Goal: Use online tool/utility: Utilize a website feature to perform a specific function

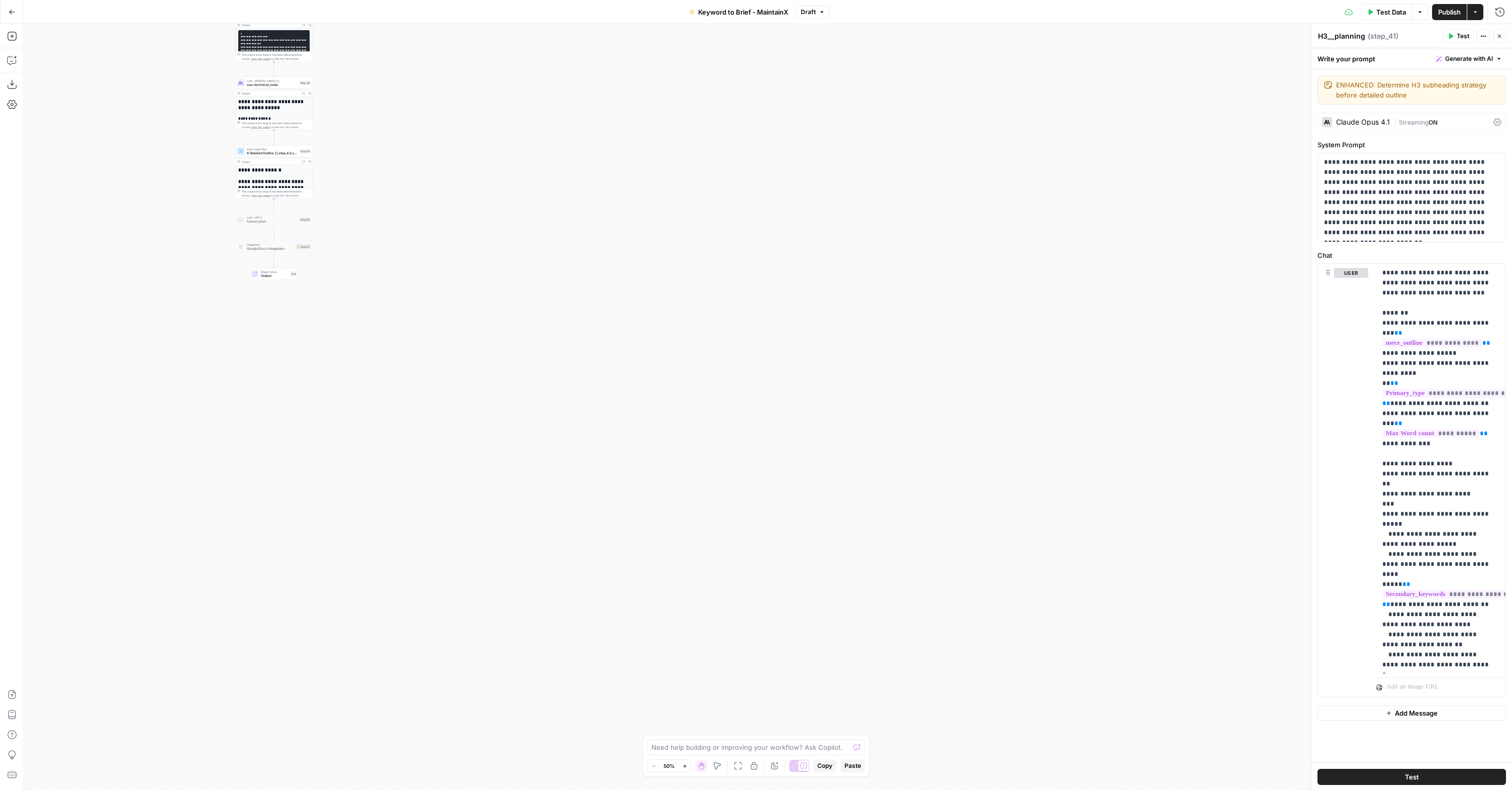
scroll to position [648, 0]
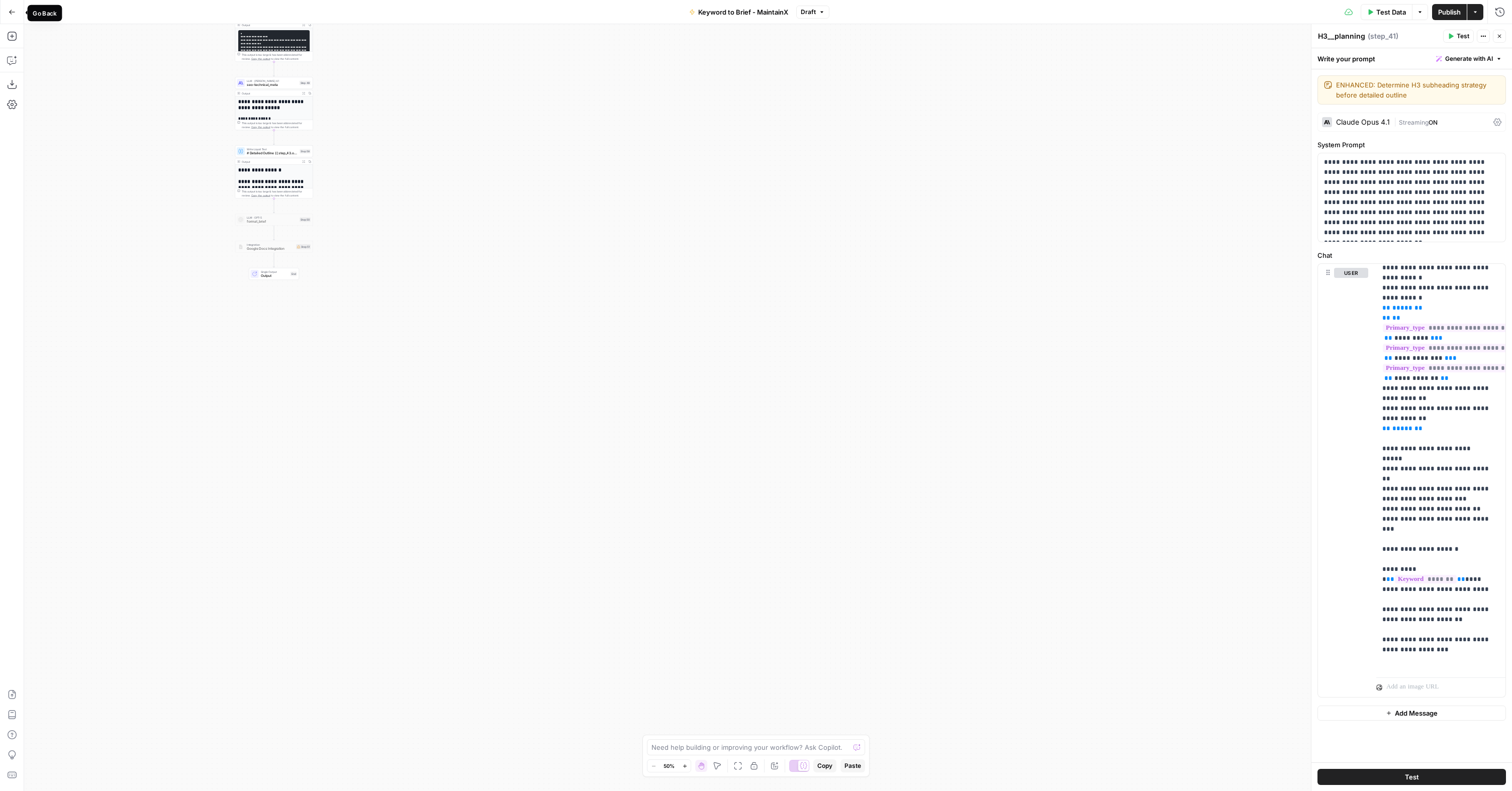
click at [7, 9] on button "Go Back" at bounding box center [12, 12] width 18 height 18
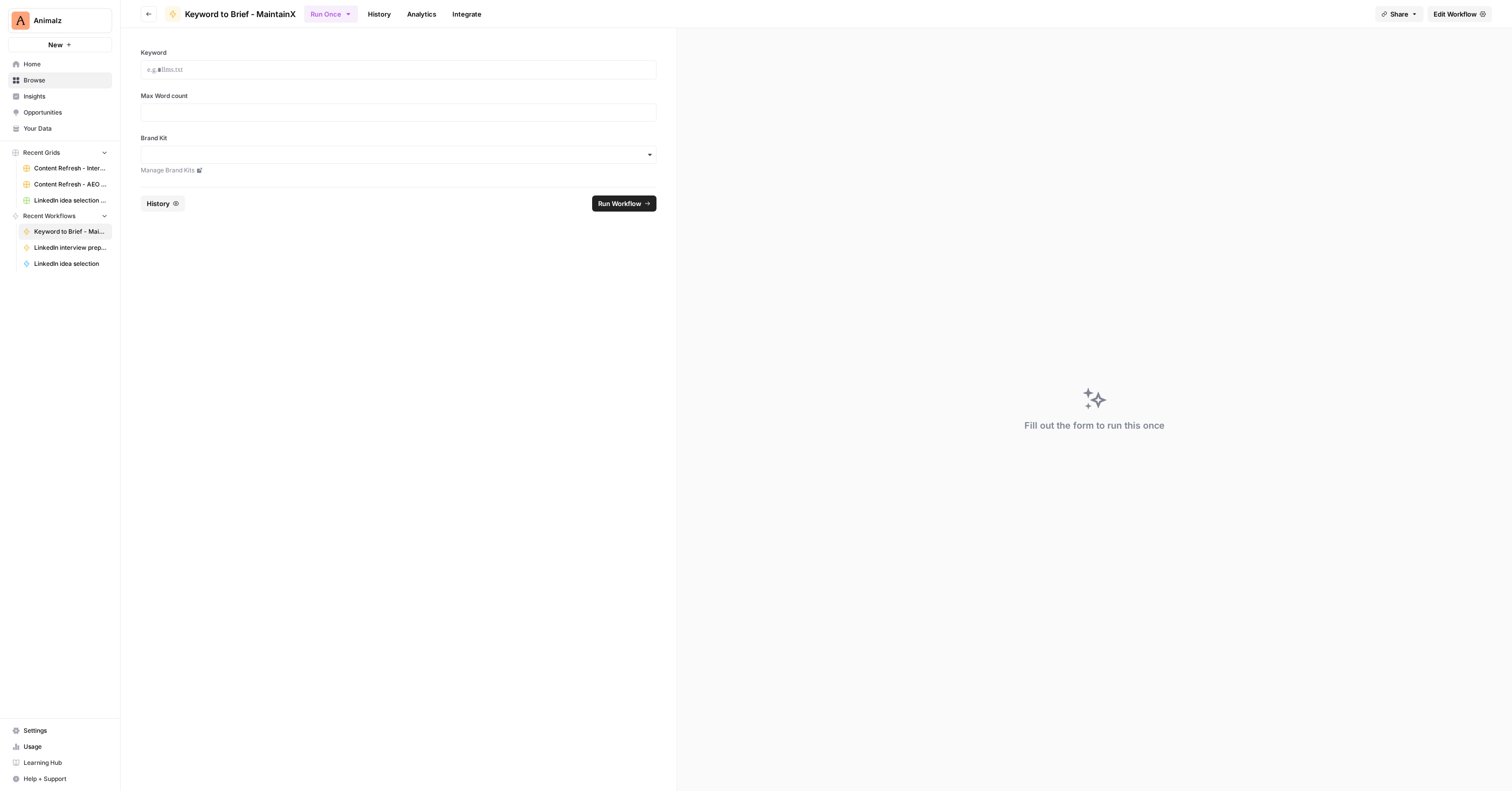
click at [50, 83] on span "Browse" at bounding box center [65, 80] width 84 height 9
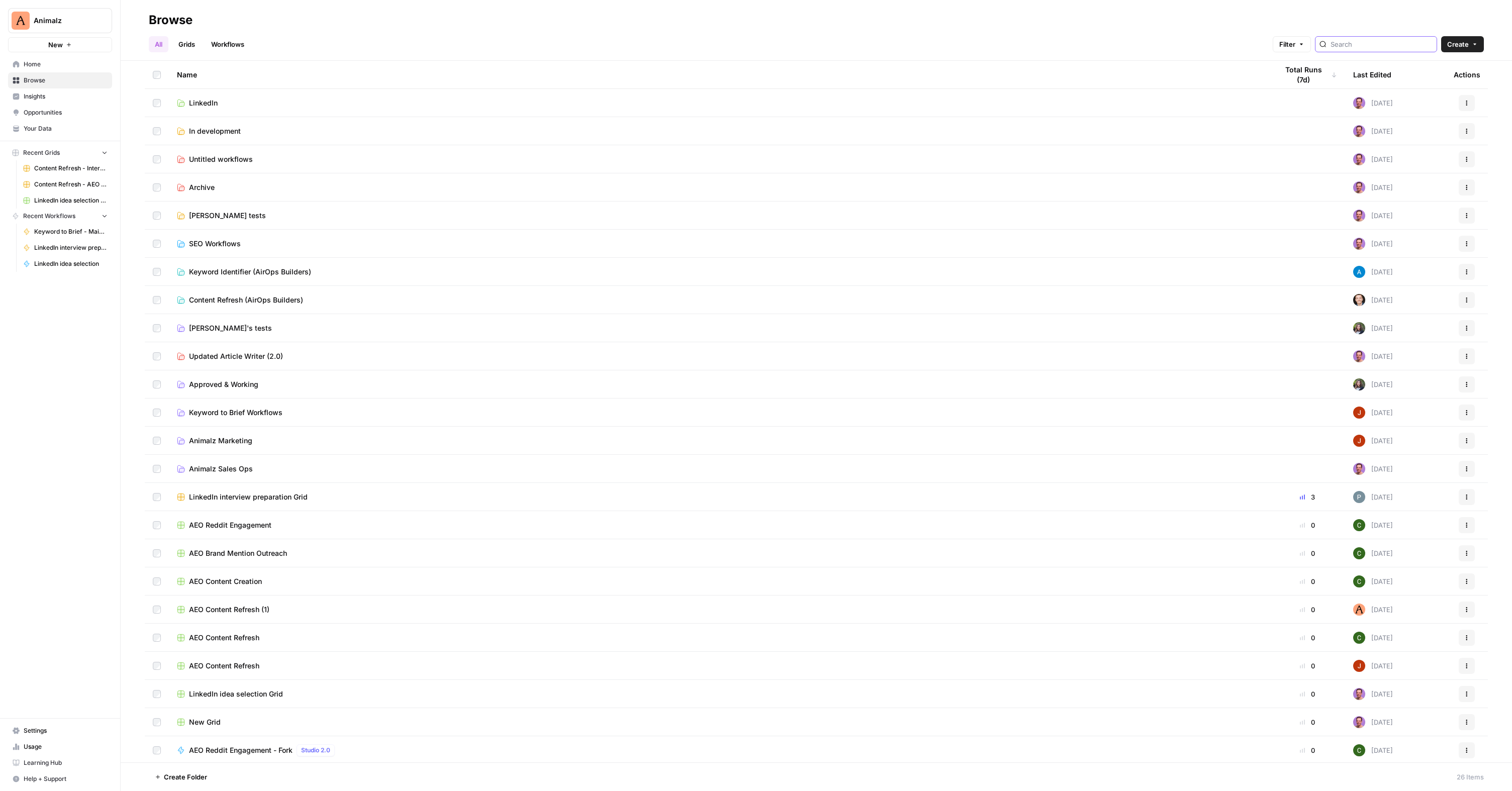
click at [1385, 46] on input "search" at bounding box center [1381, 44] width 102 height 10
type input "image"
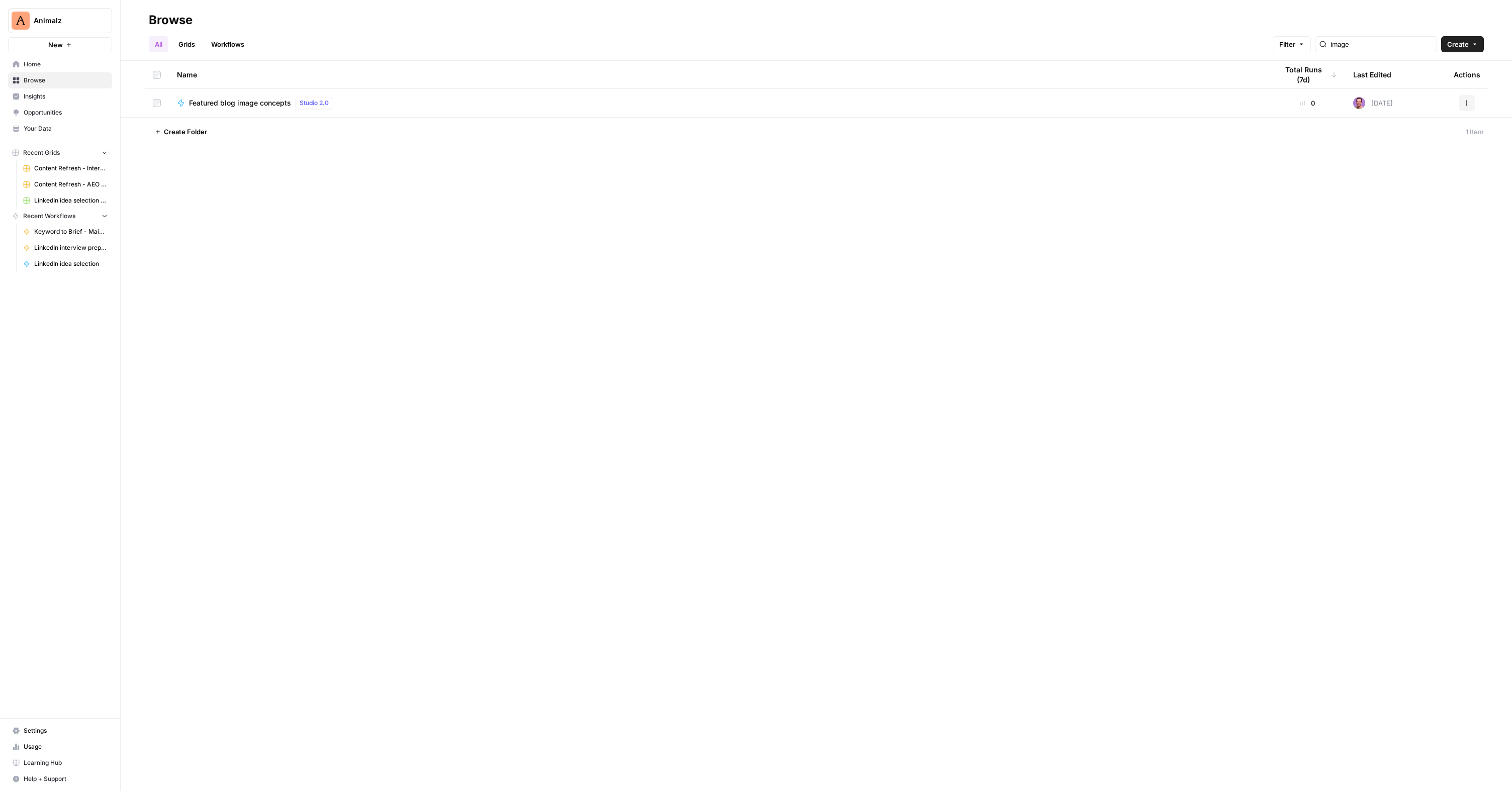
click at [232, 107] on span "Featured blog image concepts" at bounding box center [240, 103] width 102 height 10
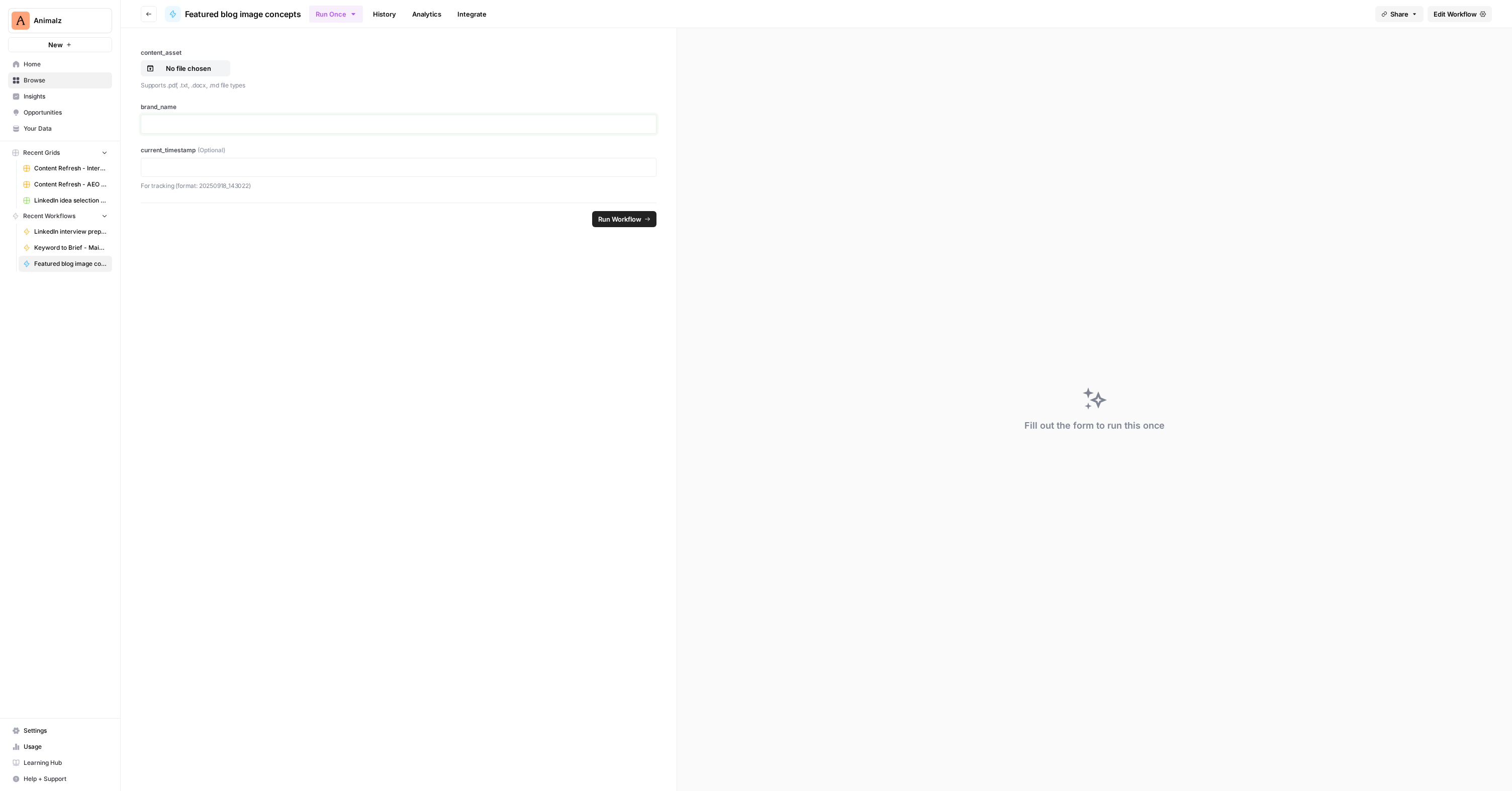
click at [189, 127] on p at bounding box center [398, 124] width 502 height 10
click at [173, 14] on icon at bounding box center [173, 14] width 5 height 7
click at [174, 18] on div at bounding box center [173, 14] width 16 height 16
click at [1446, 11] on span "Edit Workflow" at bounding box center [1455, 14] width 43 height 10
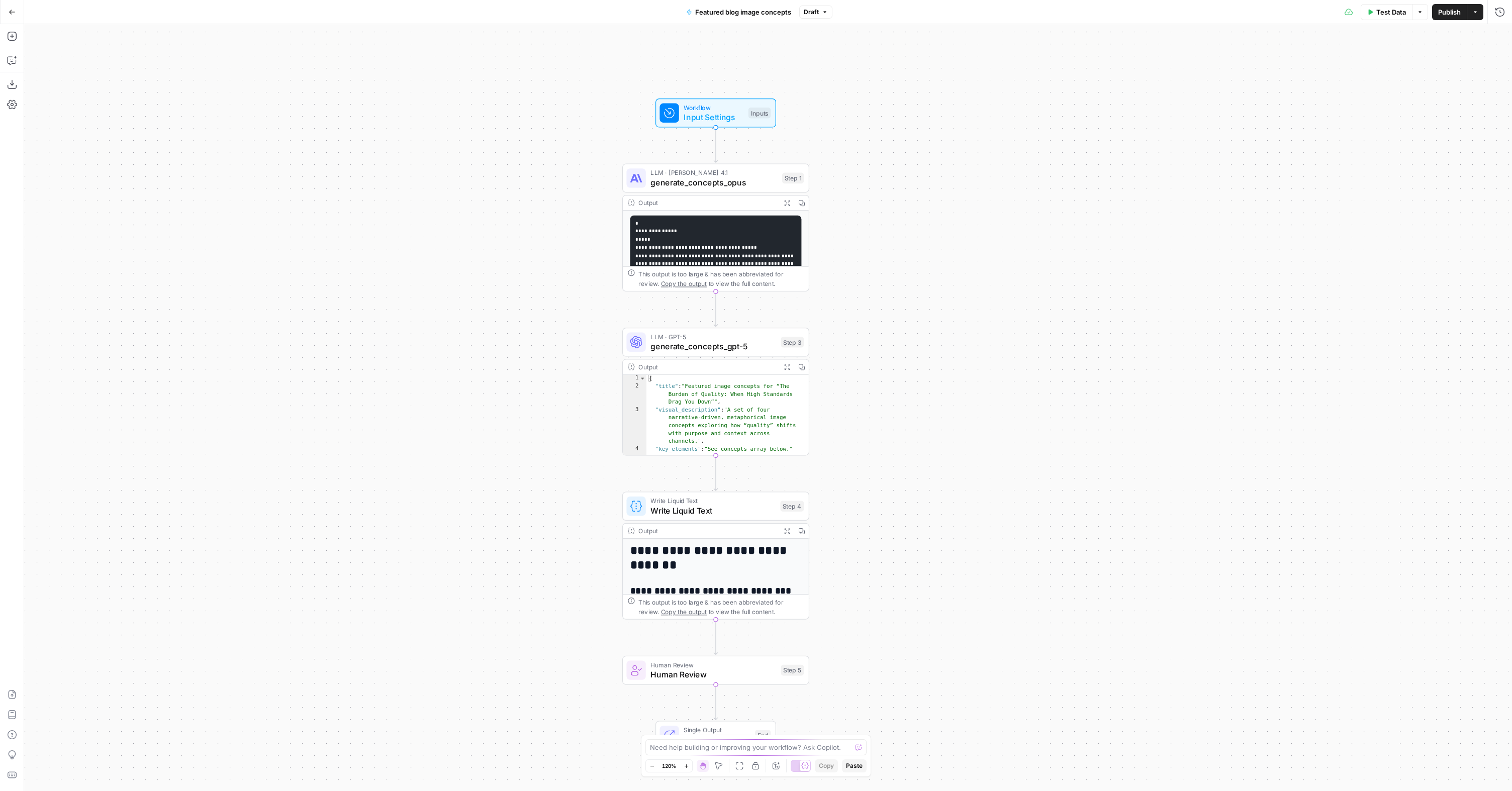
drag, startPoint x: 447, startPoint y: 508, endPoint x: 395, endPoint y: 537, distance: 59.5
click at [395, 536] on div "**********" at bounding box center [768, 407] width 1488 height 767
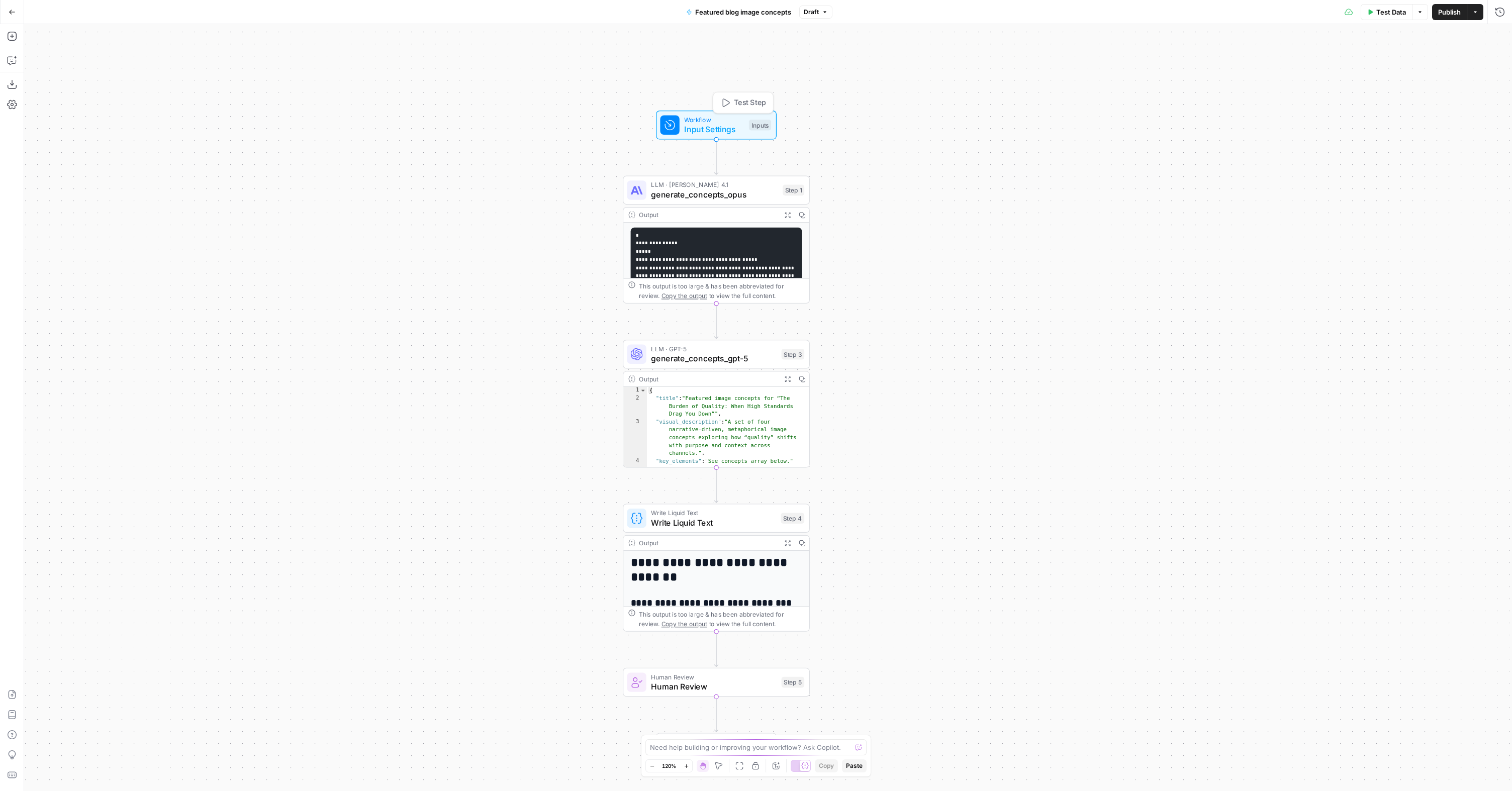
click at [738, 132] on span "Input Settings" at bounding box center [714, 129] width 60 height 12
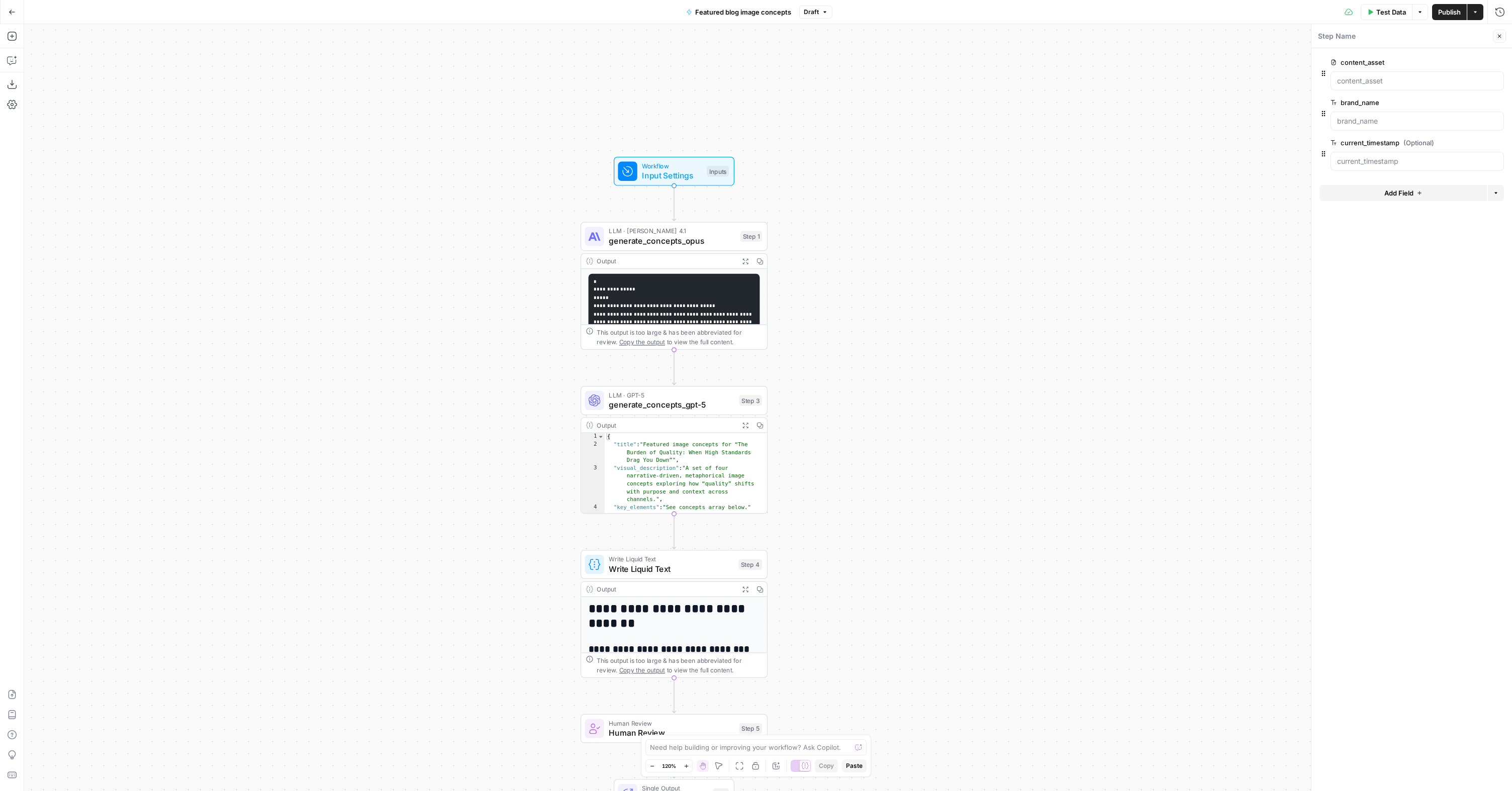
drag, startPoint x: 480, startPoint y: 513, endPoint x: 460, endPoint y: 543, distance: 36.1
click at [442, 576] on div "**********" at bounding box center [768, 407] width 1488 height 767
click at [691, 14] on button "Featured blog image concepts" at bounding box center [739, 12] width 117 height 16
click at [47, 119] on div "Blue" at bounding box center [118, 113] width 176 height 16
click at [59, 280] on span "Orange" at bounding box center [121, 276] width 144 height 10
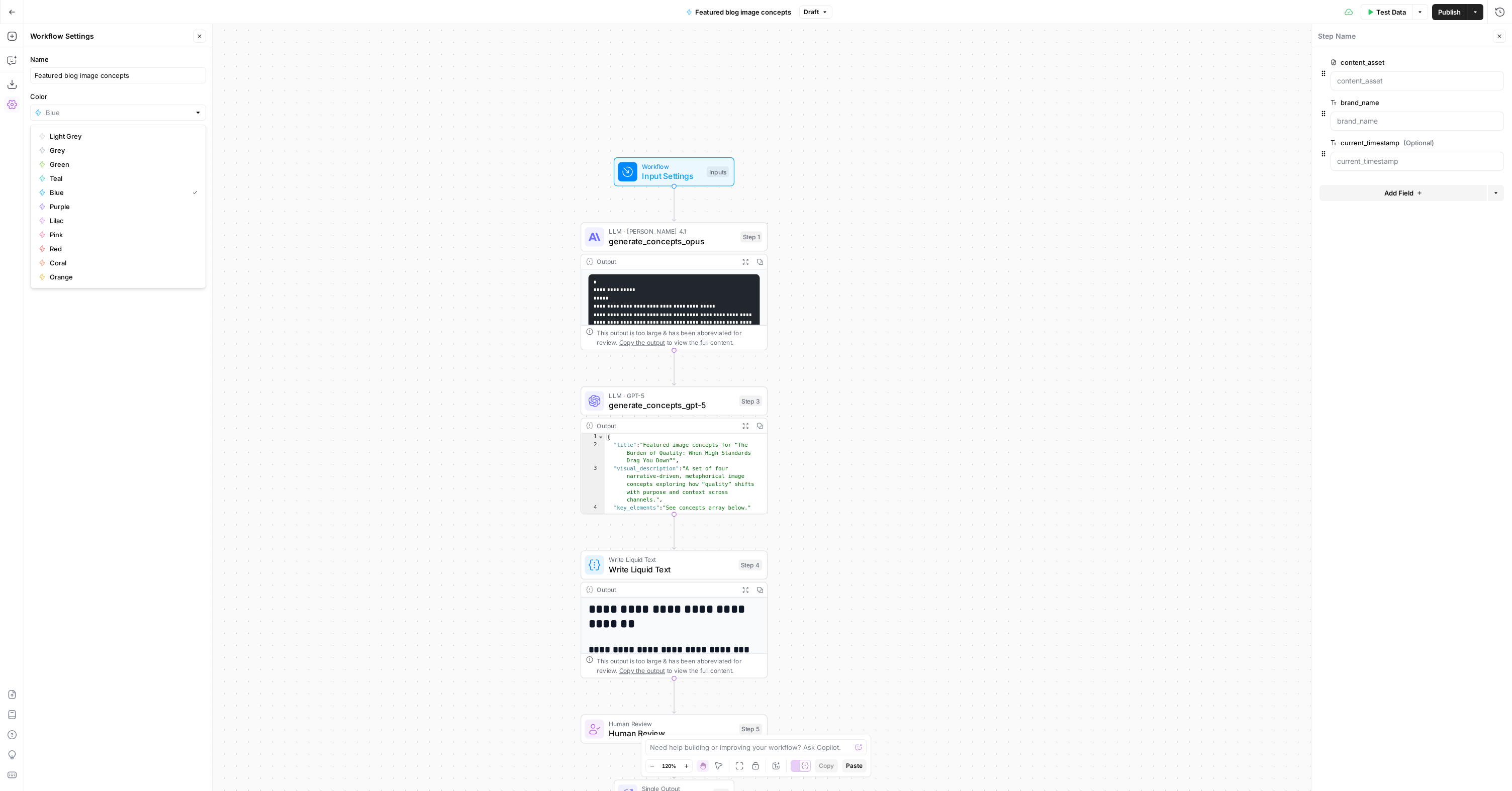
type input "Orange"
click at [312, 161] on div "**********" at bounding box center [768, 407] width 1488 height 767
click at [1448, 7] on span "Publish" at bounding box center [1449, 12] width 22 height 10
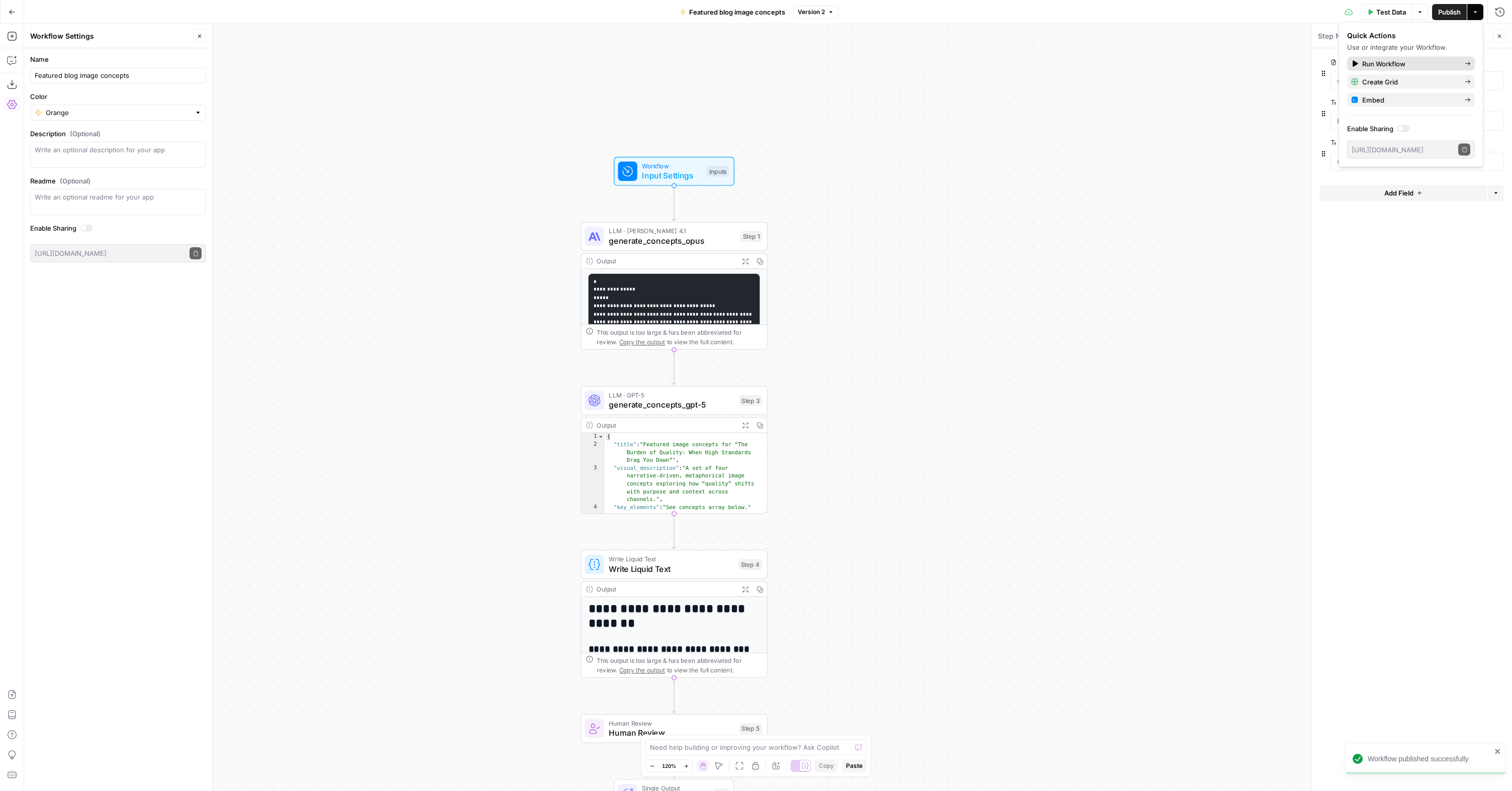
click at [1377, 62] on span "Run Workflow" at bounding box center [1409, 63] width 95 height 10
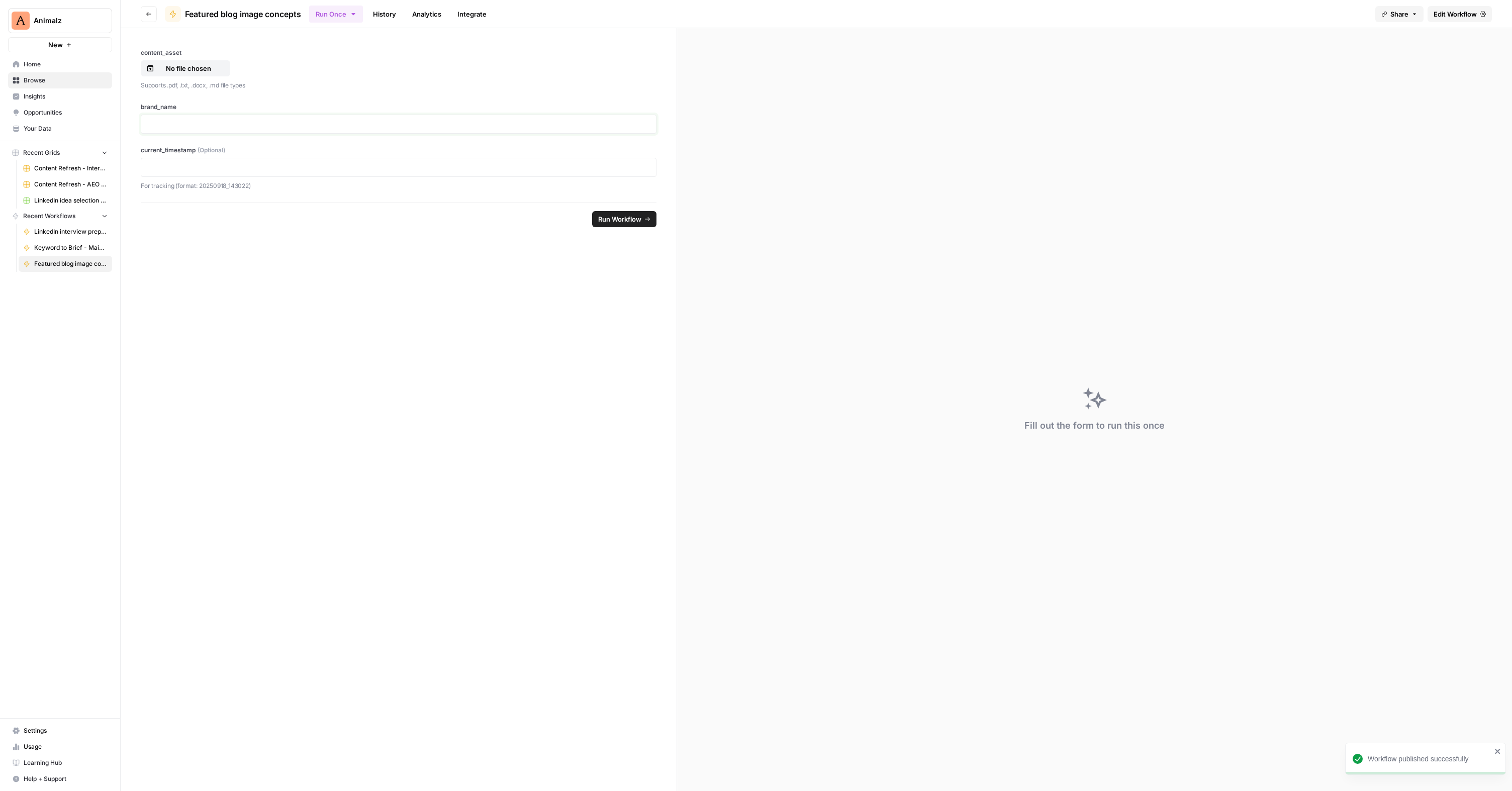
click at [173, 123] on p at bounding box center [398, 124] width 502 height 10
click at [157, 63] on button "No file chosen" at bounding box center [185, 69] width 89 height 16
click at [609, 216] on span "Run Workflow" at bounding box center [620, 219] width 43 height 10
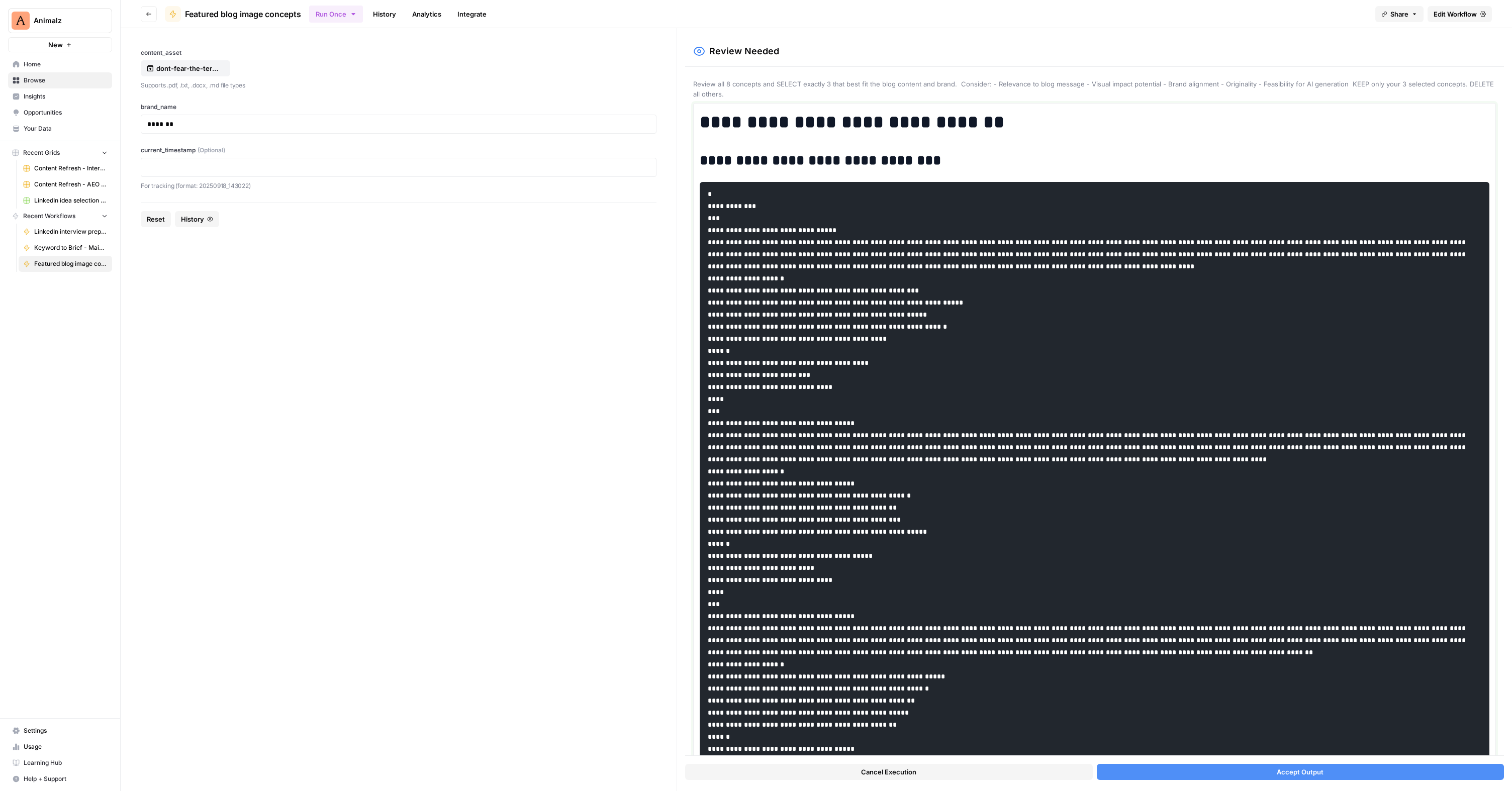
click at [1035, 393] on pre at bounding box center [1095, 604] width 790 height 844
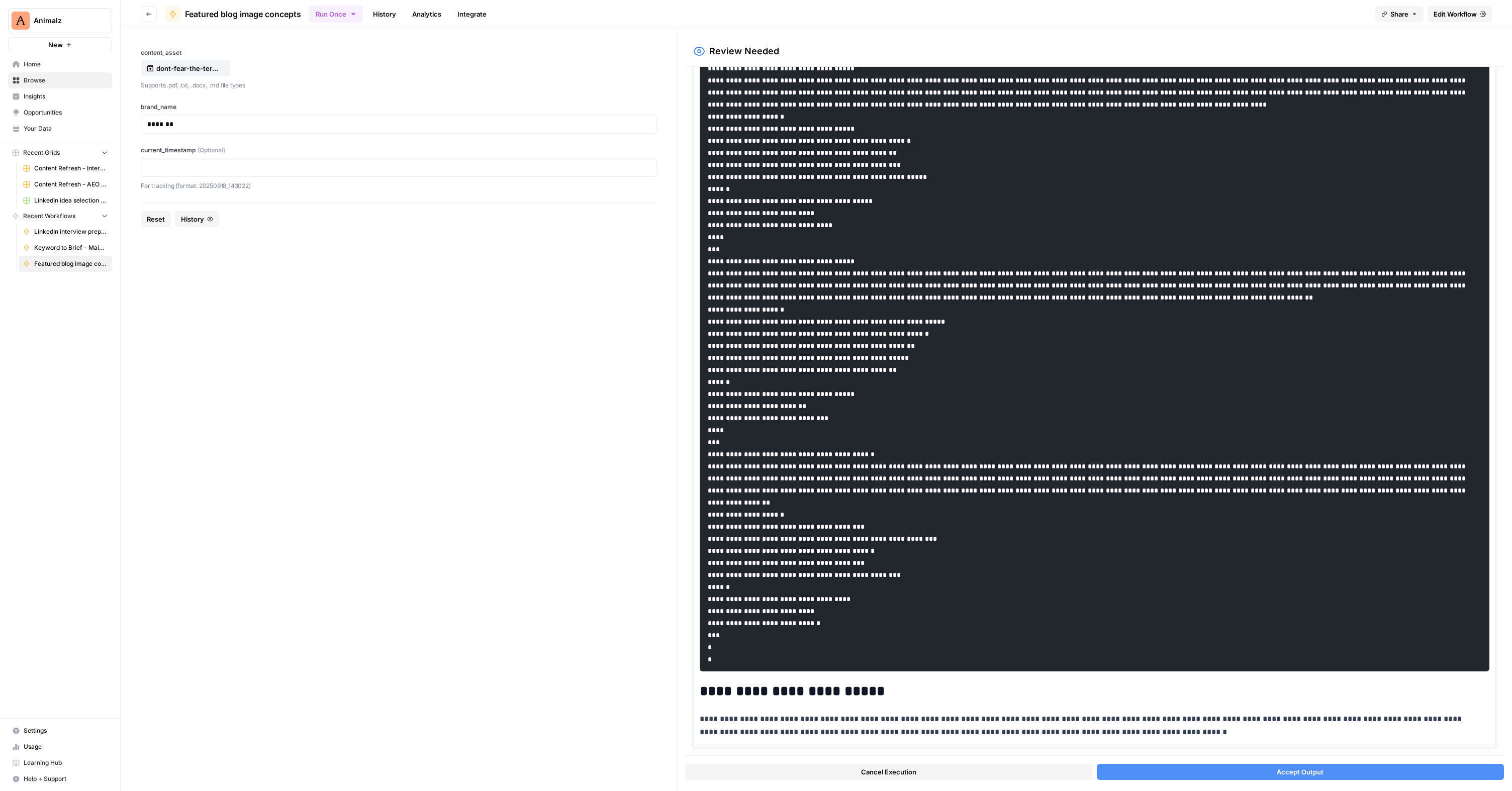
scroll to position [403, 0]
click at [1327, 771] on button "Accept Output" at bounding box center [1300, 772] width 407 height 16
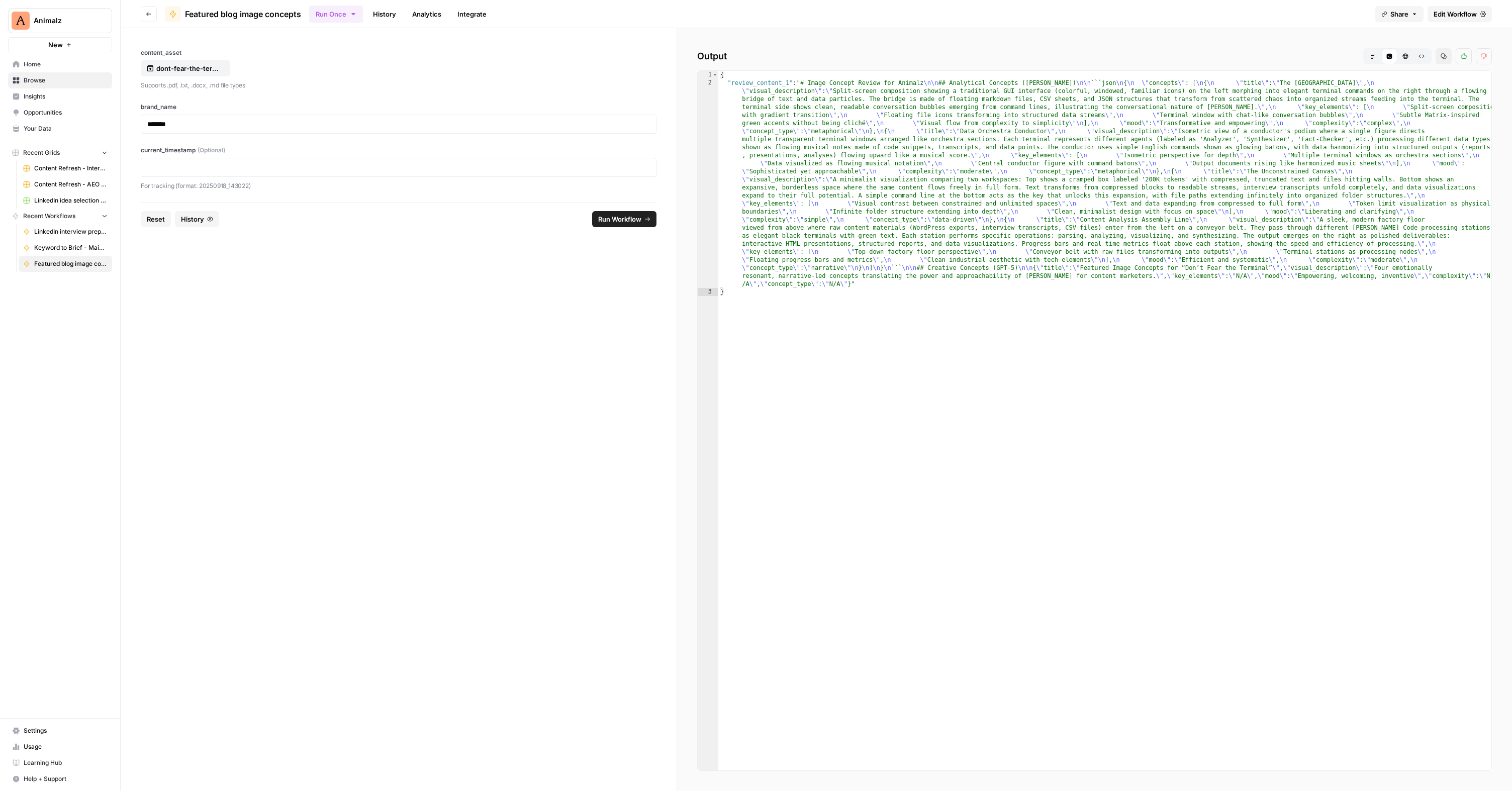
click at [1372, 59] on icon "button" at bounding box center [1373, 56] width 5 height 5
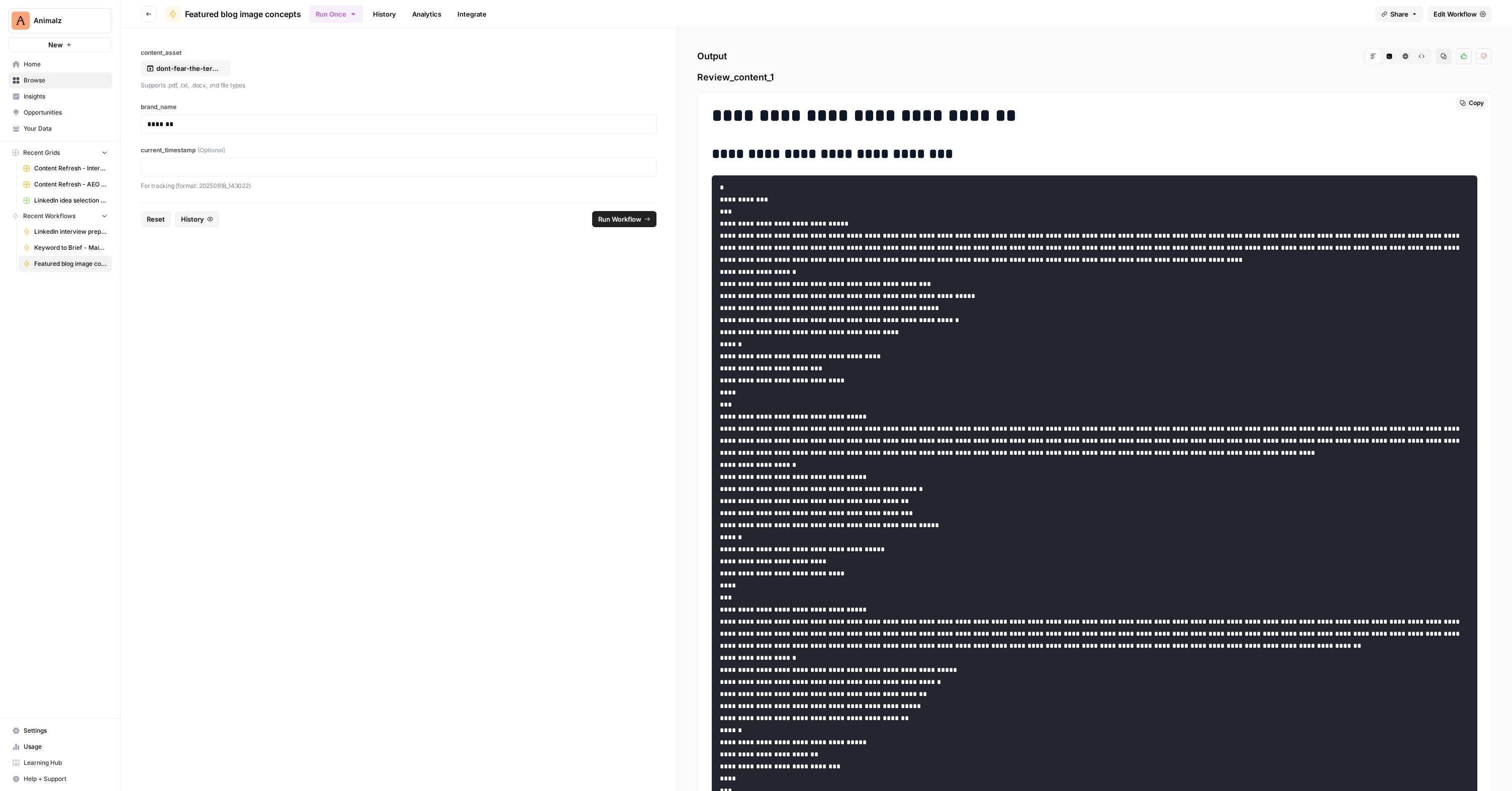
drag, startPoint x: 750, startPoint y: 406, endPoint x: 706, endPoint y: 204, distance: 206.7
click at [706, 204] on div "**********" at bounding box center [1095, 596] width 777 height 990
copy code "**********"
click at [377, 15] on link "History" at bounding box center [385, 14] width 35 height 16
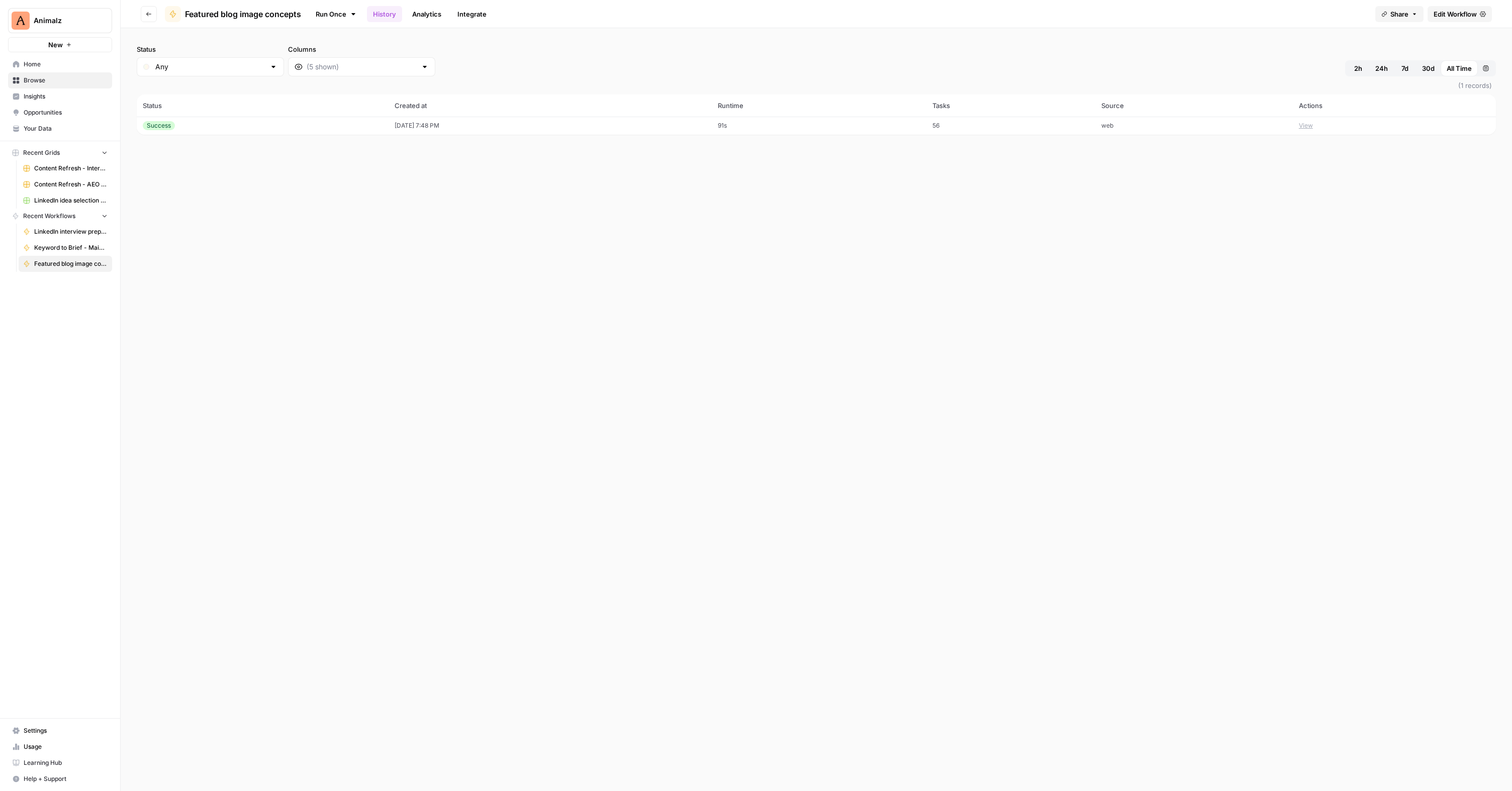
click at [1313, 128] on button "View" at bounding box center [1306, 125] width 14 height 9
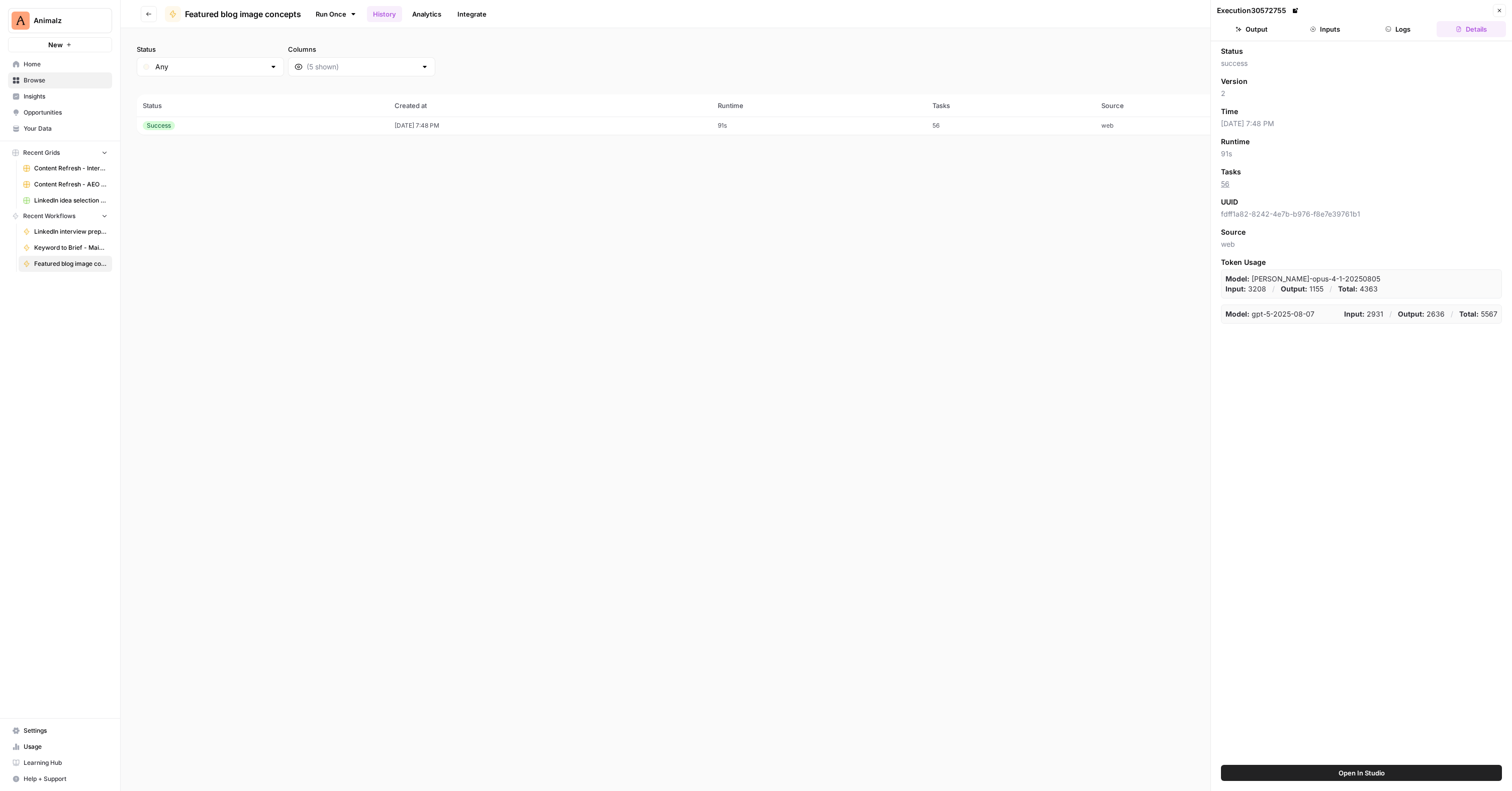
click at [1394, 28] on button "Logs" at bounding box center [1398, 29] width 69 height 16
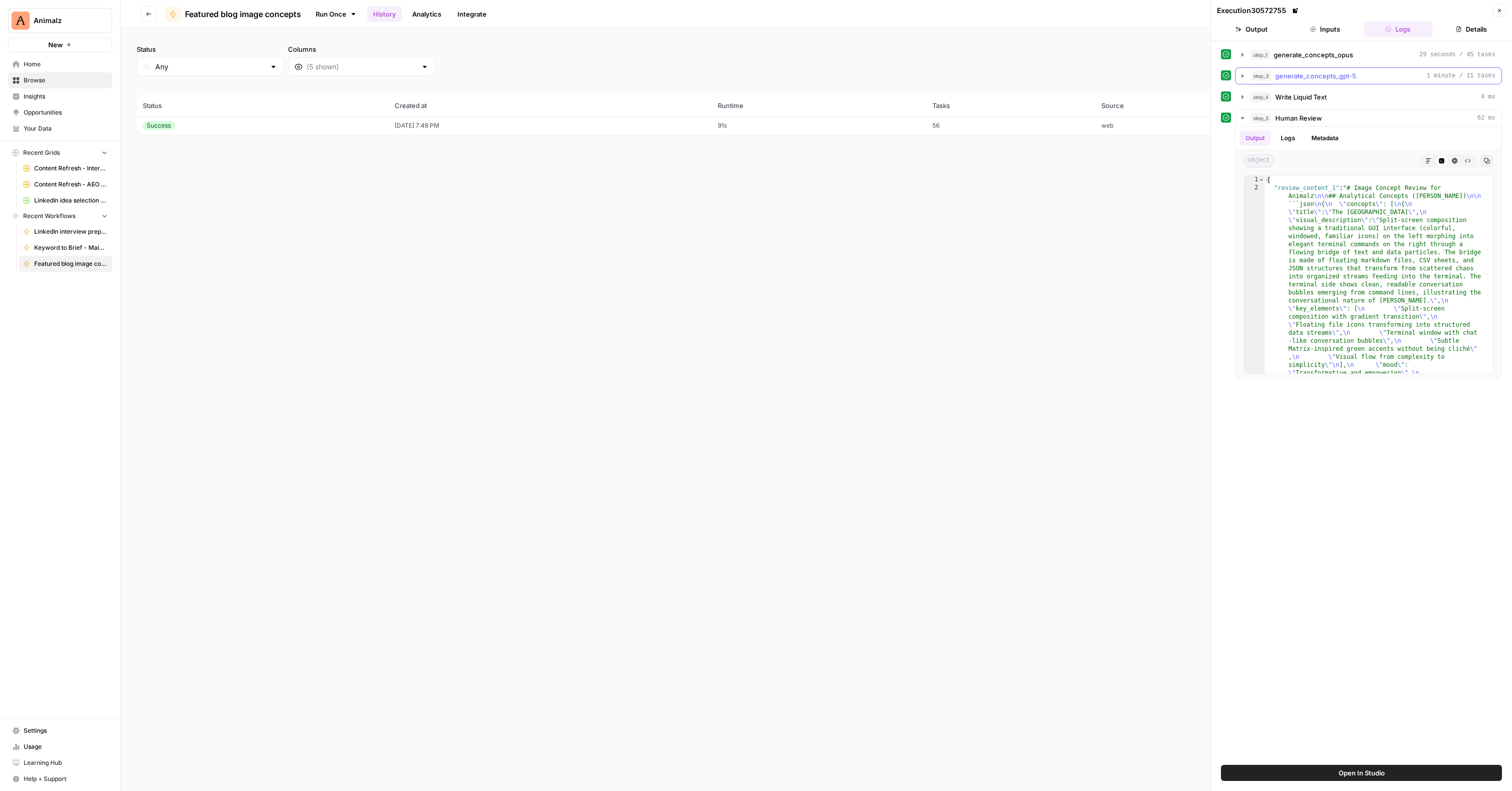
click at [1242, 76] on icon "button" at bounding box center [1242, 76] width 2 height 3
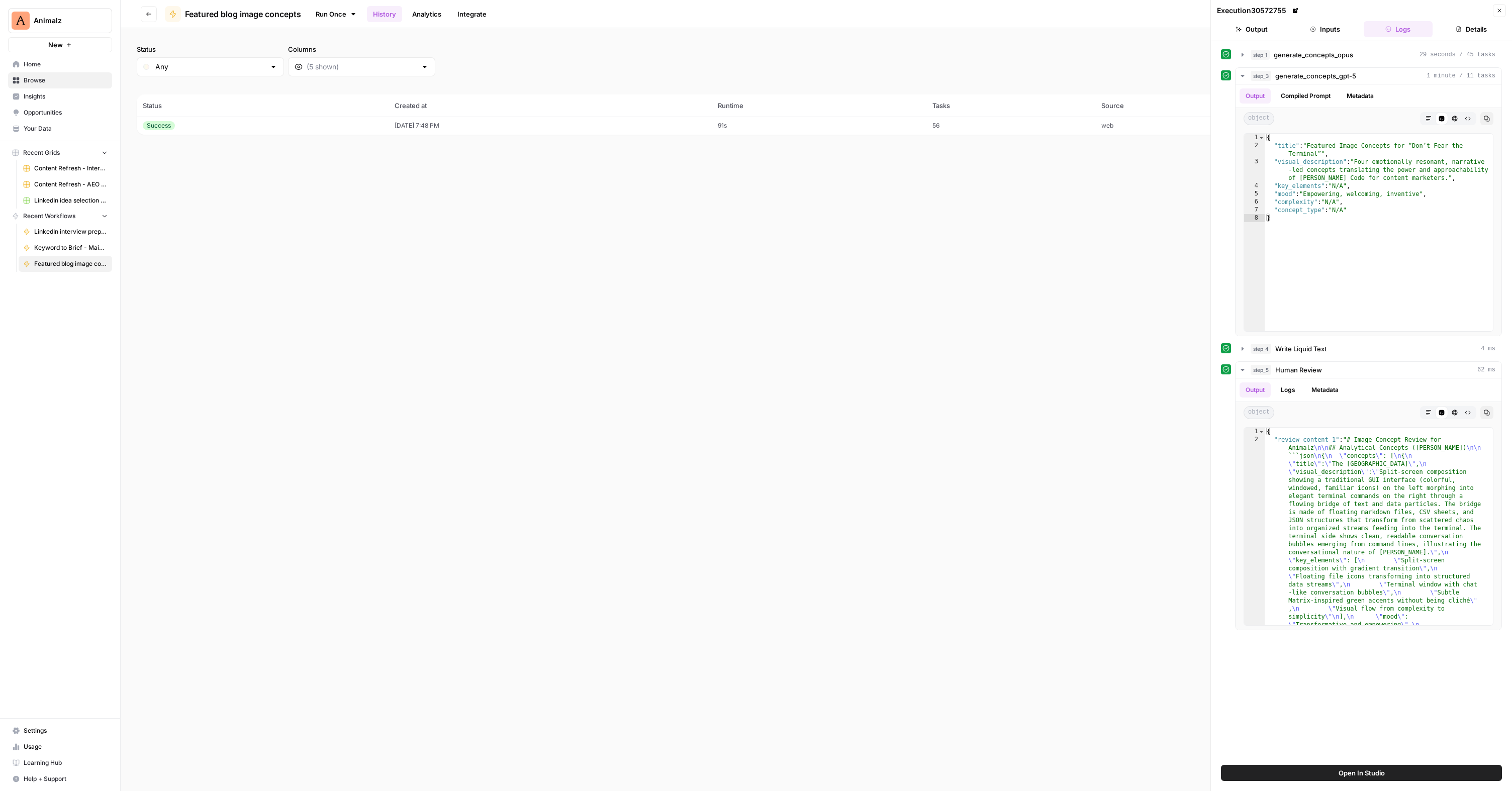
click at [146, 14] on icon "button" at bounding box center [148, 14] width 6 height 6
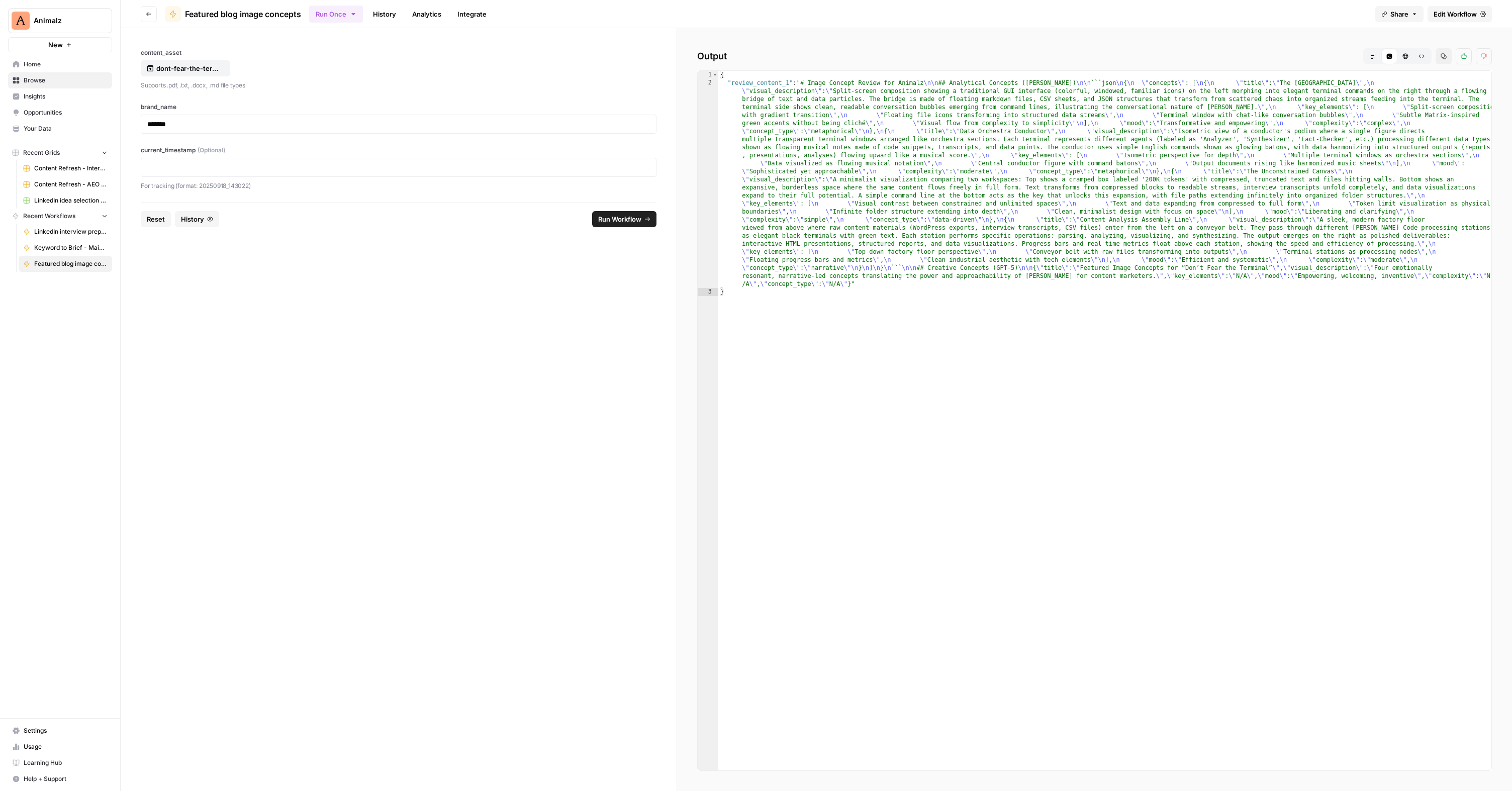
click at [143, 14] on button "Go back" at bounding box center [149, 14] width 16 height 16
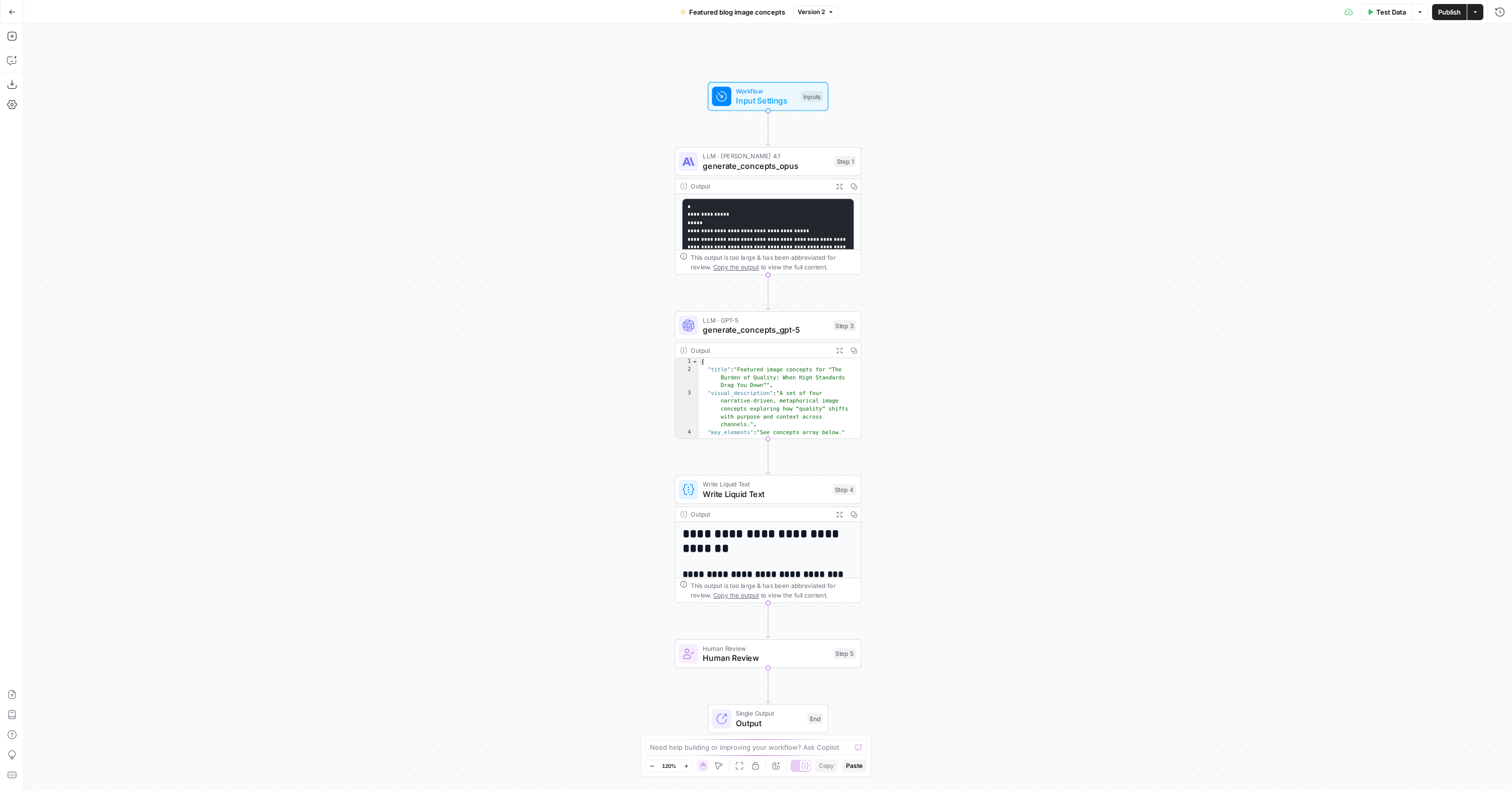
click at [12, 18] on button "Go Back" at bounding box center [12, 12] width 18 height 18
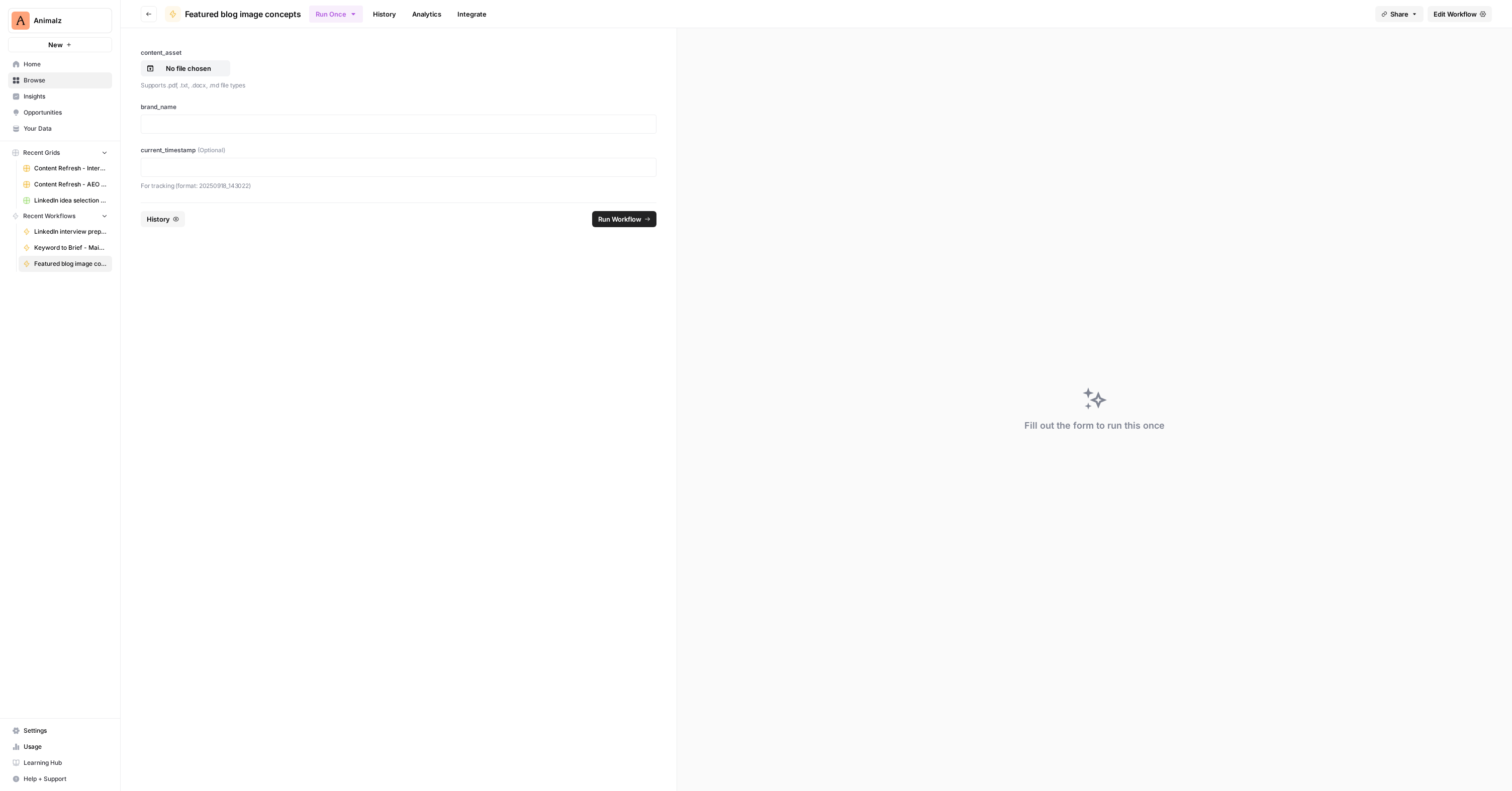
click at [26, 68] on span "Home" at bounding box center [65, 64] width 84 height 9
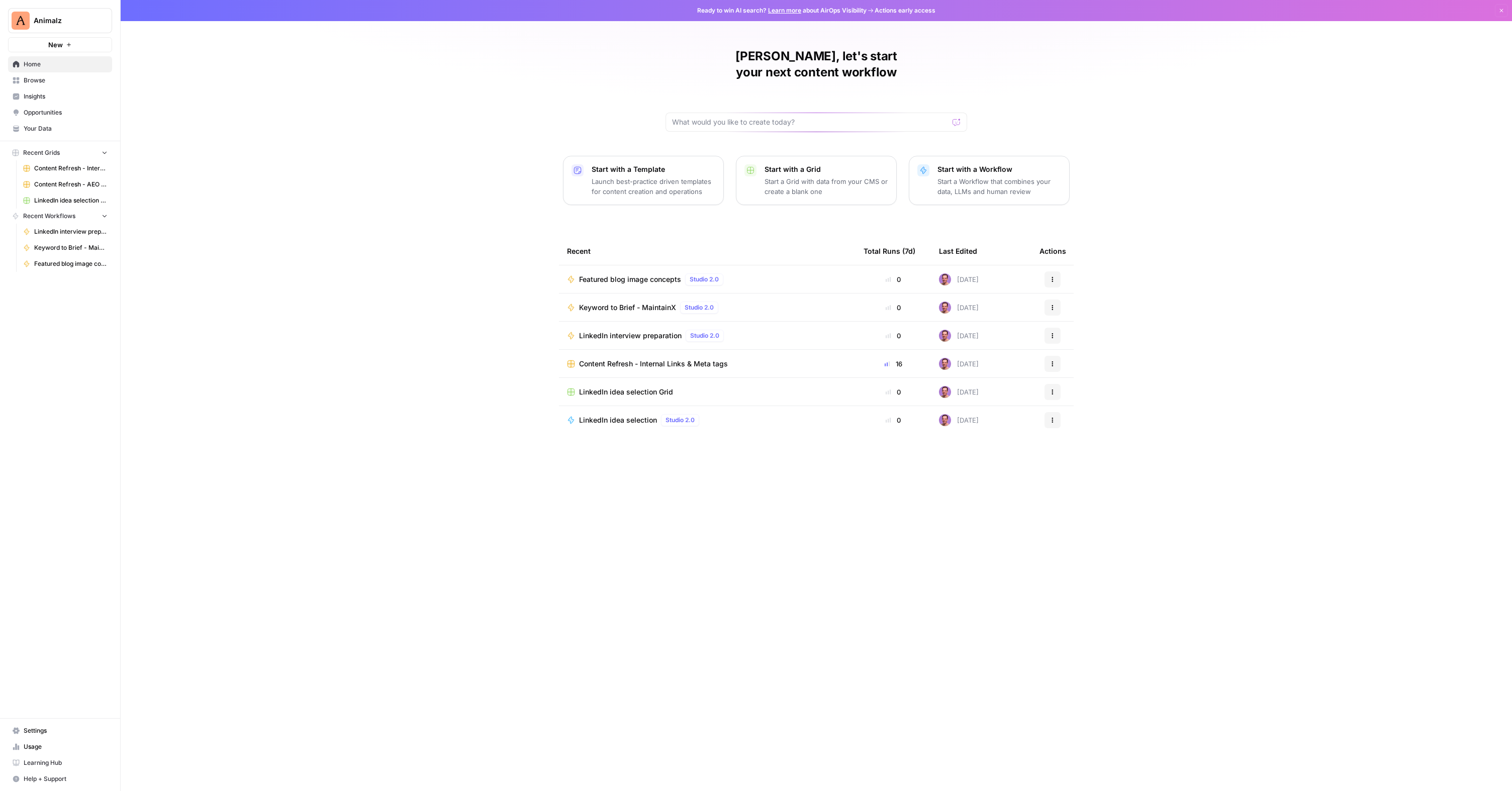
click at [44, 82] on span "Browse" at bounding box center [65, 80] width 84 height 9
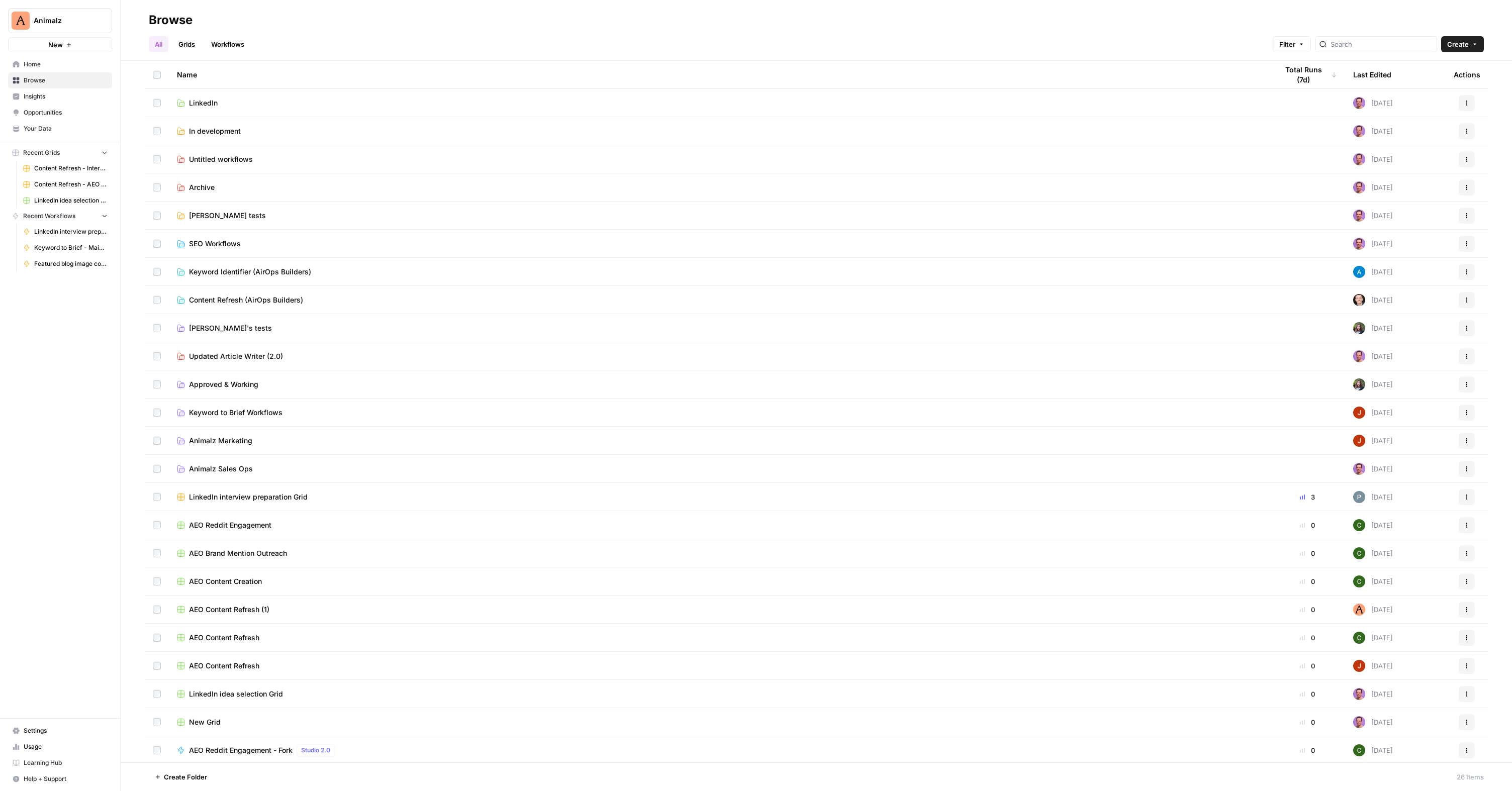
click at [224, 45] on link "Workflows" at bounding box center [227, 44] width 45 height 16
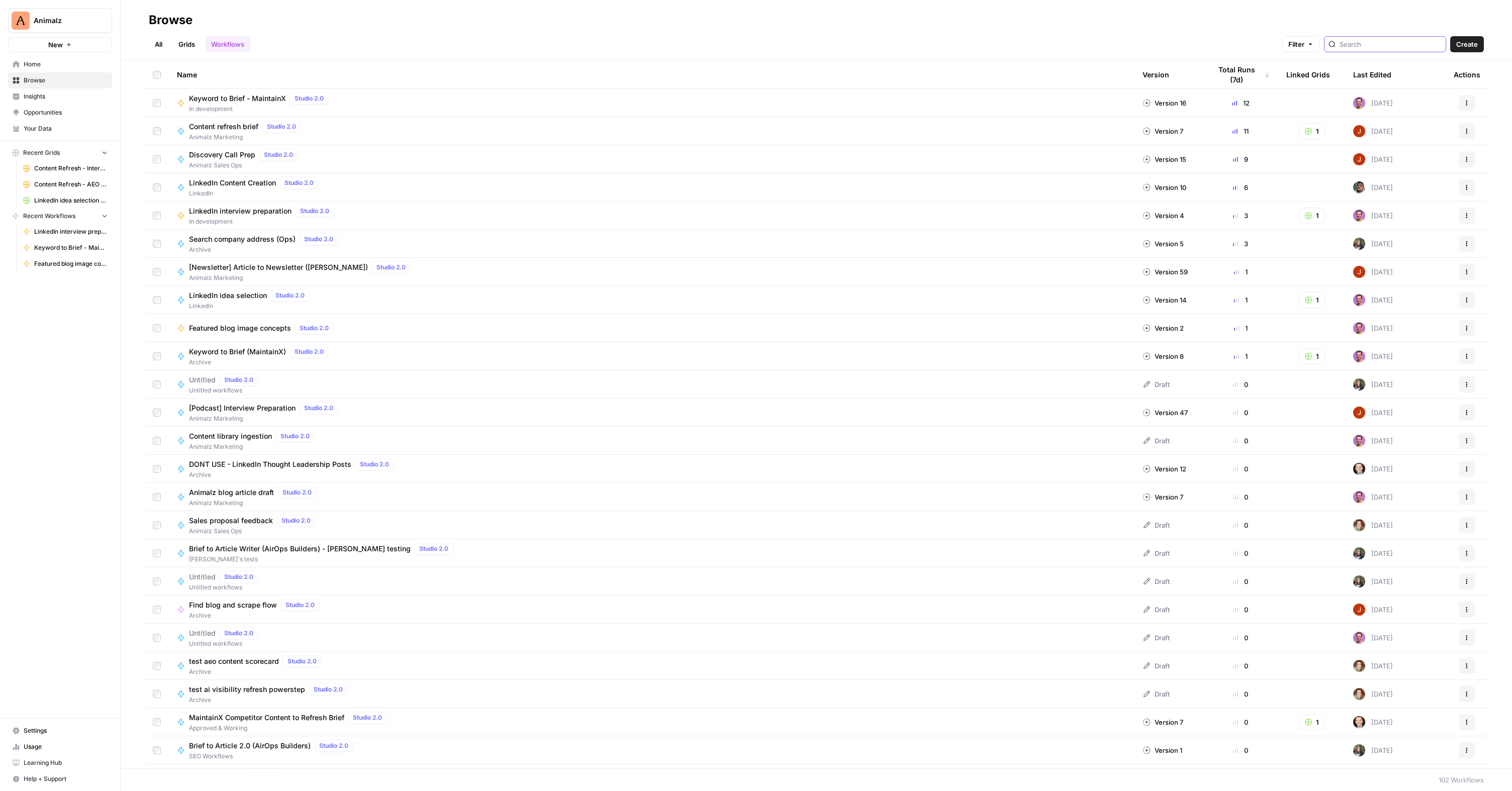
click at [1377, 44] on input "search" at bounding box center [1391, 44] width 102 height 10
type input "image"
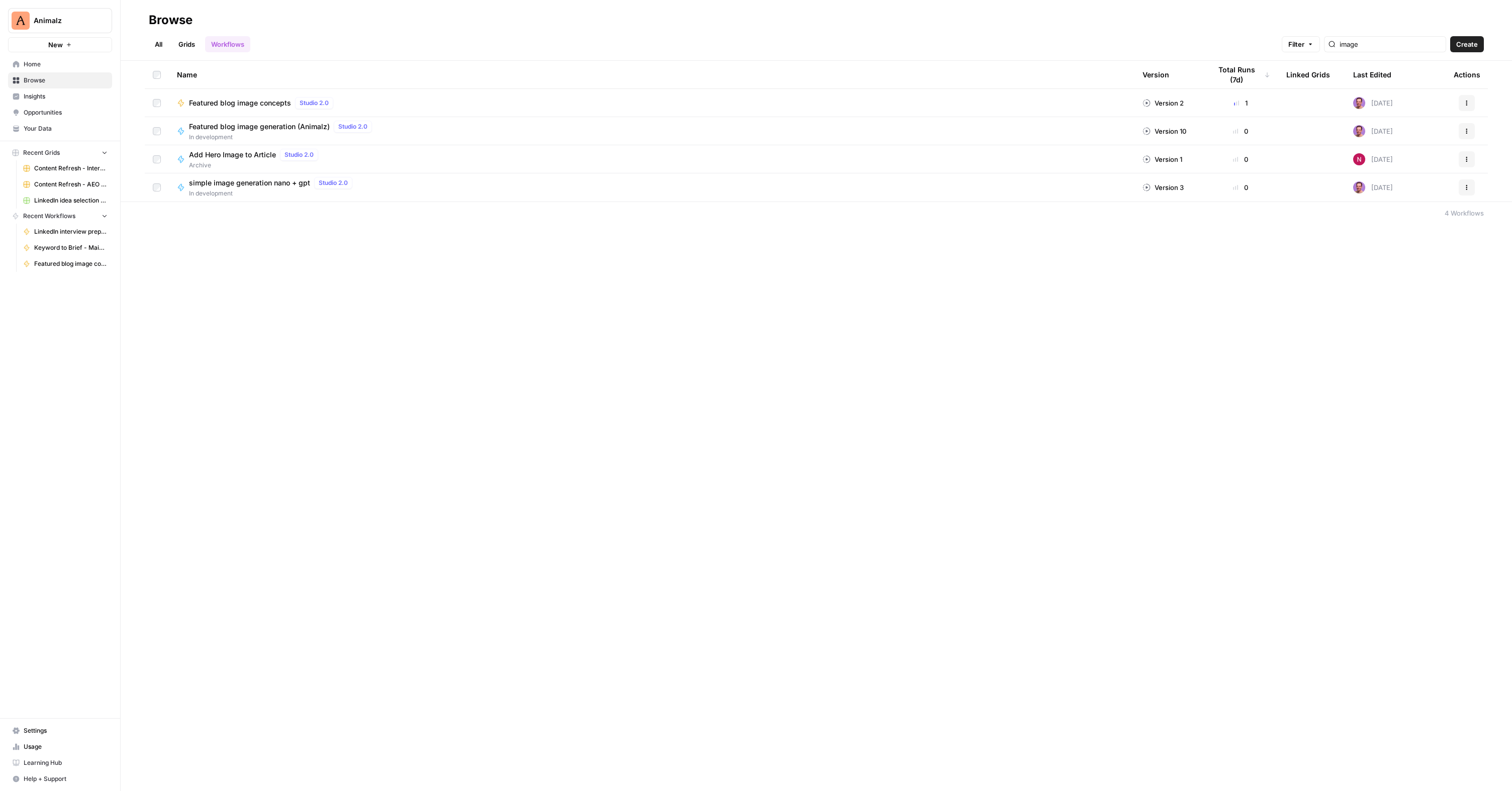
click at [283, 189] on span "In development" at bounding box center [273, 193] width 167 height 9
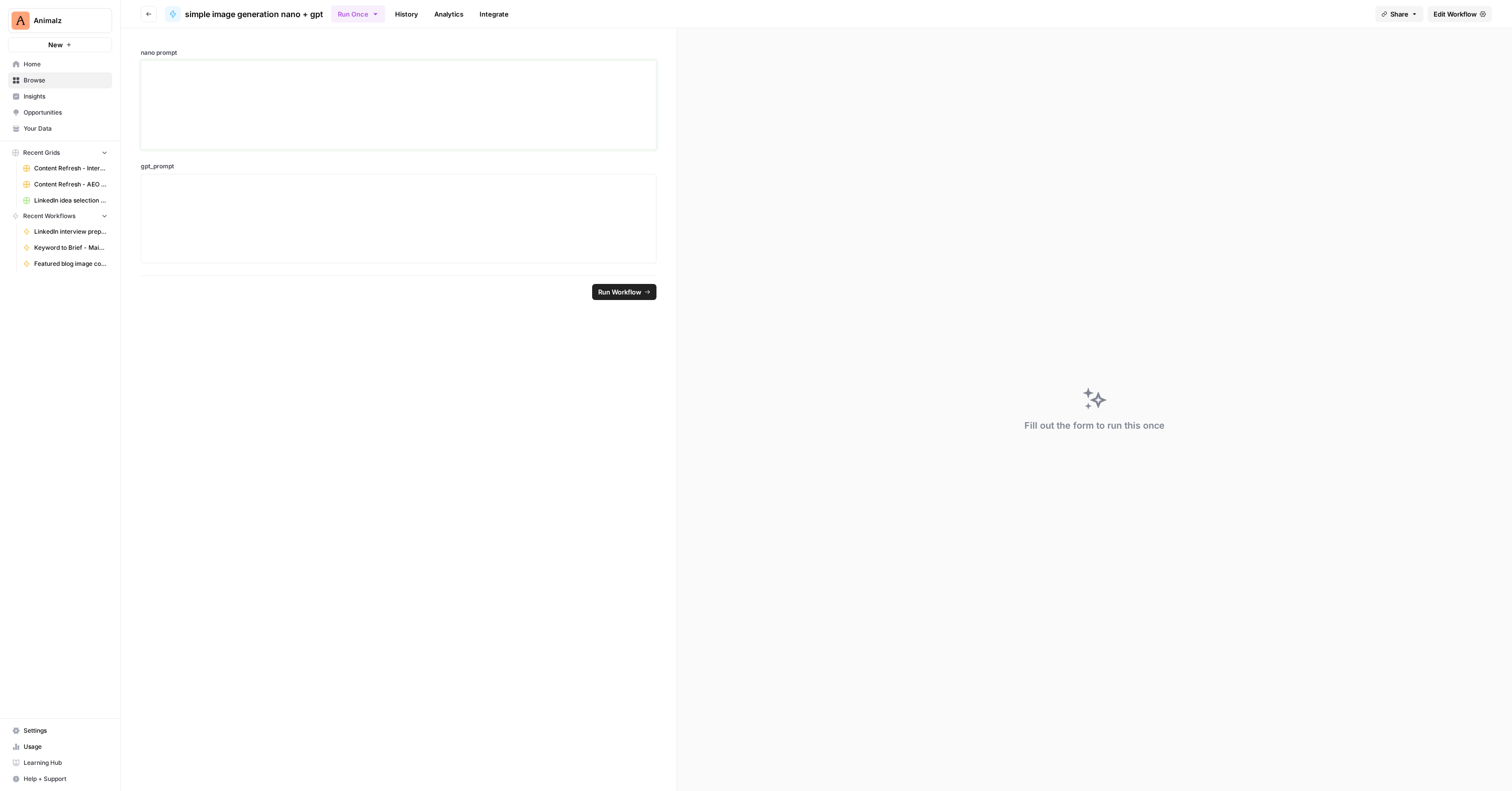
click at [266, 82] on div at bounding box center [398, 105] width 502 height 80
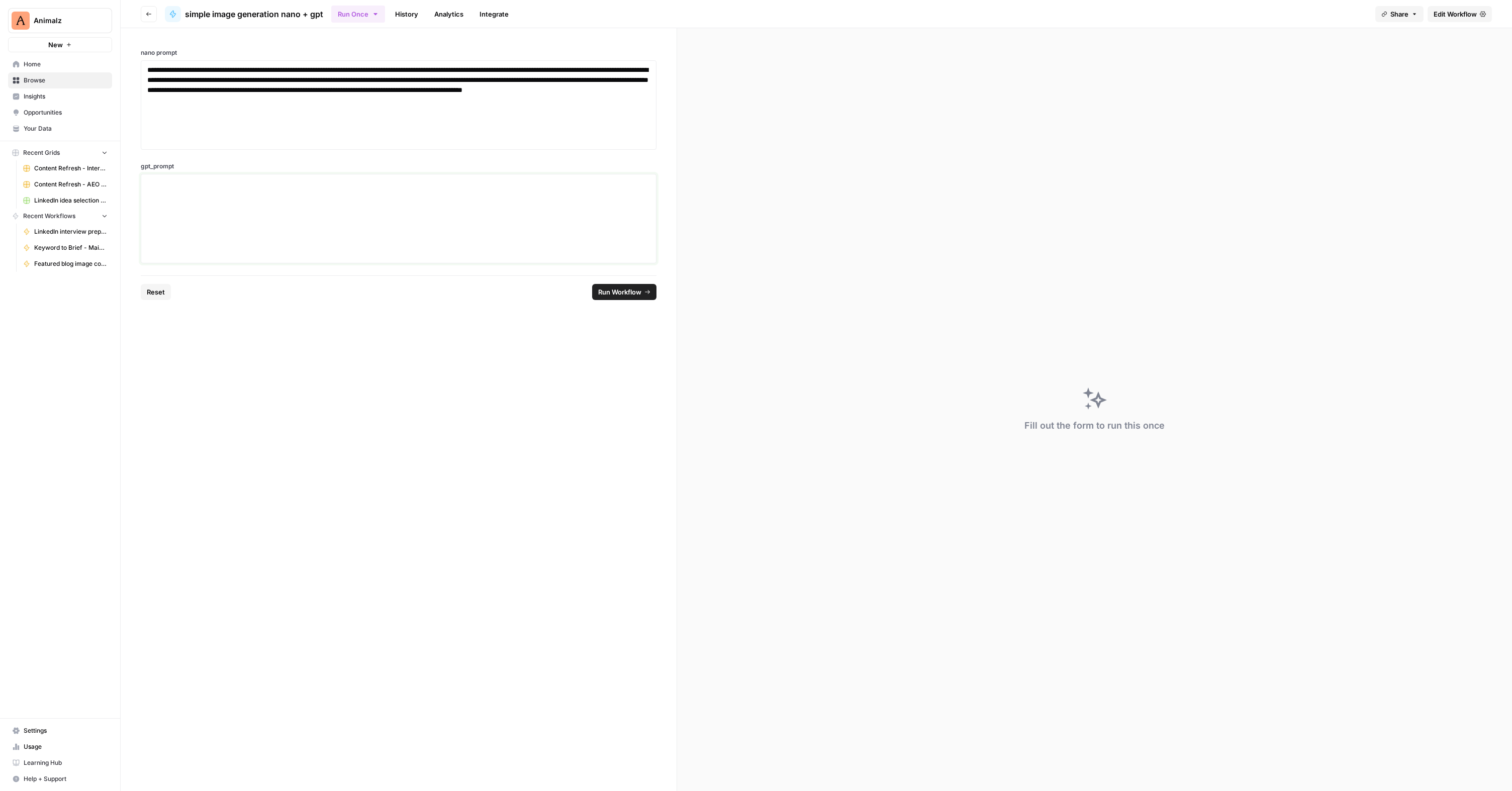
click at [225, 208] on div at bounding box center [398, 219] width 502 height 80
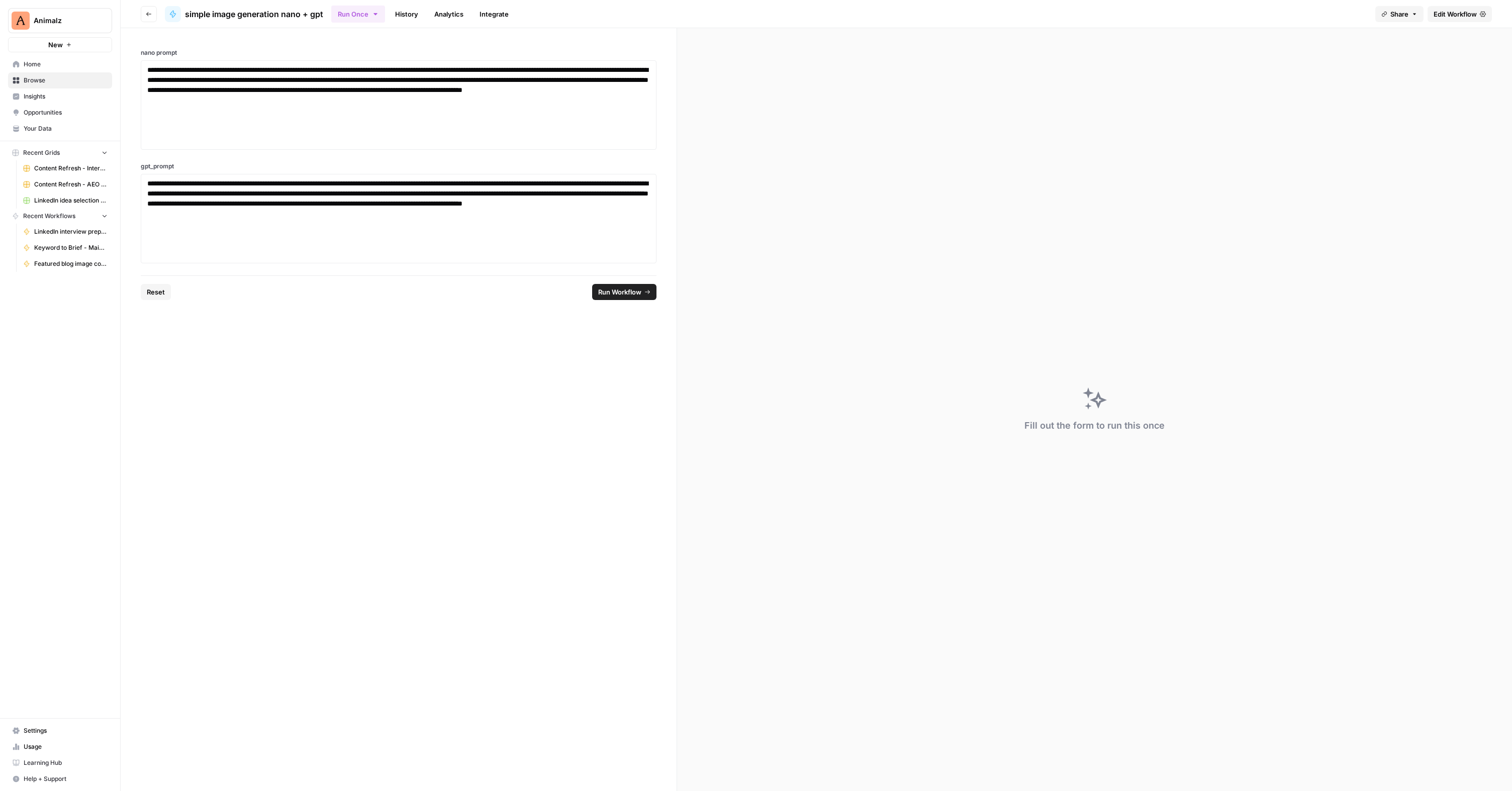
click at [630, 290] on span "Run Workflow" at bounding box center [620, 292] width 43 height 10
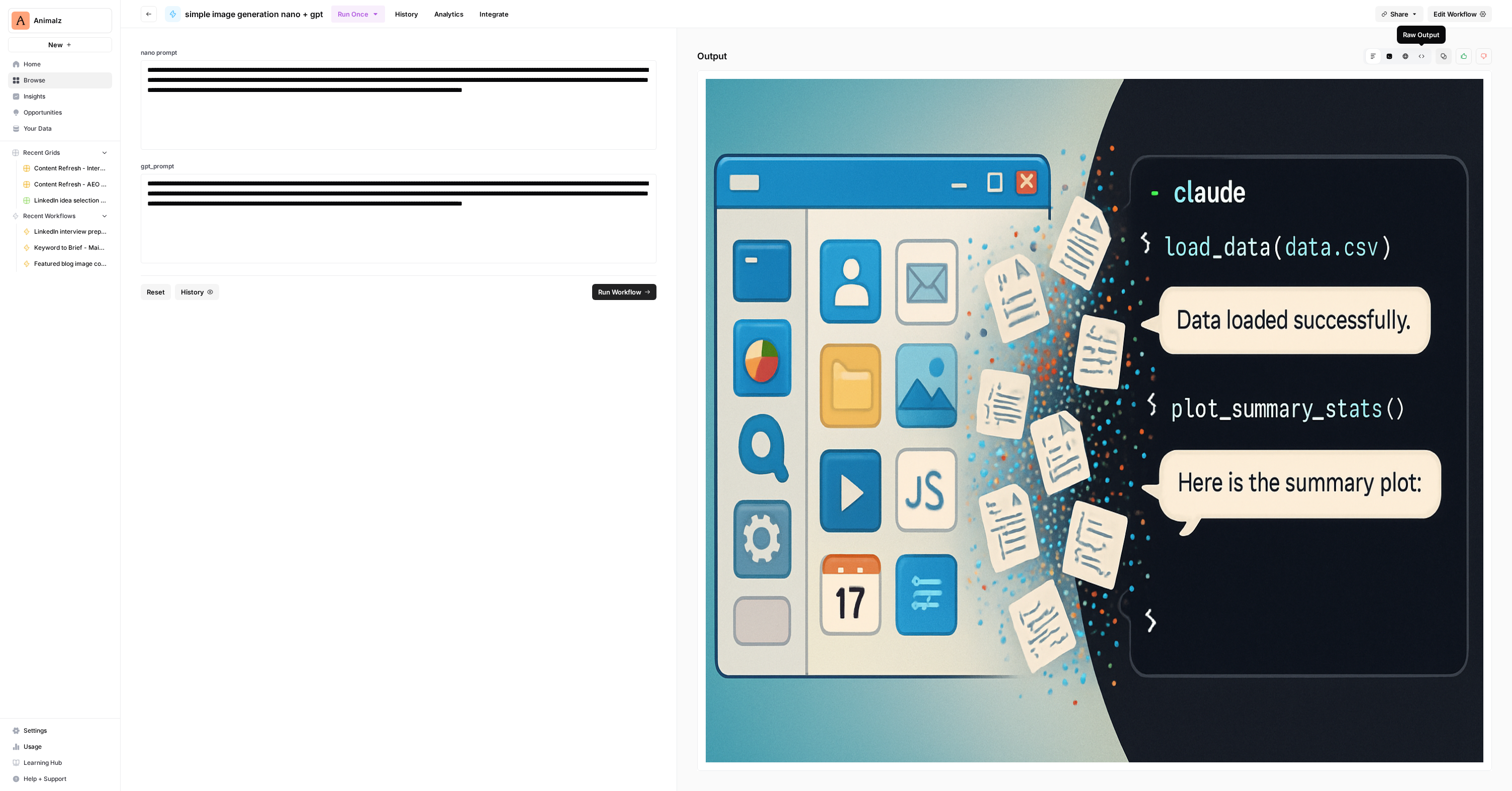
click at [1423, 59] on icon "button" at bounding box center [1421, 56] width 6 height 6
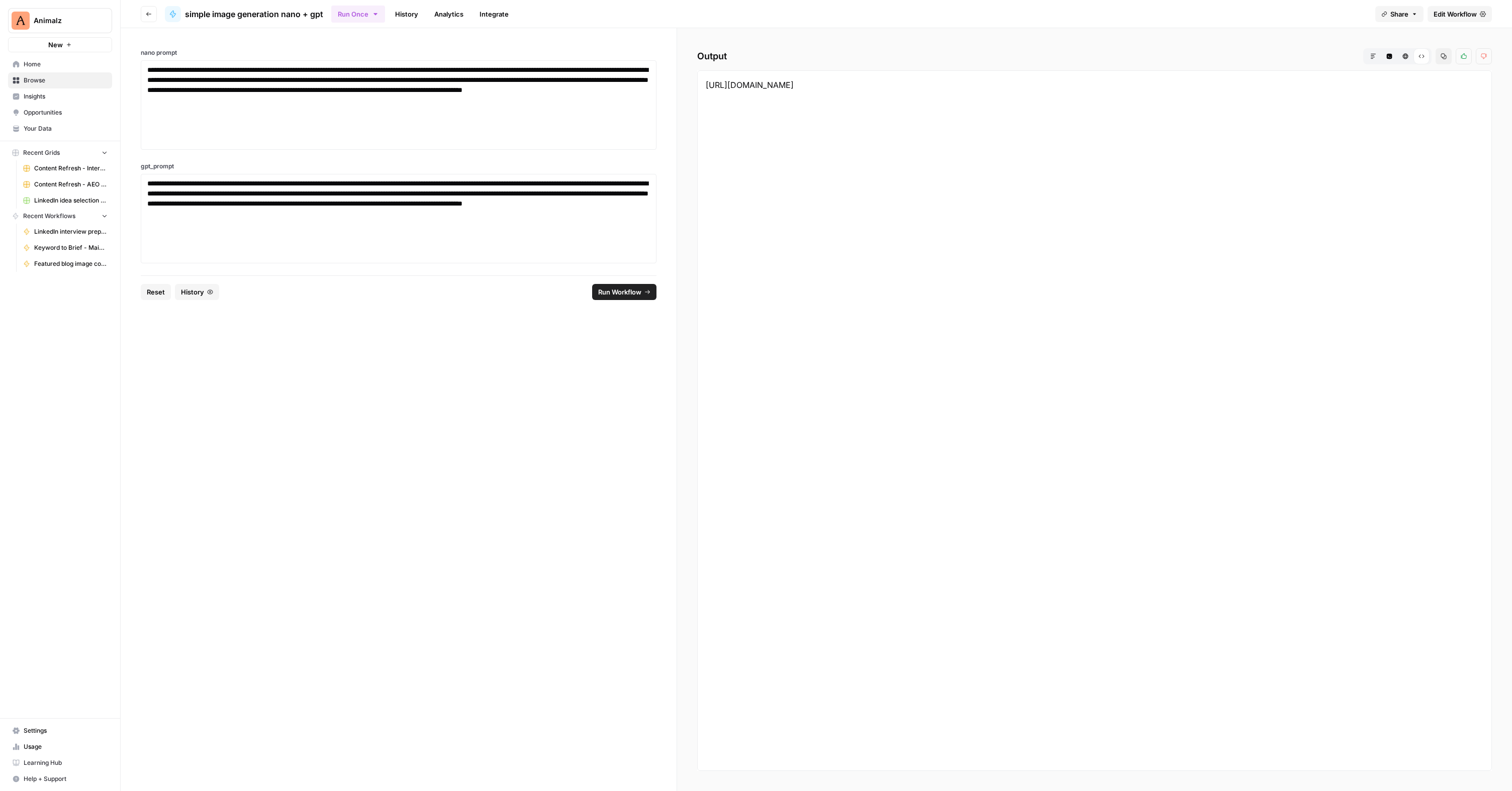
click at [404, 15] on link "History" at bounding box center [406, 14] width 35 height 16
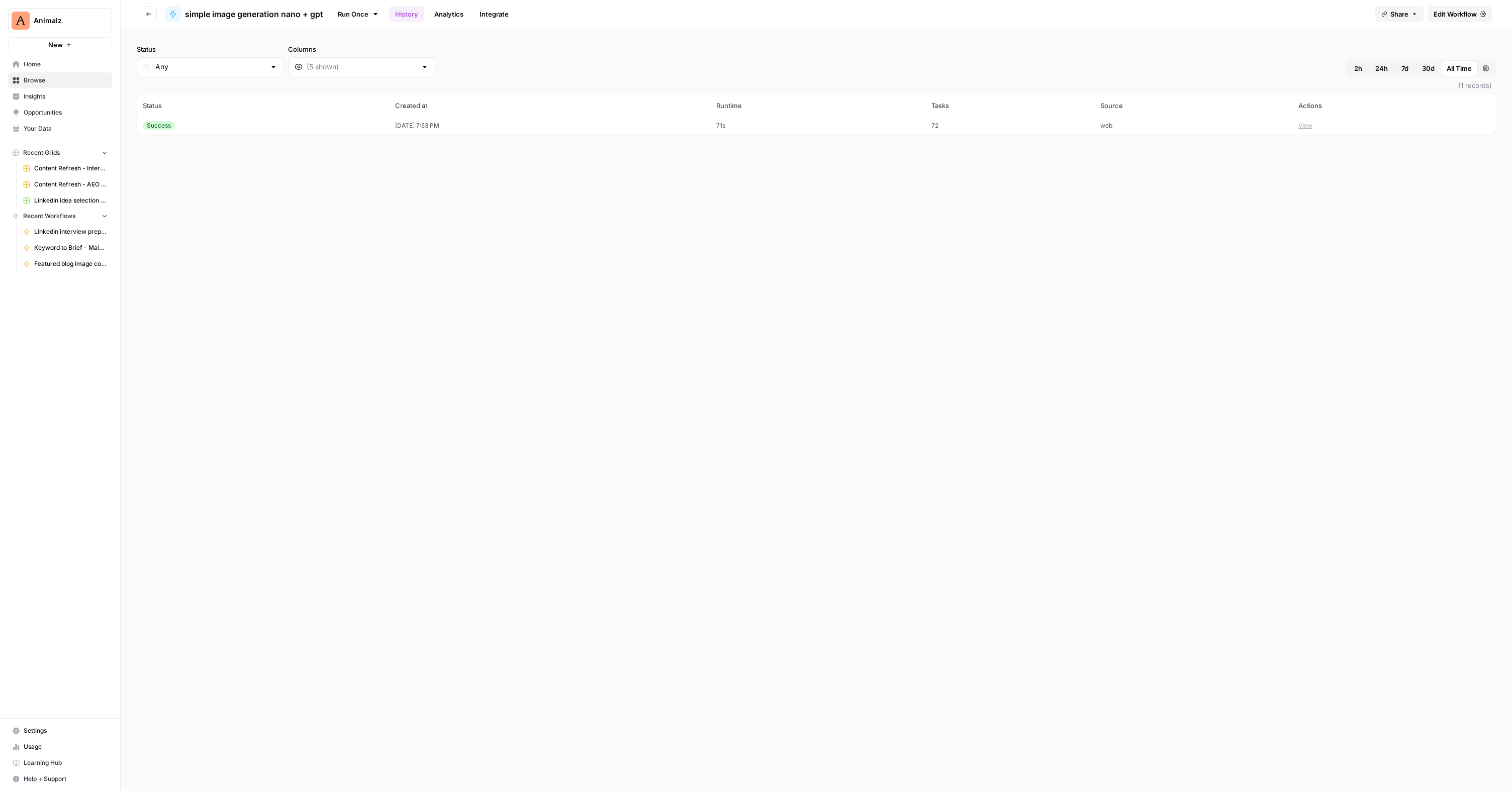
click at [404, 126] on td "[DATE] 7:53 PM" at bounding box center [549, 125] width 321 height 18
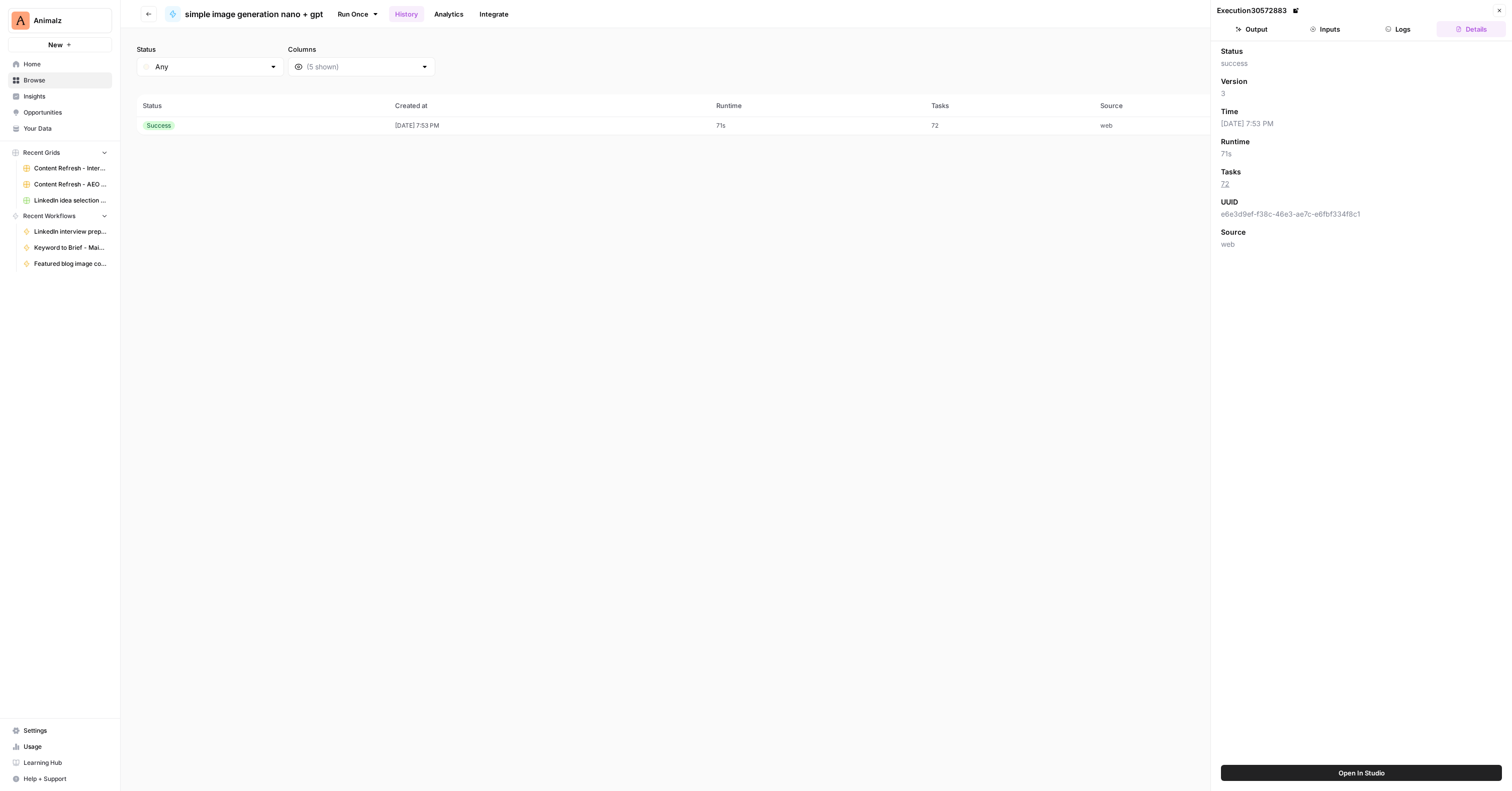
click at [1391, 32] on icon "button" at bounding box center [1388, 29] width 6 height 6
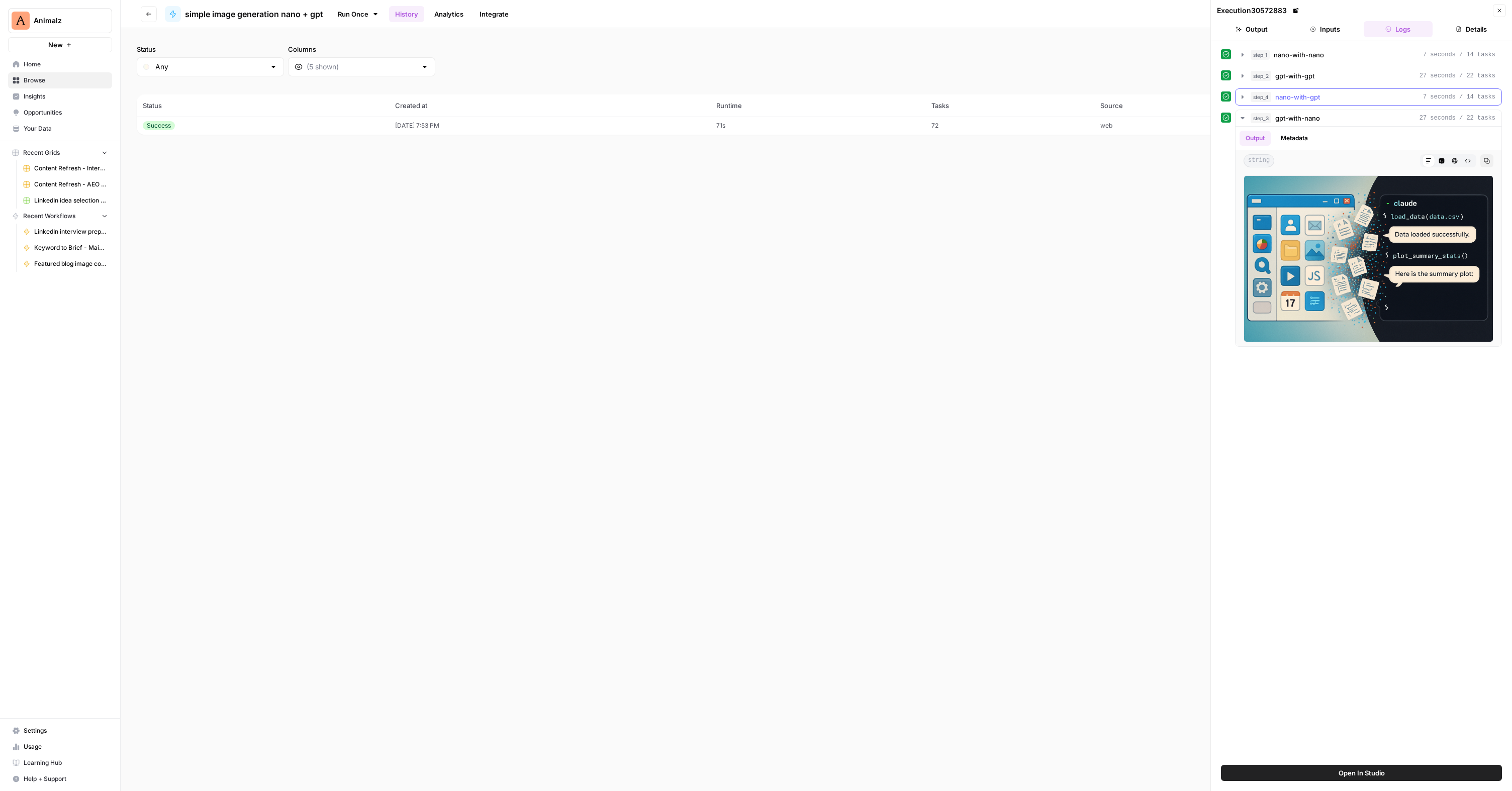
click at [1240, 95] on icon "button" at bounding box center [1242, 97] width 8 height 8
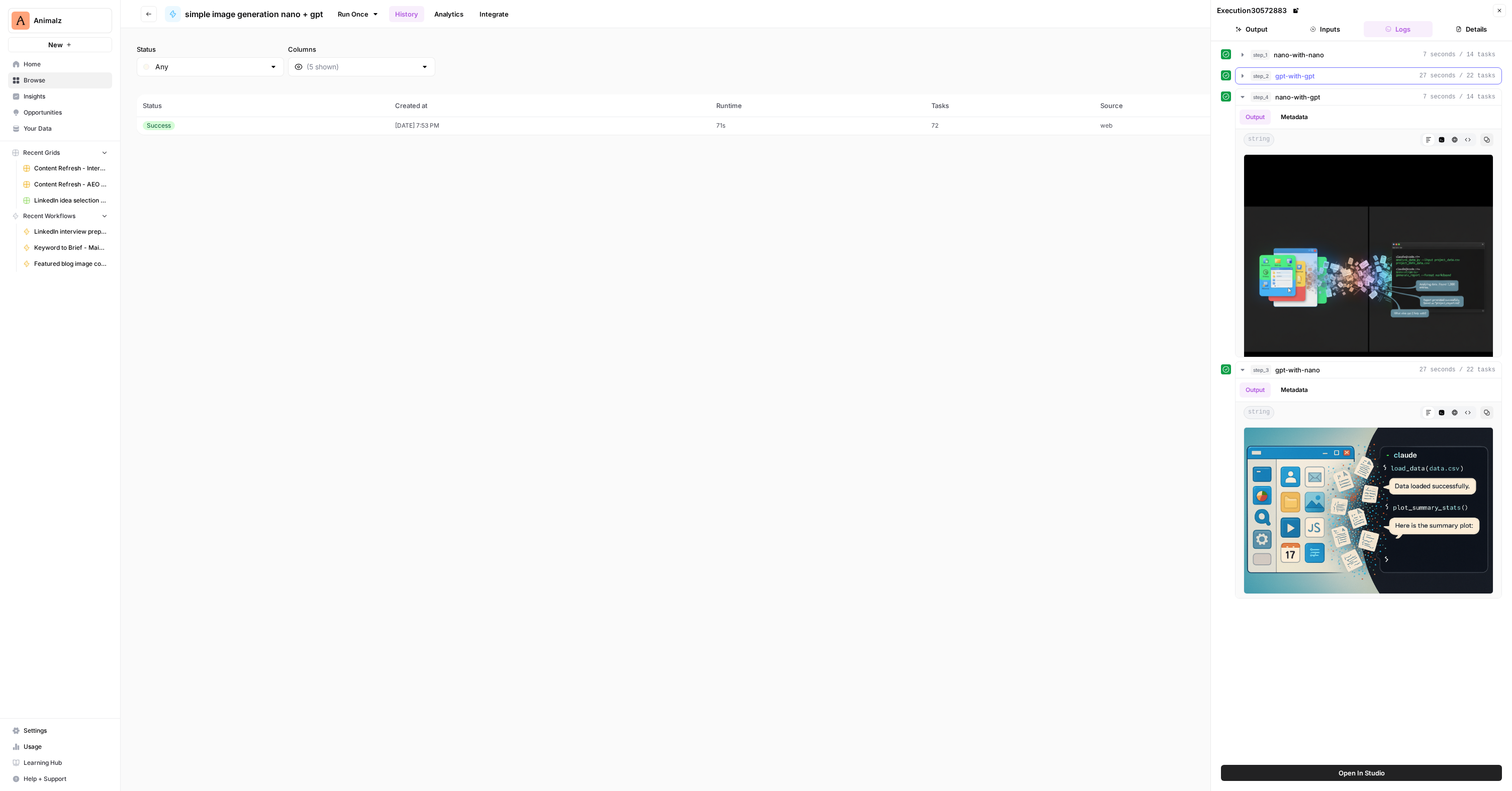
click at [1242, 78] on icon "button" at bounding box center [1242, 76] width 8 height 8
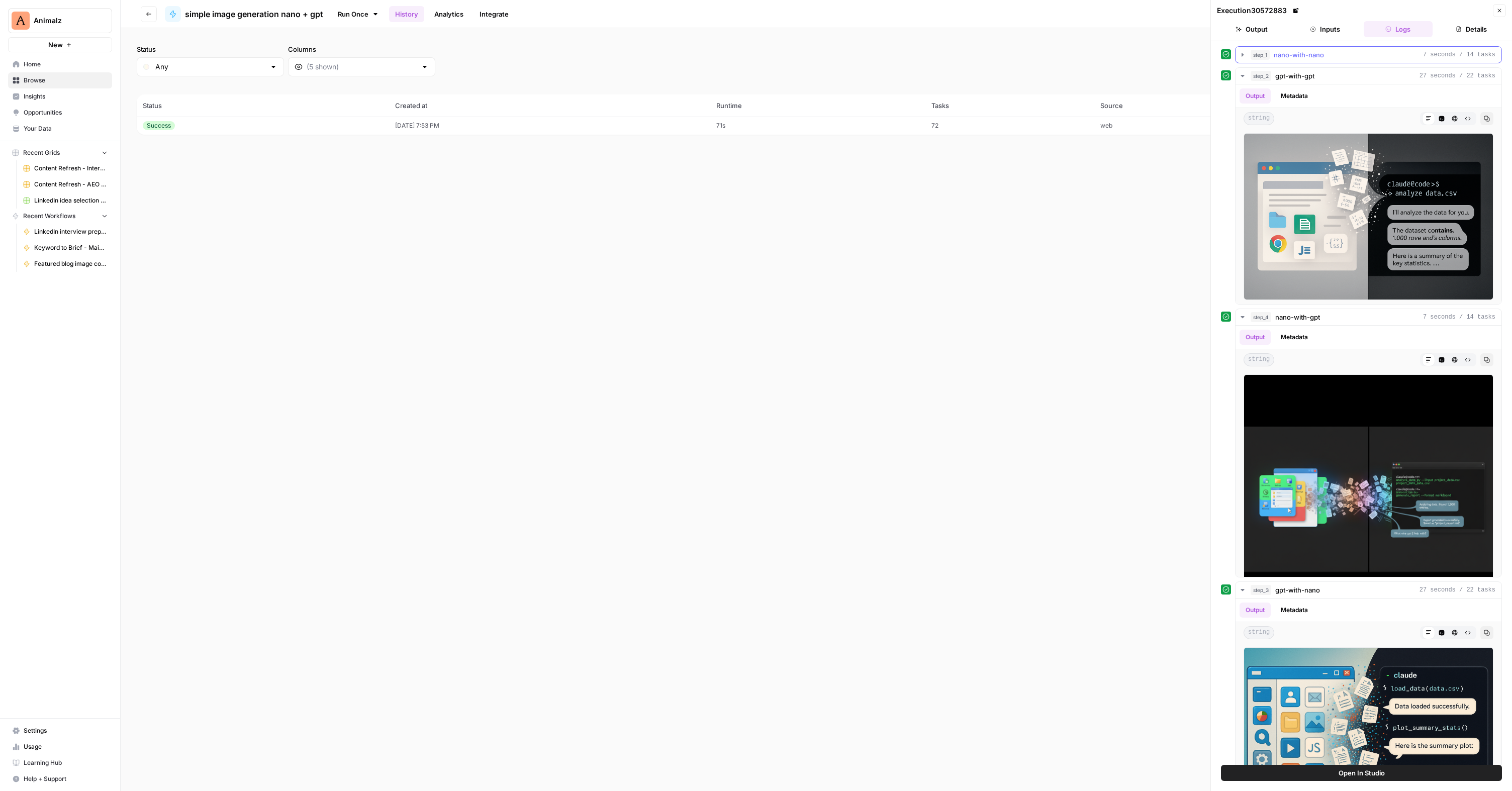
click at [1242, 53] on icon "button" at bounding box center [1242, 54] width 2 height 3
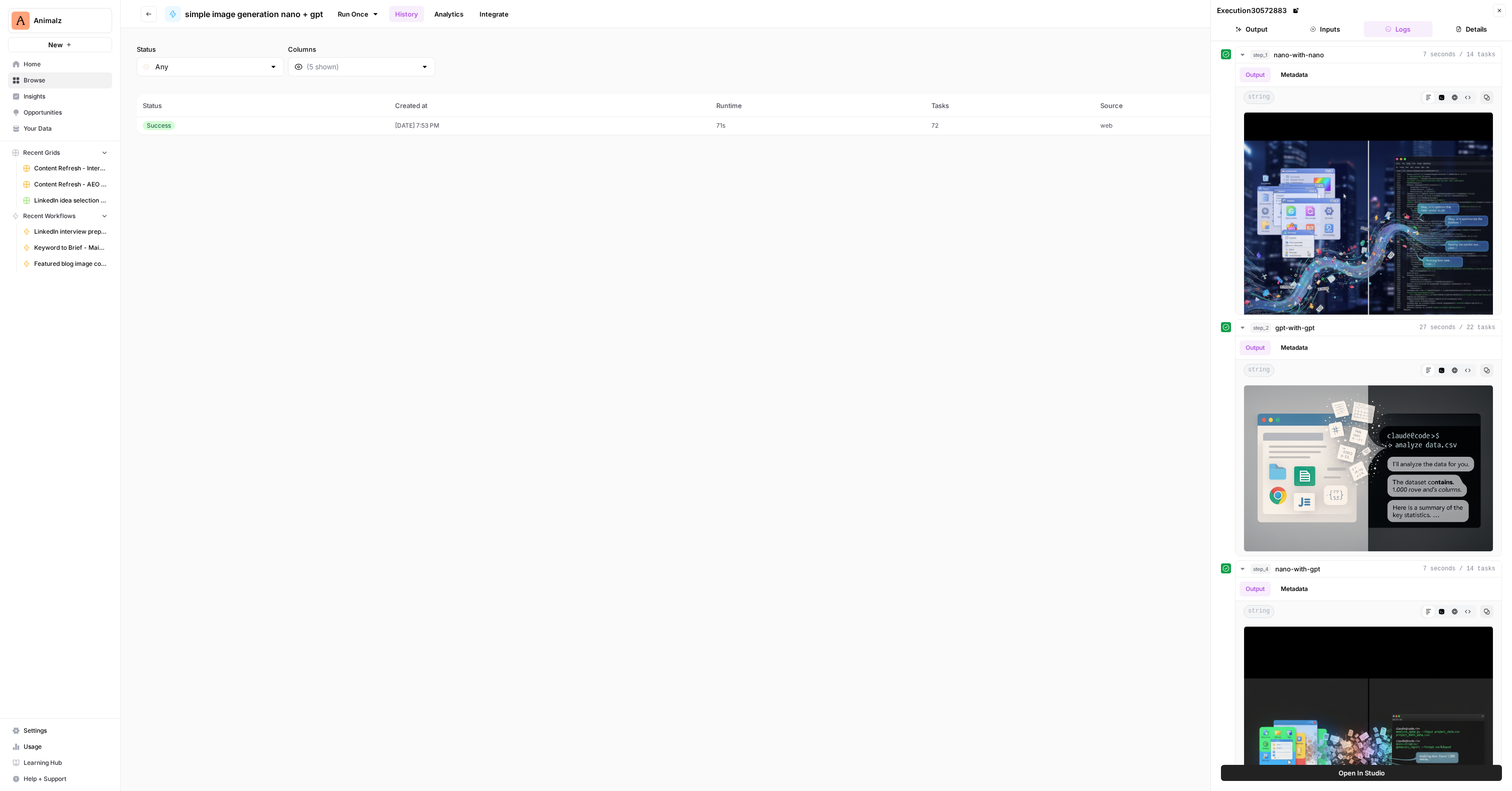
click at [369, 16] on link "Run Once" at bounding box center [358, 14] width 54 height 17
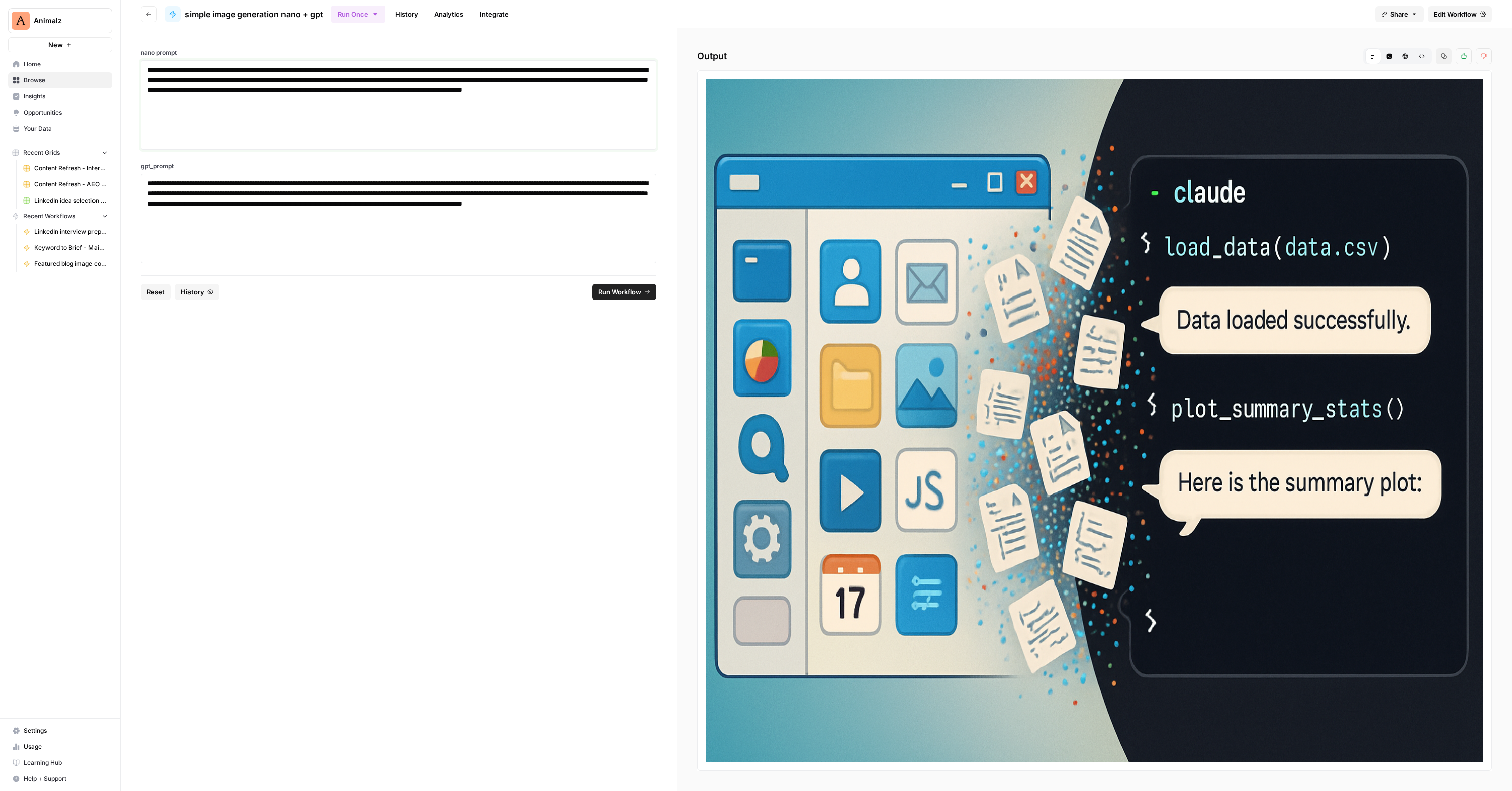
click at [329, 95] on p "**********" at bounding box center [398, 84] width 502 height 40
click at [357, 219] on div "**********" at bounding box center [398, 219] width 502 height 80
drag, startPoint x: 257, startPoint y: 103, endPoint x: 230, endPoint y: 69, distance: 43.4
click at [257, 103] on p "**********" at bounding box center [398, 84] width 502 height 40
click at [298, 204] on p "**********" at bounding box center [398, 204] width 502 height 50
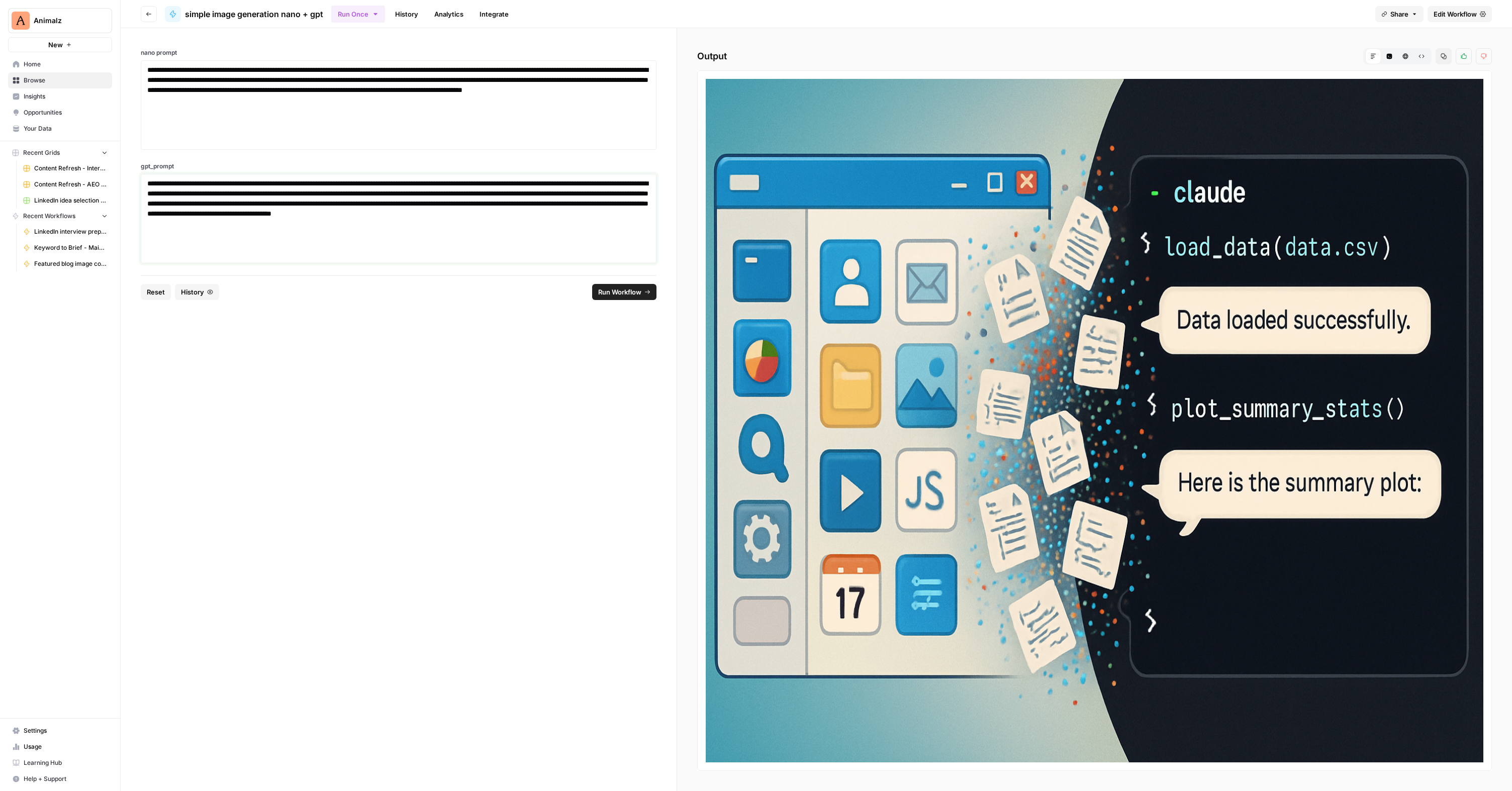
click at [304, 227] on p "**********" at bounding box center [398, 204] width 502 height 50
click at [299, 102] on p "**********" at bounding box center [398, 84] width 502 height 40
click at [626, 293] on span "Run Workflow" at bounding box center [620, 292] width 43 height 10
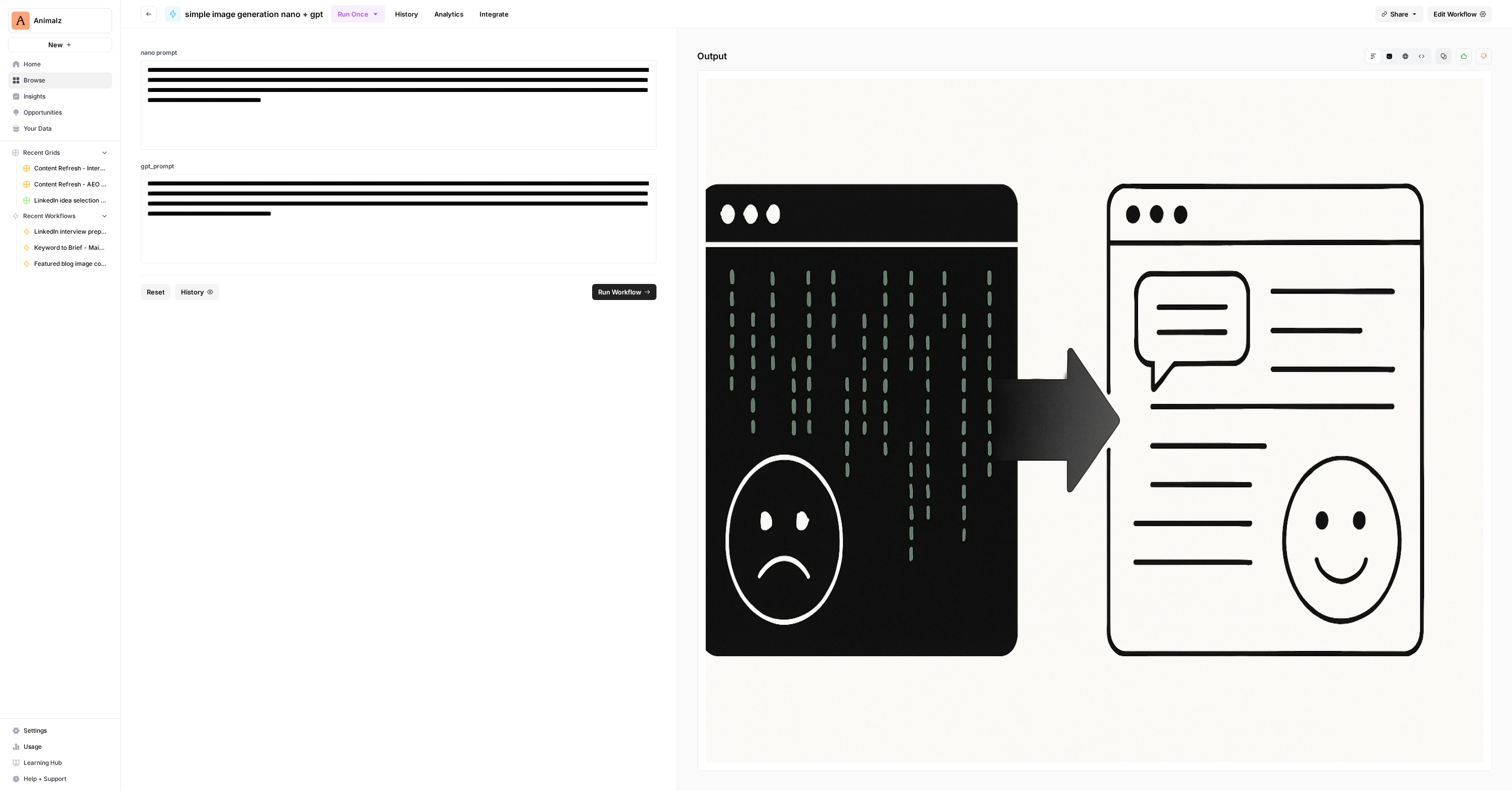
click at [378, 11] on icon "button" at bounding box center [376, 14] width 8 height 8
click at [376, 72] on span "Run this Workflow in bulk in a Grid" at bounding box center [411, 76] width 97 height 9
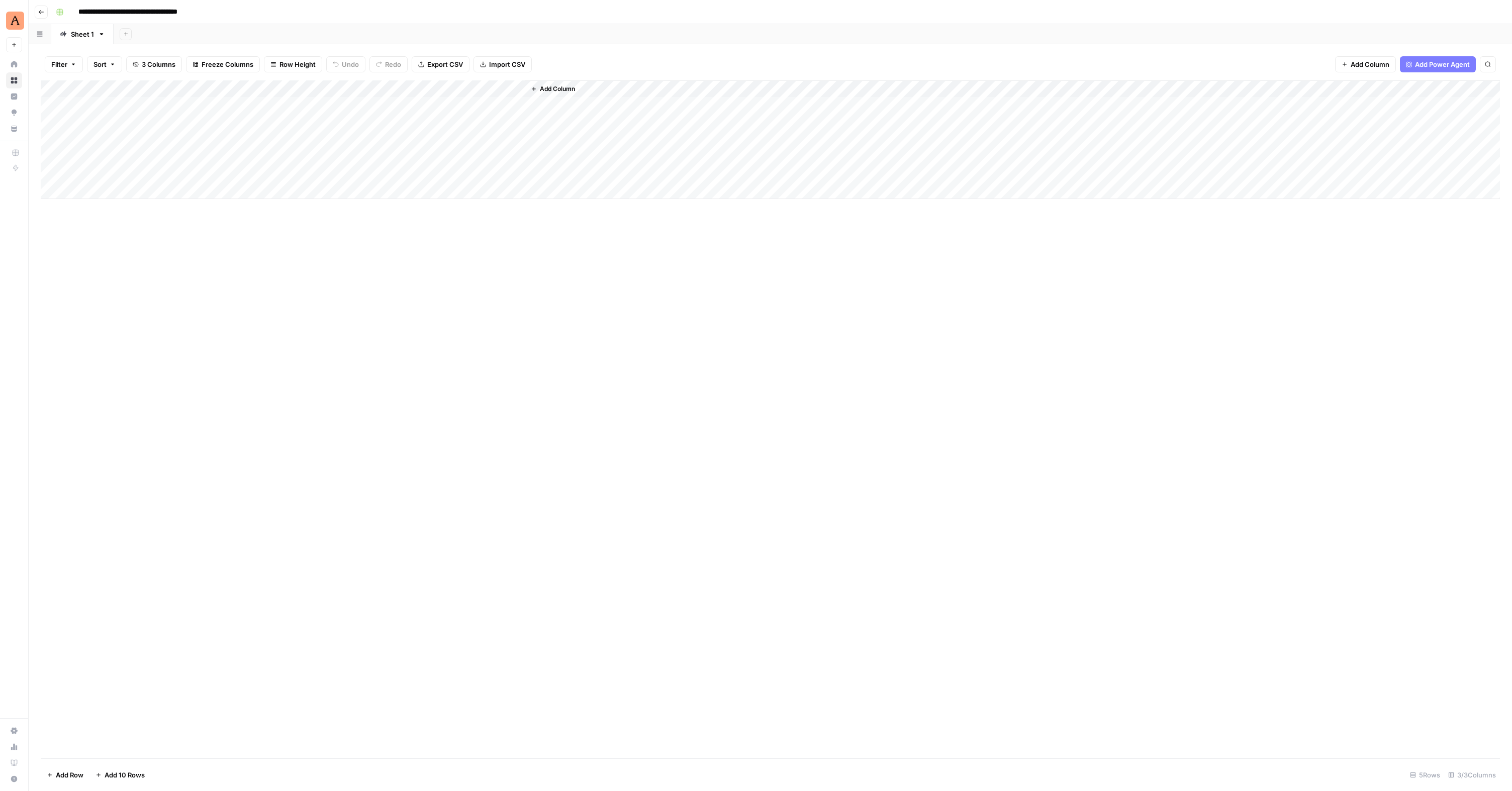
click at [110, 102] on div "Add Column" at bounding box center [770, 140] width 1459 height 118
click at [133, 105] on div "Add Column" at bounding box center [770, 140] width 1459 height 118
type textarea "**********"
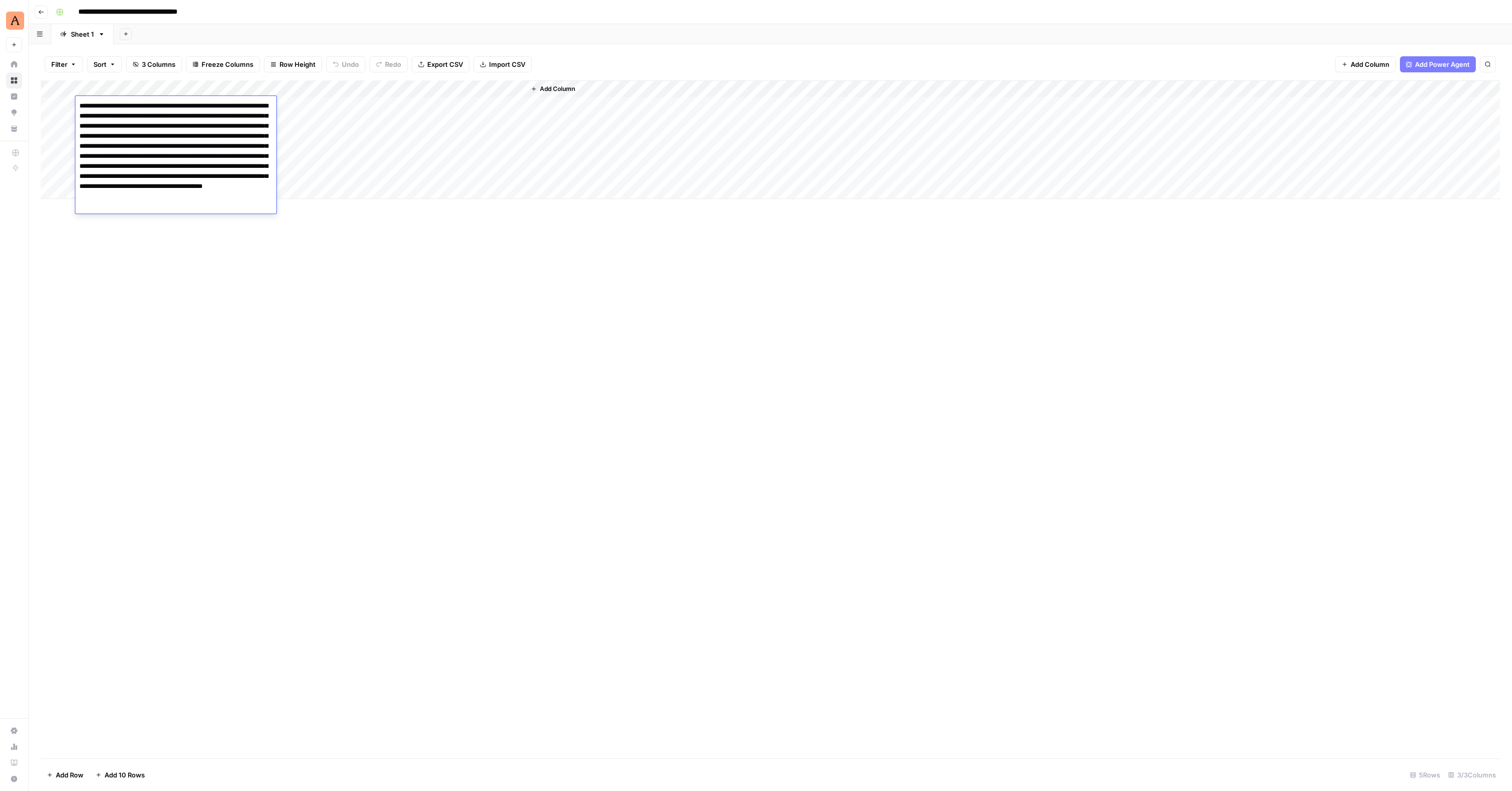
click at [292, 102] on div "Add Column" at bounding box center [770, 140] width 1459 height 118
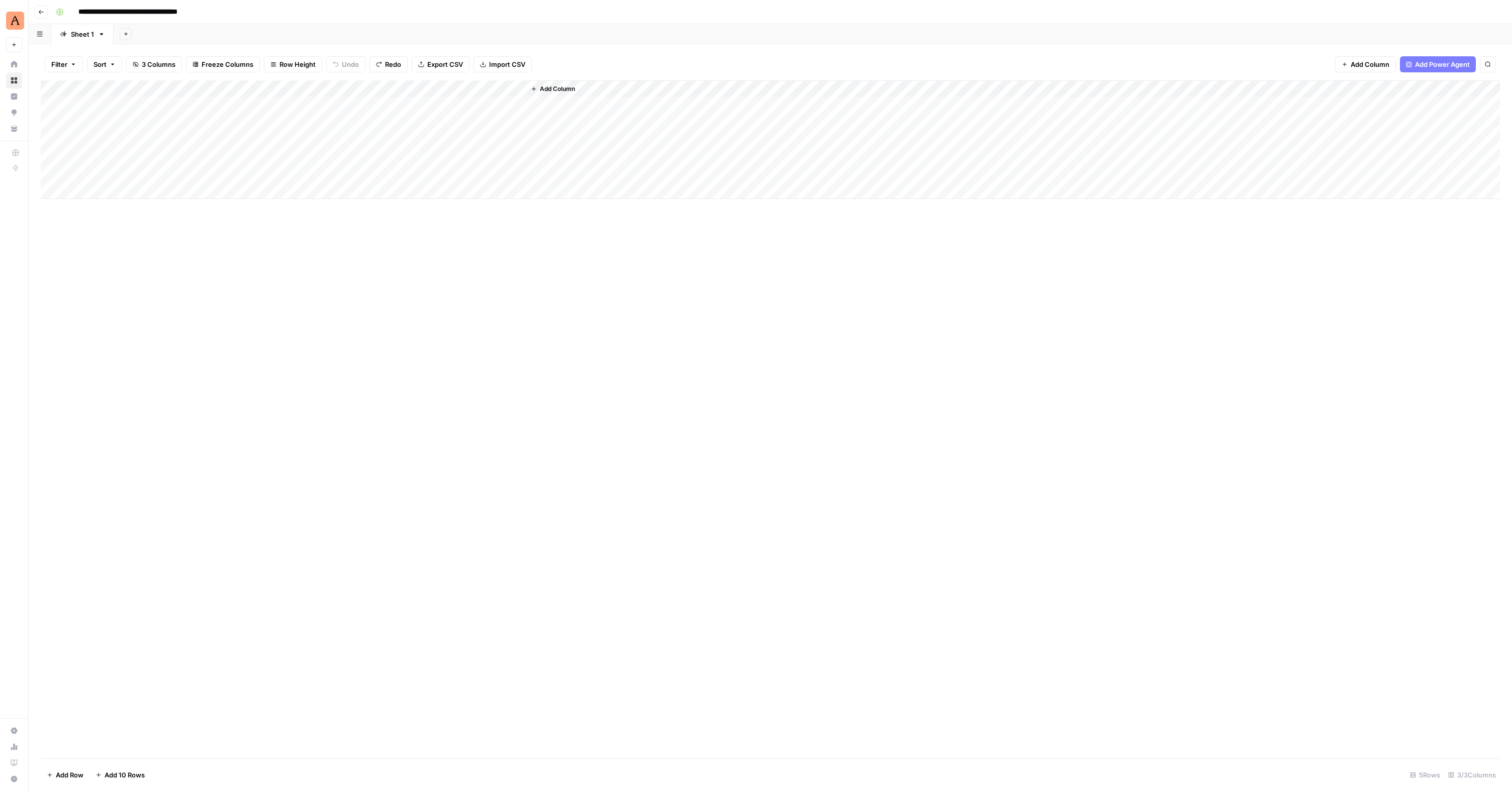
click at [279, 105] on div "Add Column" at bounding box center [770, 140] width 1459 height 118
drag, startPoint x: 282, startPoint y: 86, endPoint x: 120, endPoint y: 95, distance: 162.2
click at [120, 95] on div "Add Column" at bounding box center [770, 140] width 1459 height 118
click at [125, 108] on div "Add Column" at bounding box center [770, 140] width 1459 height 118
click at [245, 110] on div "Add Column" at bounding box center [770, 140] width 1459 height 118
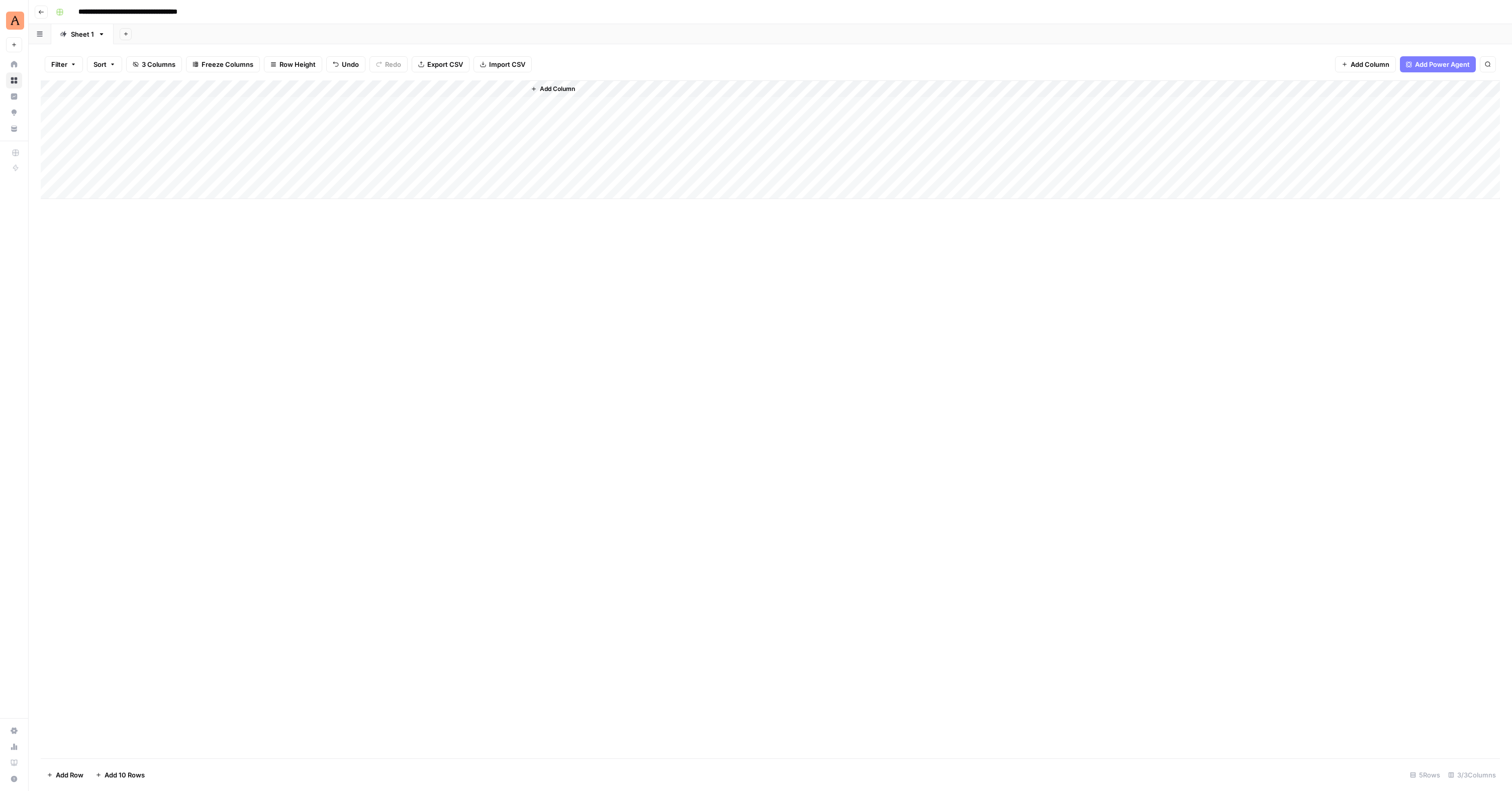
click at [235, 110] on div "Add Column" at bounding box center [770, 140] width 1459 height 118
type textarea "**********"
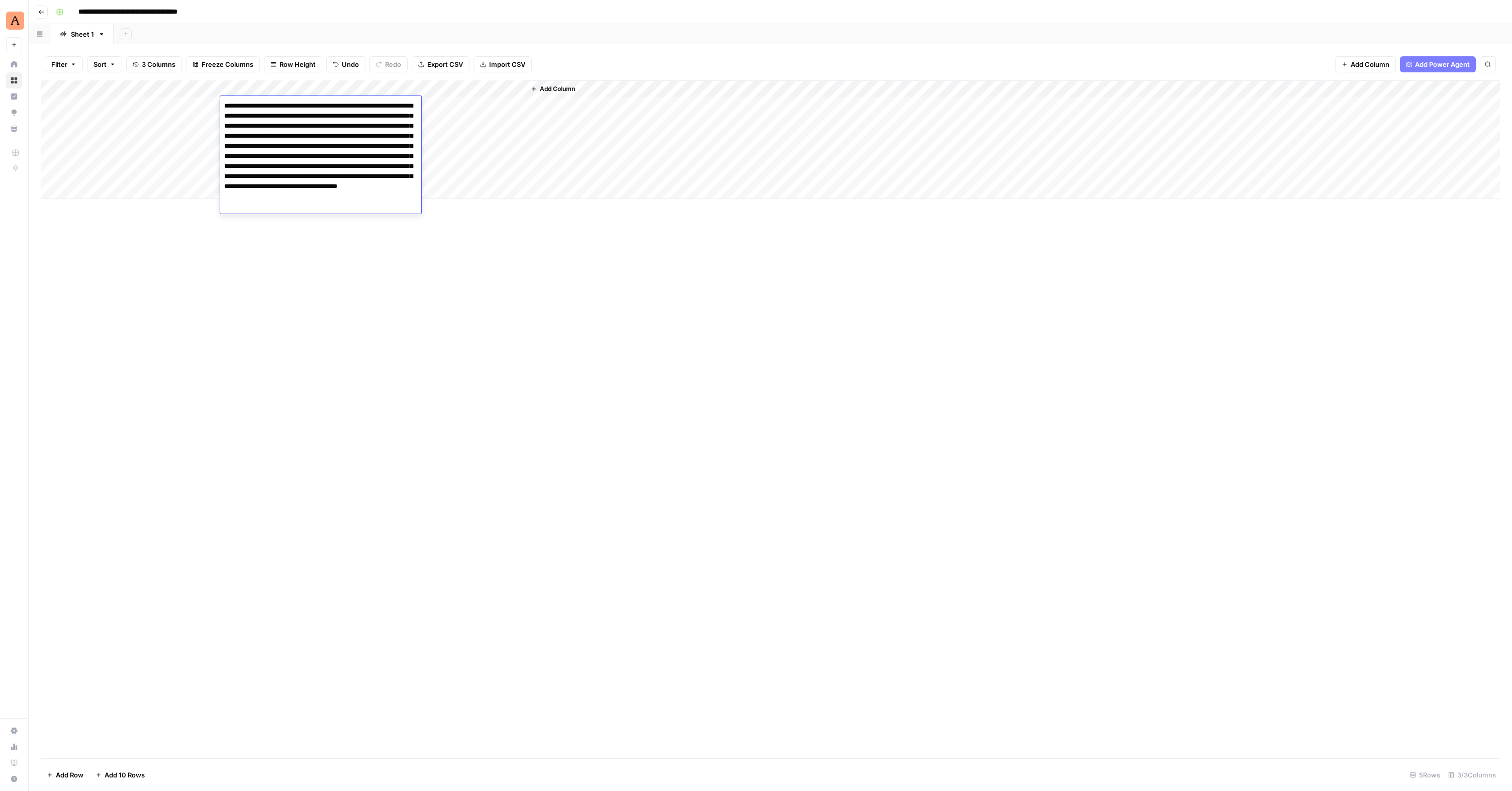
click at [451, 318] on div "Add Column" at bounding box center [770, 419] width 1459 height 678
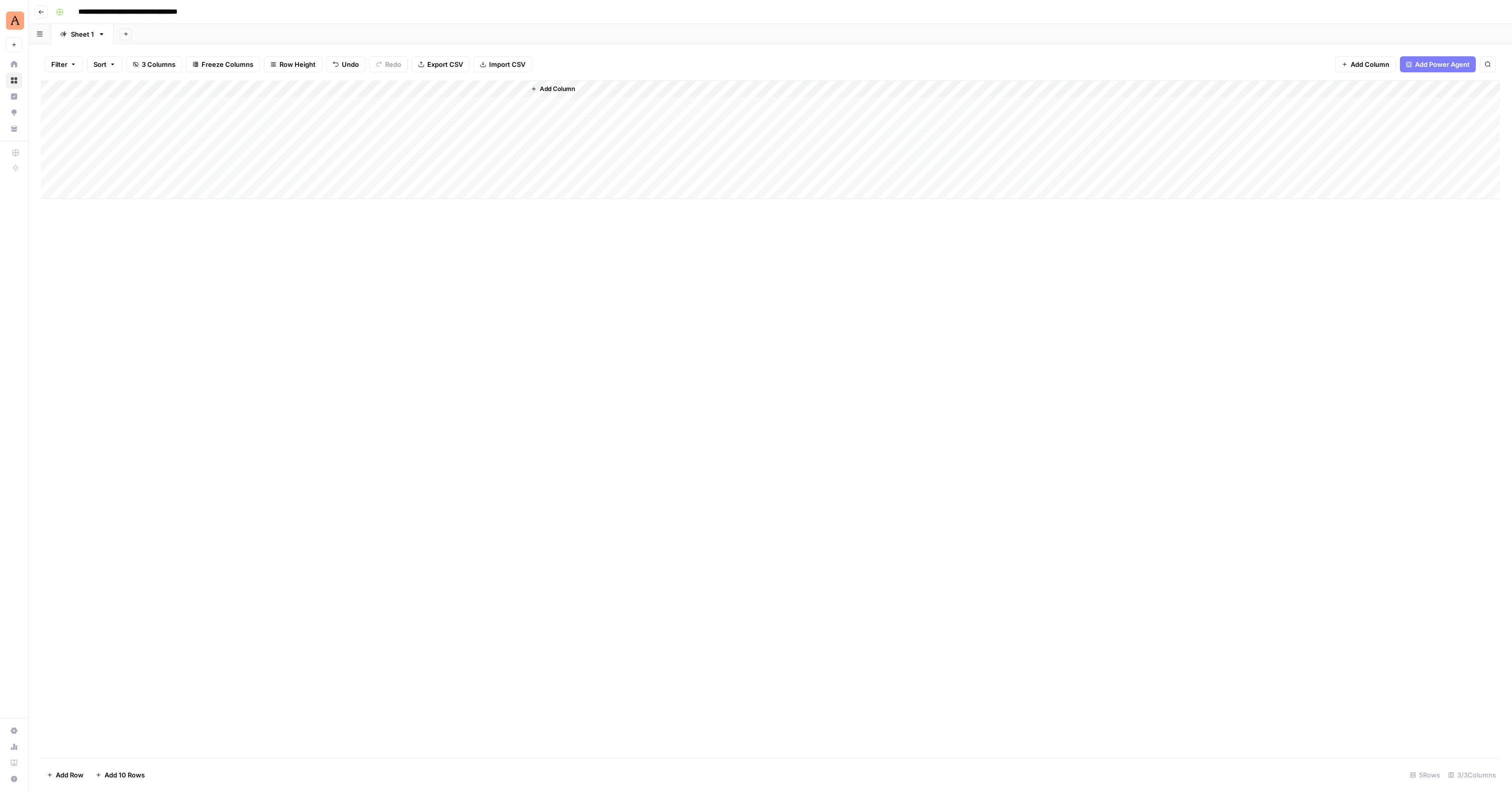
click at [445, 106] on div "Add Column" at bounding box center [770, 140] width 1459 height 118
click at [135, 121] on div "Add Column" at bounding box center [770, 140] width 1459 height 118
click at [133, 123] on div "Add Column" at bounding box center [770, 140] width 1459 height 118
type textarea "**********"
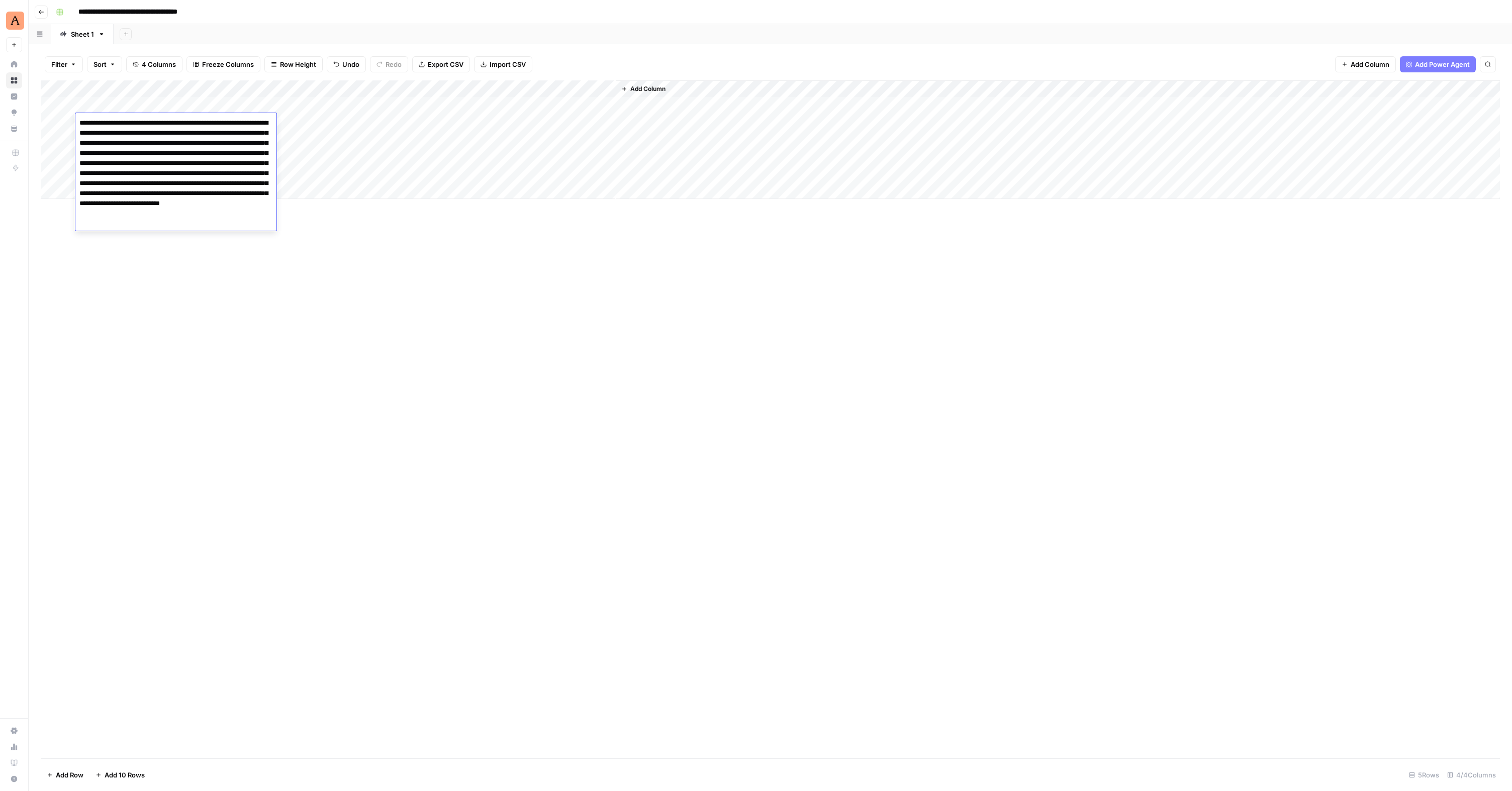
click at [291, 127] on div "Add Column" at bounding box center [770, 140] width 1459 height 118
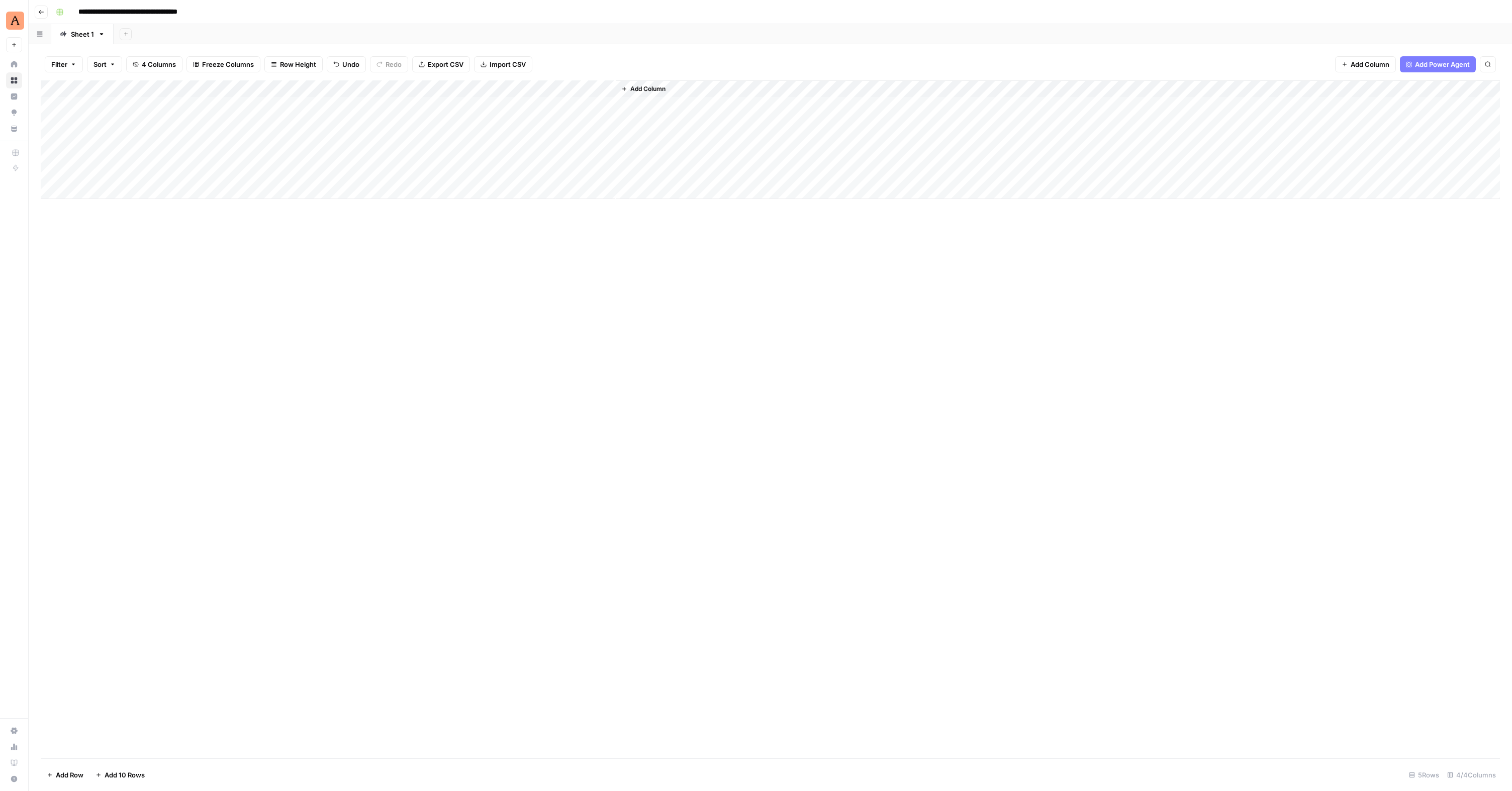
click at [294, 125] on div "Add Column" at bounding box center [770, 140] width 1459 height 118
paste textarea "**********"
type textarea "**********"
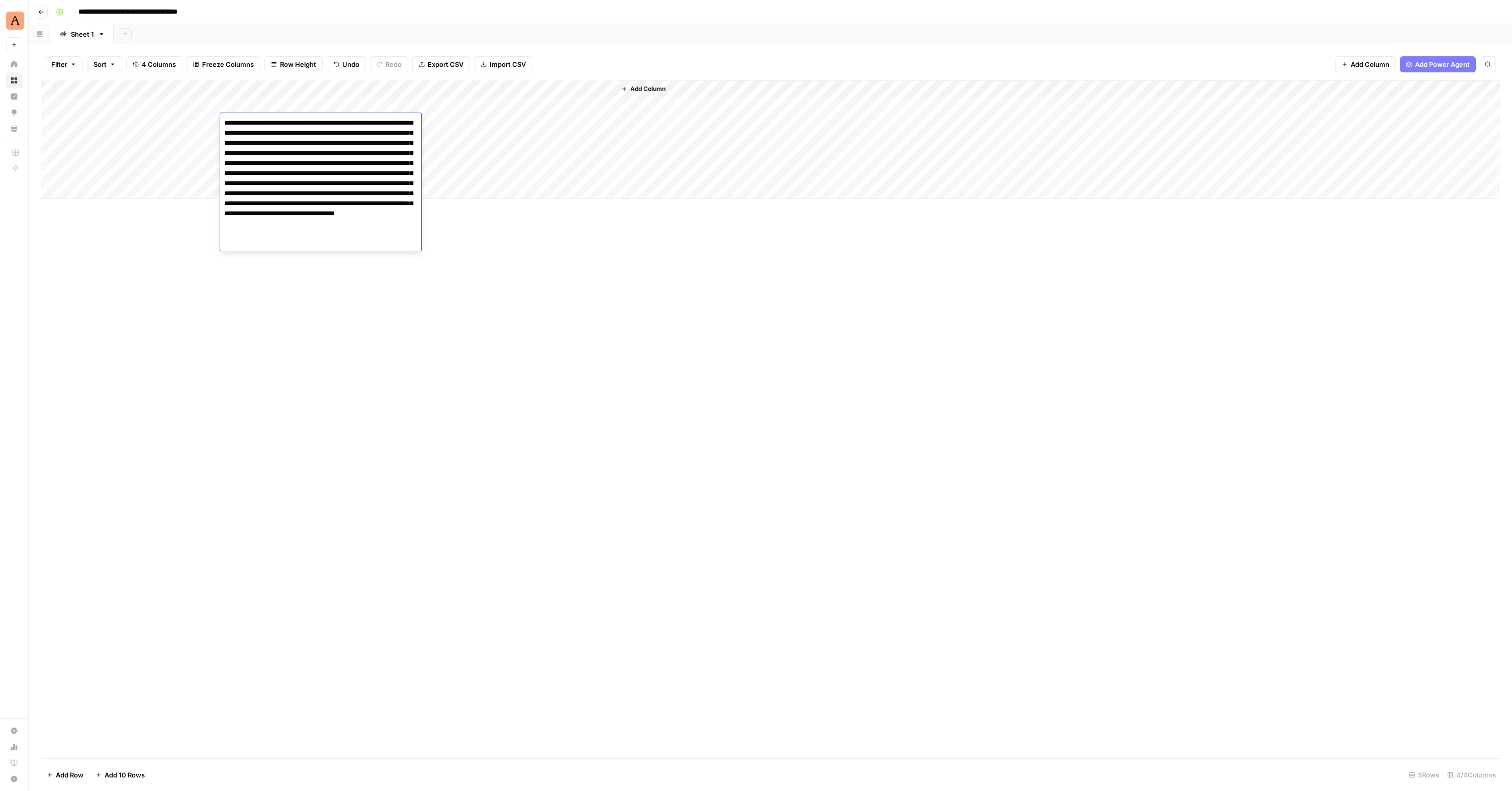
drag, startPoint x: 421, startPoint y: 378, endPoint x: 456, endPoint y: 341, distance: 50.9
click at [421, 378] on div "Add Column" at bounding box center [770, 419] width 1459 height 678
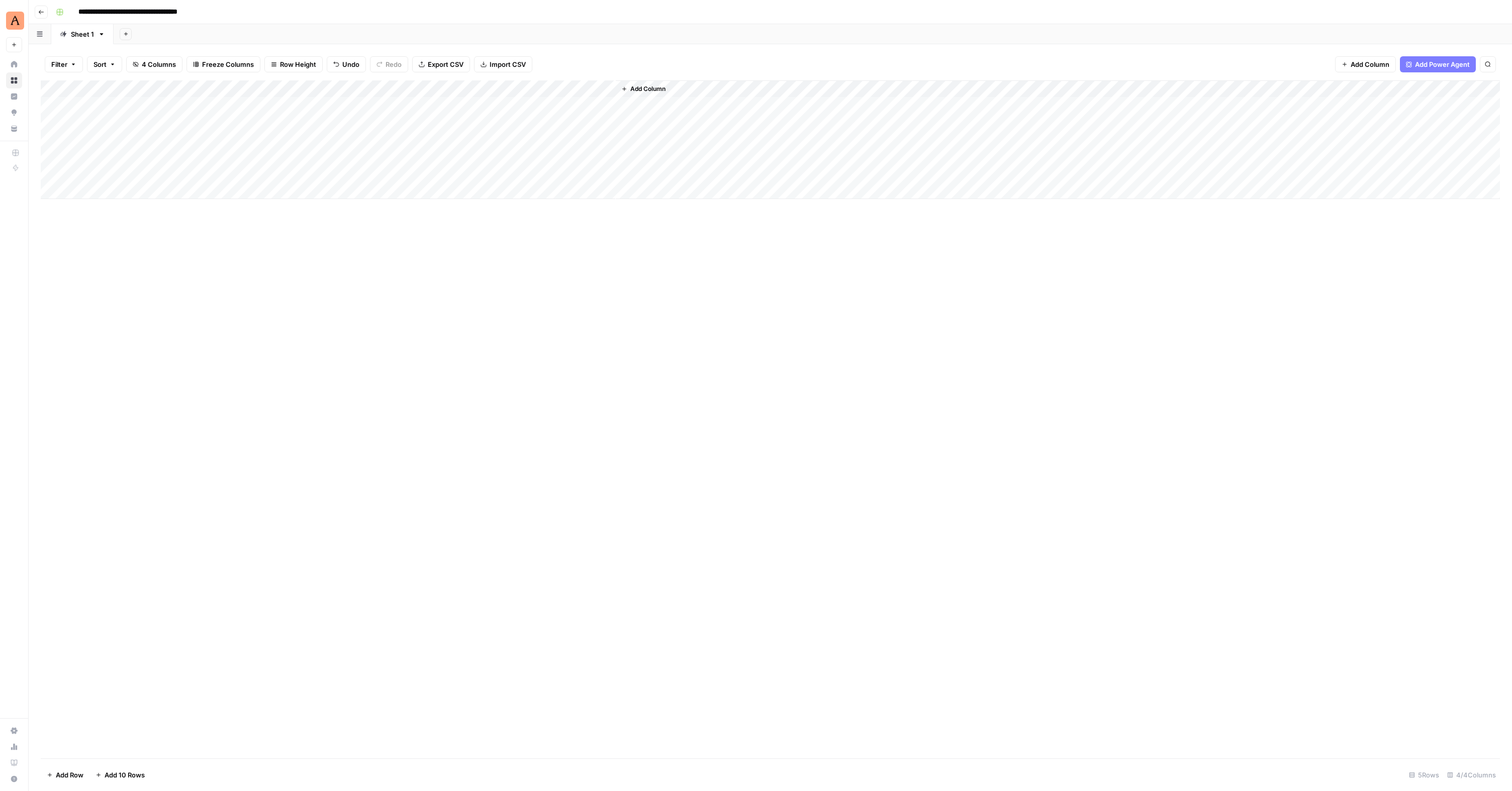
click at [402, 122] on div "Add Column" at bounding box center [770, 140] width 1459 height 118
click at [135, 135] on div "Add Column" at bounding box center [770, 140] width 1459 height 118
click at [116, 142] on div "Add Column" at bounding box center [770, 140] width 1459 height 118
type textarea "**********"
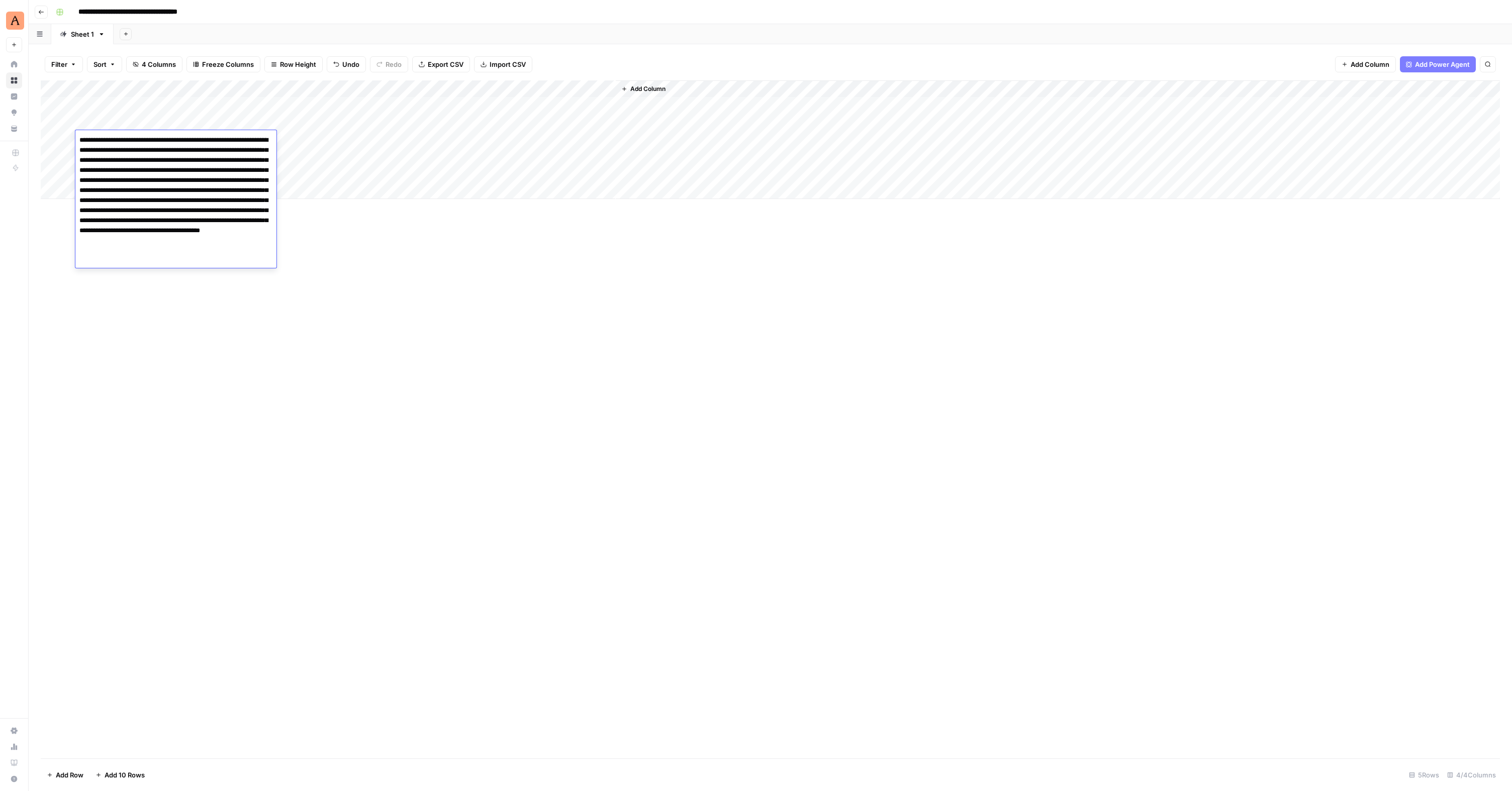
click at [291, 142] on div "Add Column" at bounding box center [770, 140] width 1459 height 118
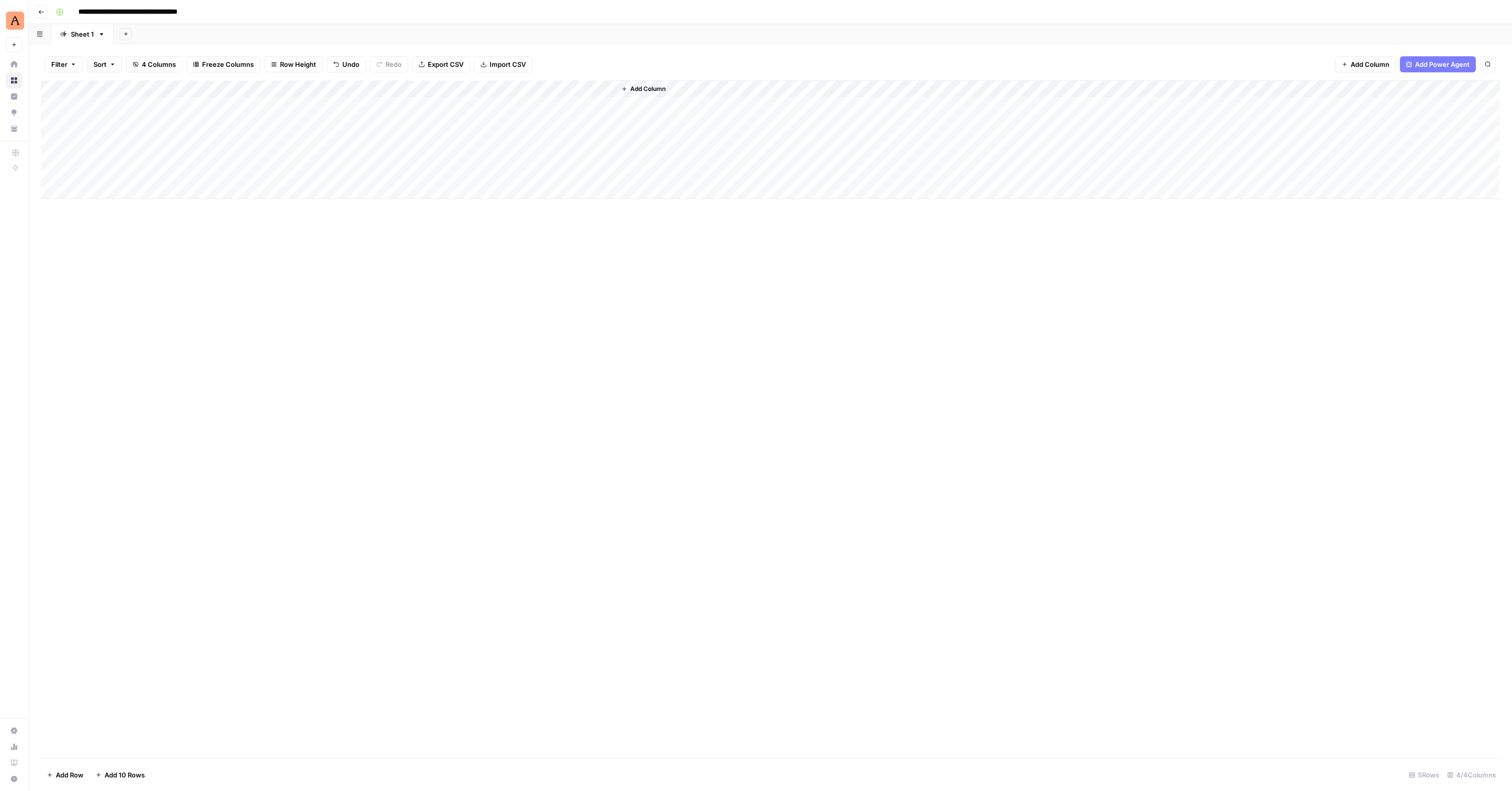
click at [288, 140] on div "Add Column" at bounding box center [770, 140] width 1459 height 118
click at [232, 136] on textarea at bounding box center [300, 140] width 161 height 14
paste textarea "**********"
type textarea "**********"
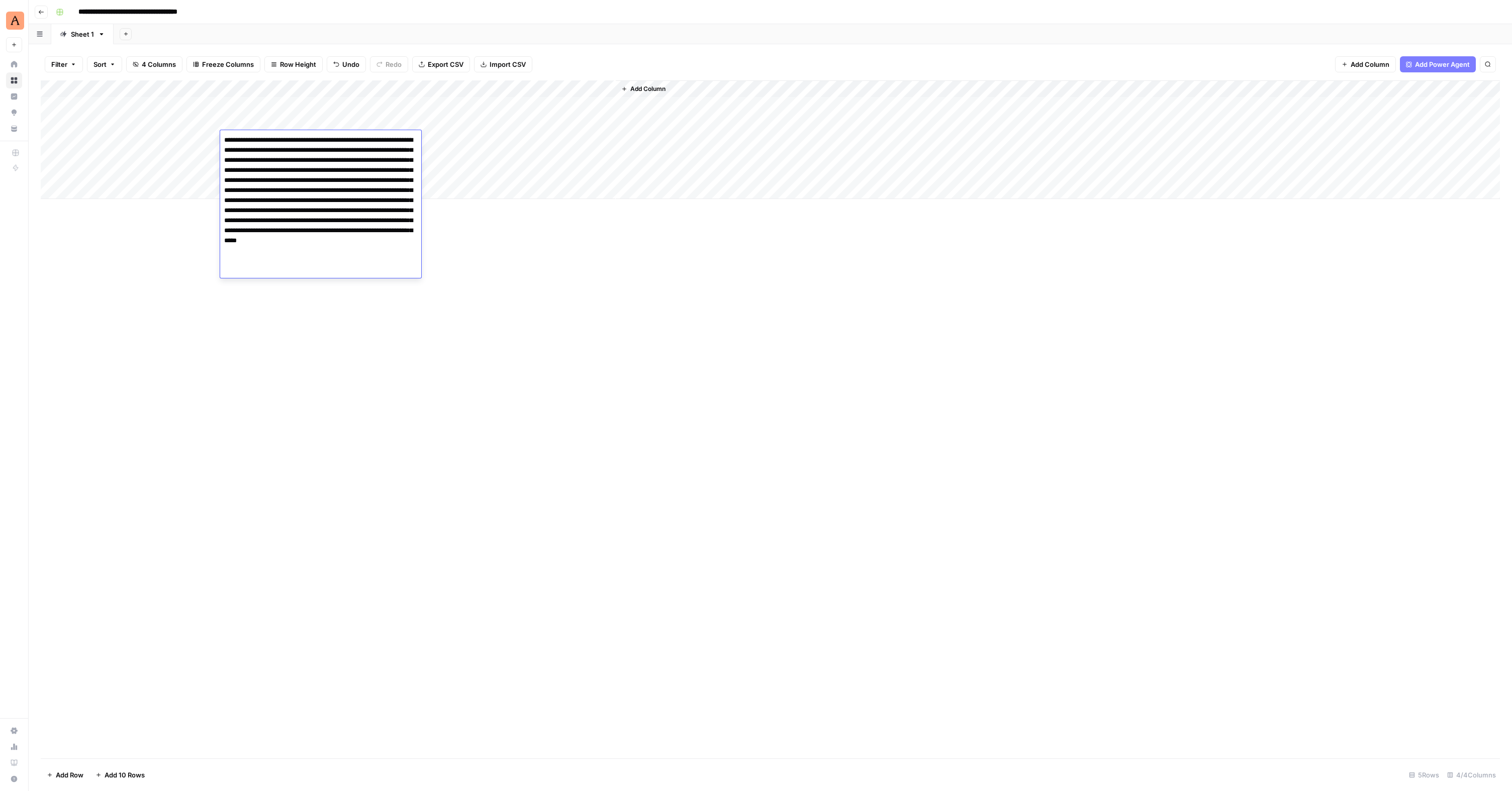
drag, startPoint x: 487, startPoint y: 329, endPoint x: 527, endPoint y: 306, distance: 46.1
click at [487, 329] on div "Add Column" at bounding box center [770, 419] width 1459 height 678
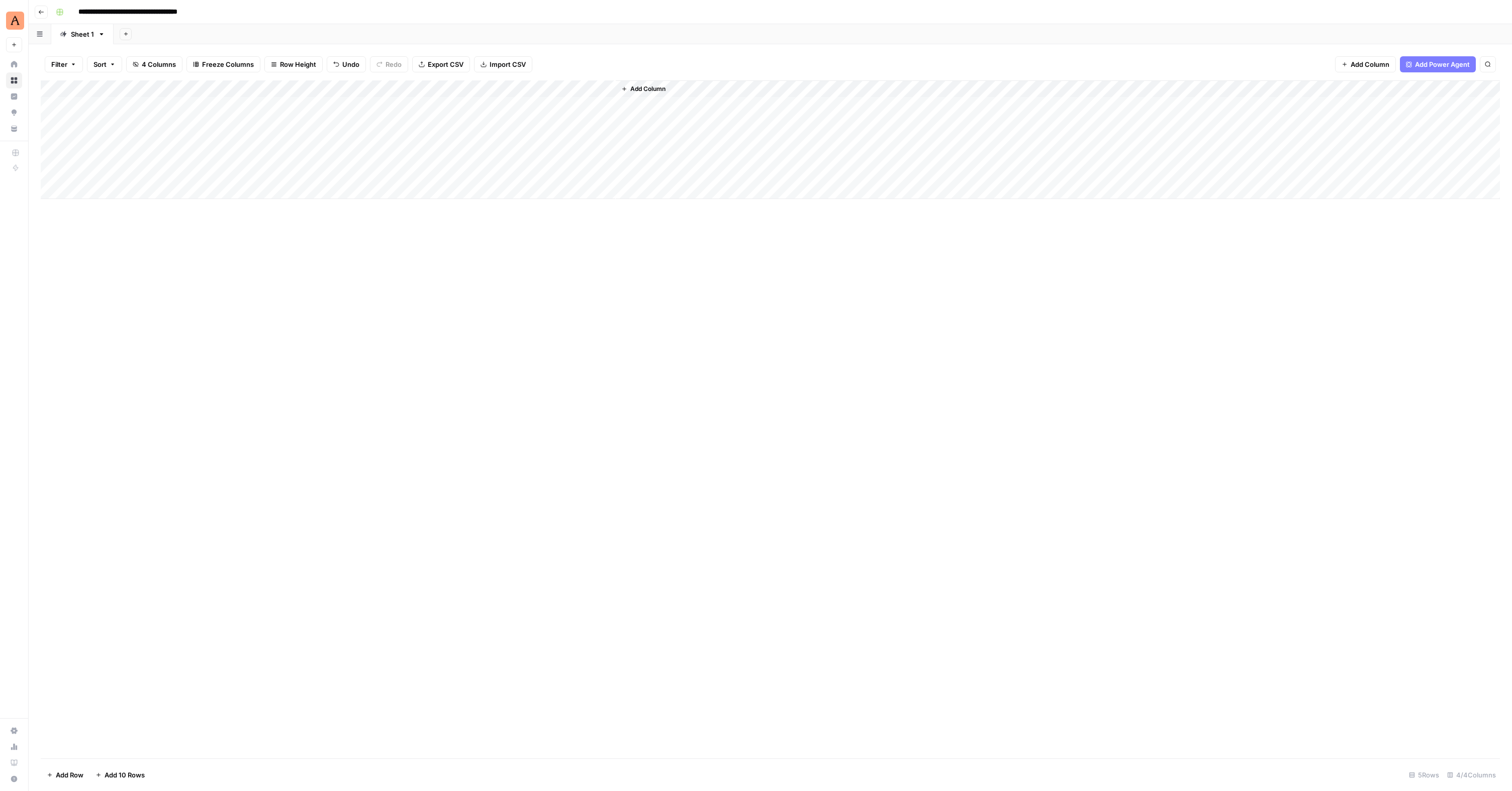
click at [446, 138] on div "Add Column" at bounding box center [770, 140] width 1459 height 118
click at [607, 103] on div "Add Column" at bounding box center [770, 140] width 1459 height 118
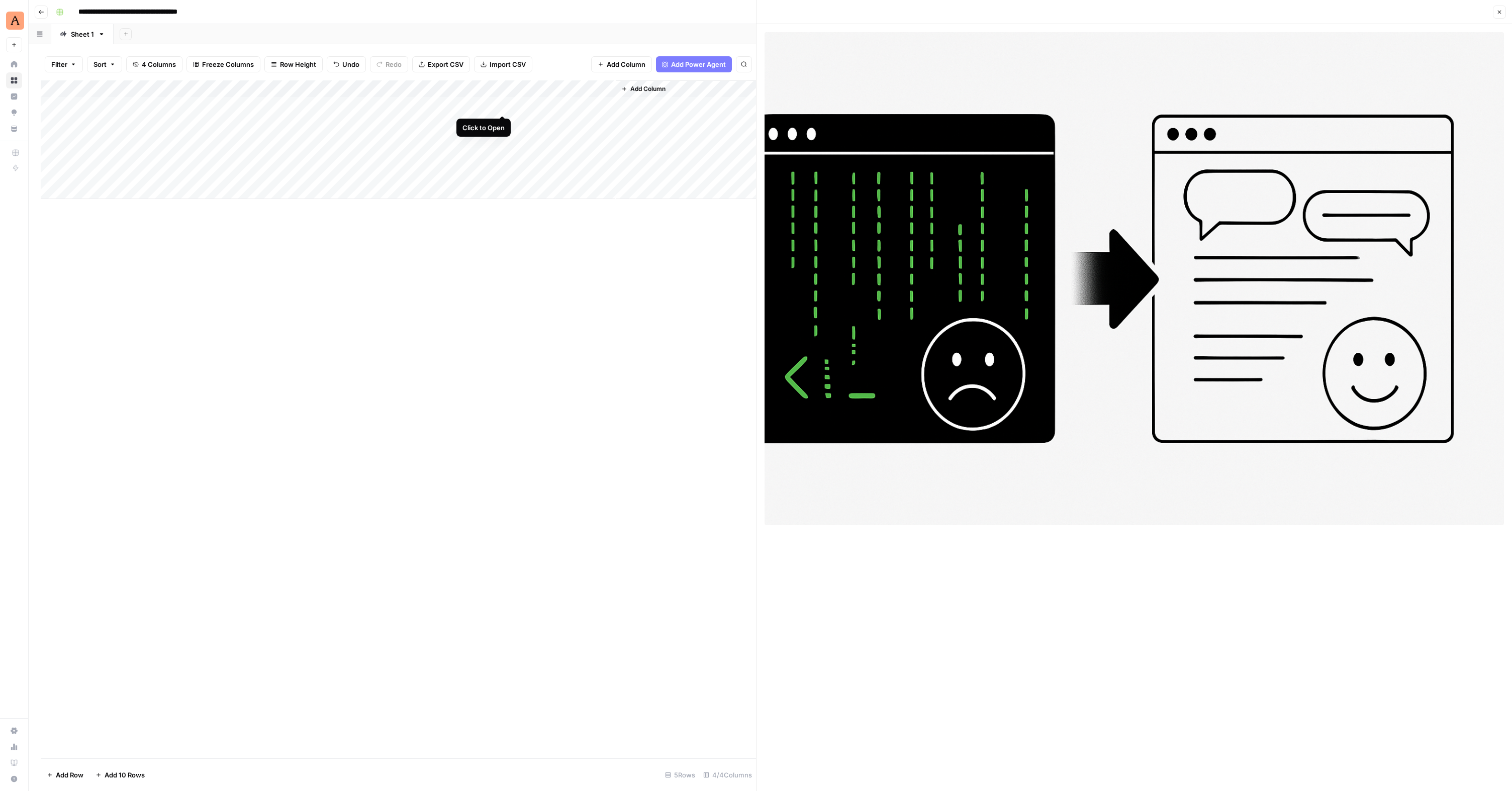
click at [503, 105] on div "Add Column" at bounding box center [398, 140] width 715 height 118
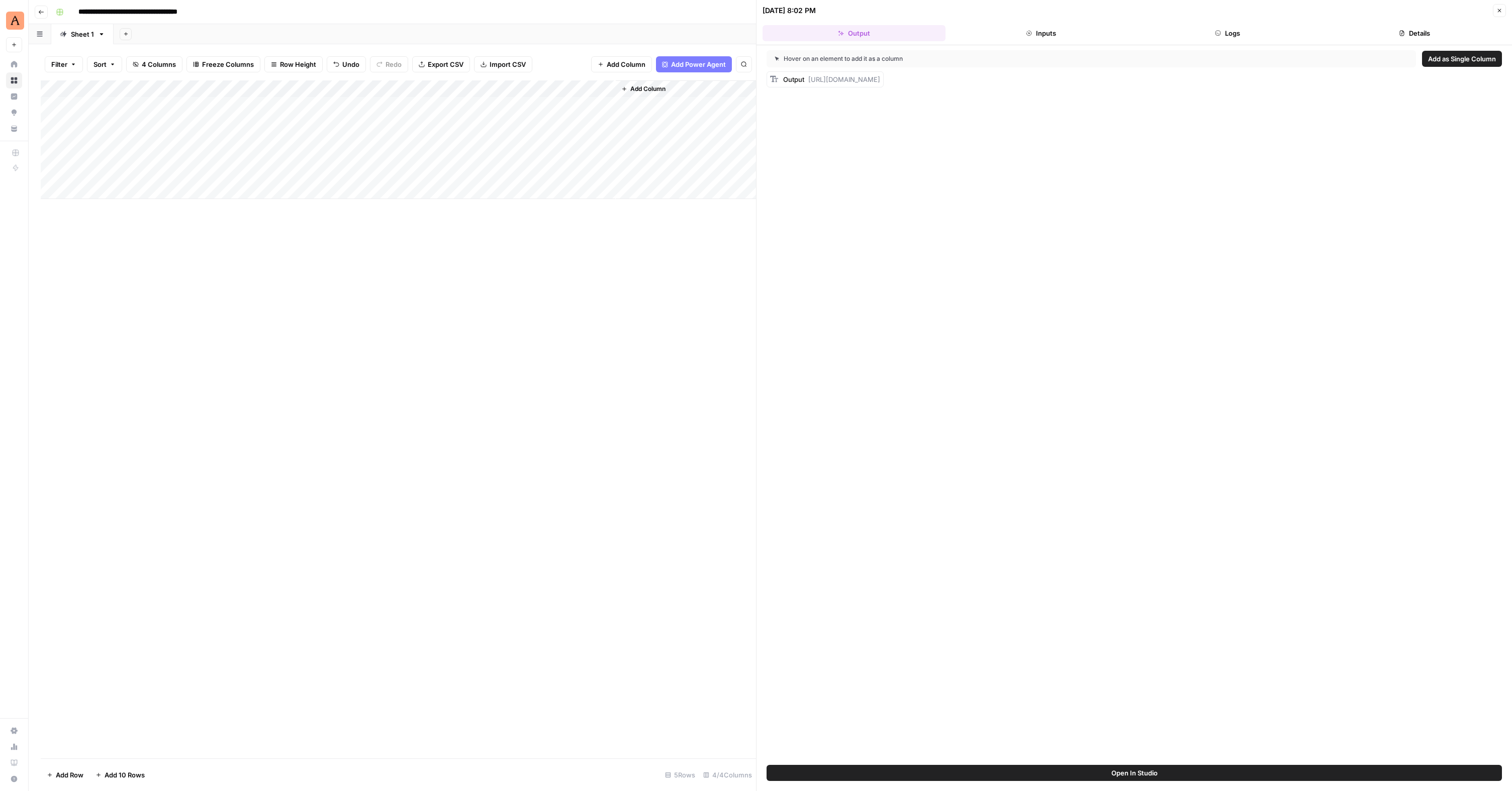
click at [1236, 33] on button "Logs" at bounding box center [1227, 33] width 183 height 16
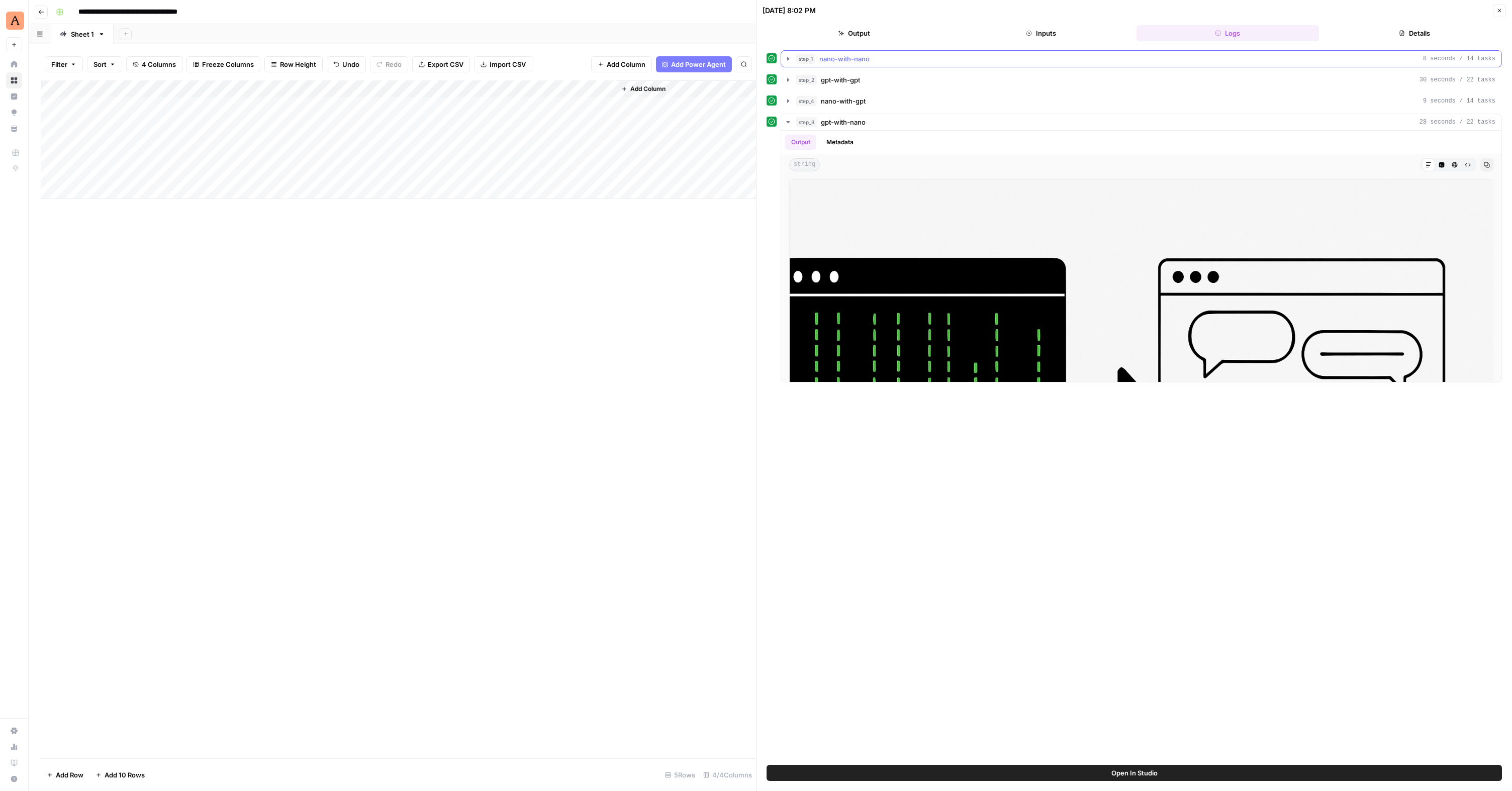
click at [787, 60] on icon "button" at bounding box center [788, 58] width 2 height 3
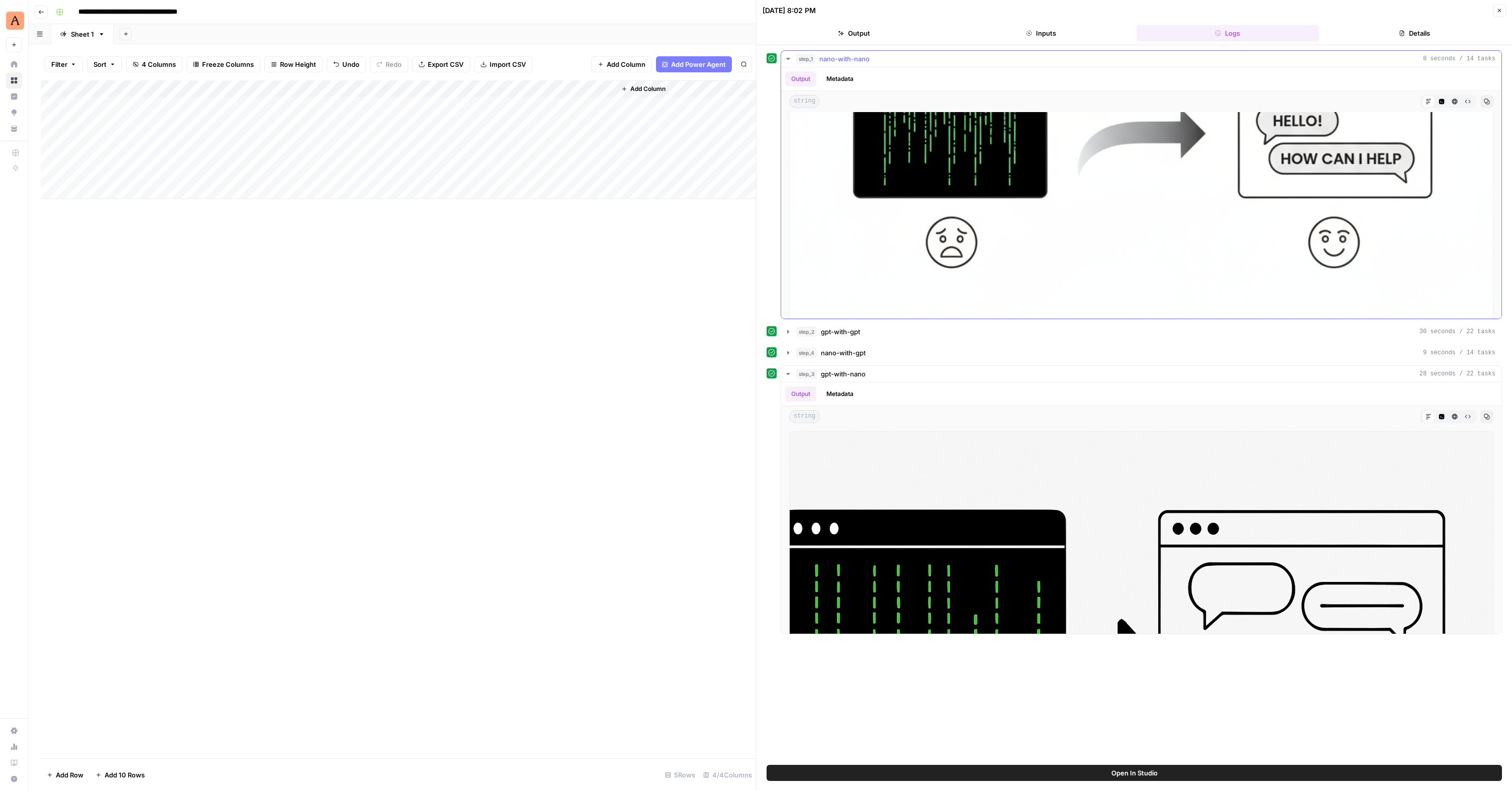
scroll to position [325, 0]
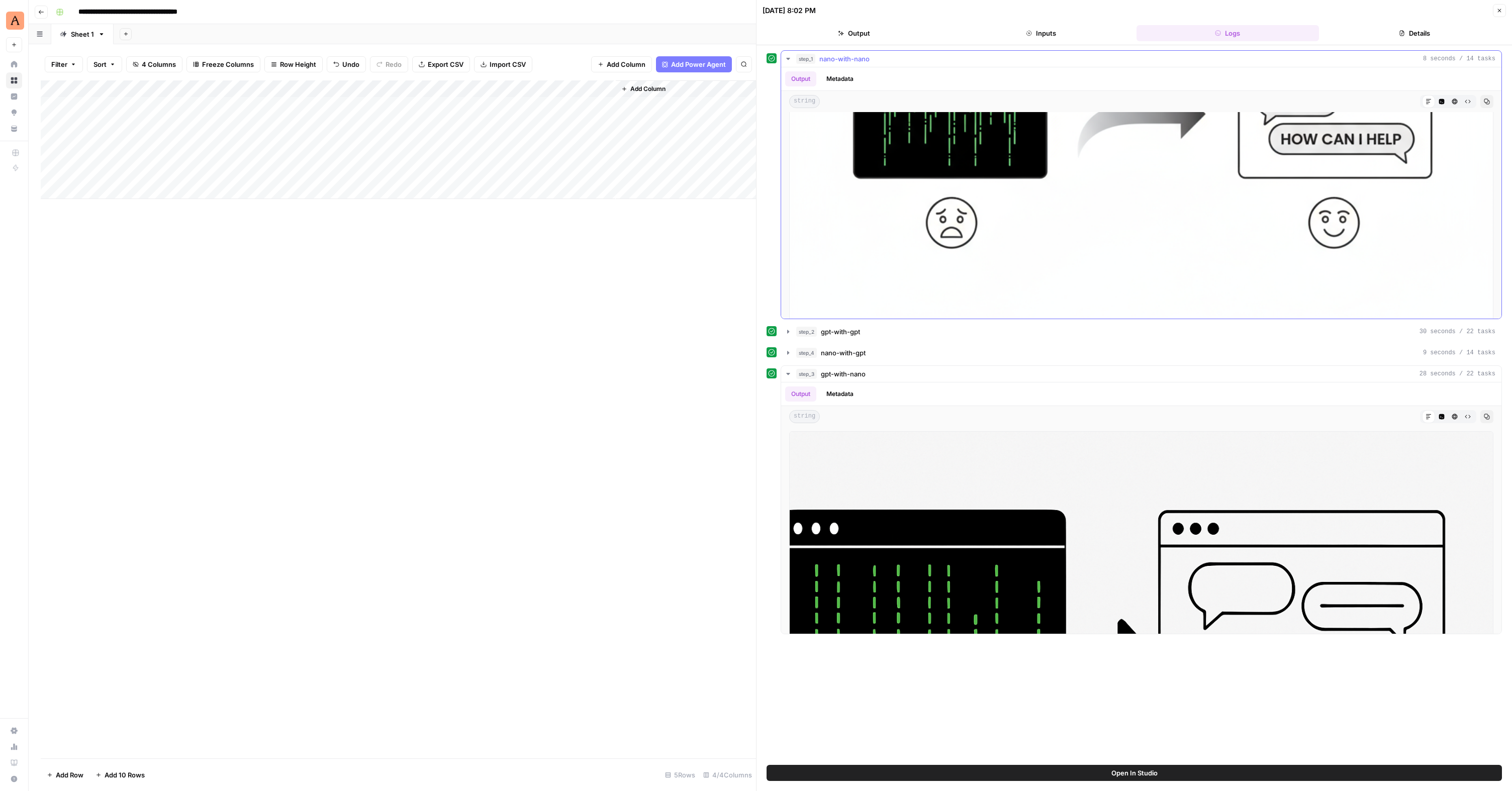
drag, startPoint x: 1235, startPoint y: 205, endPoint x: 1229, endPoint y: 196, distance: 10.8
click at [1235, 204] on img at bounding box center [1141, 144] width 704 height 704
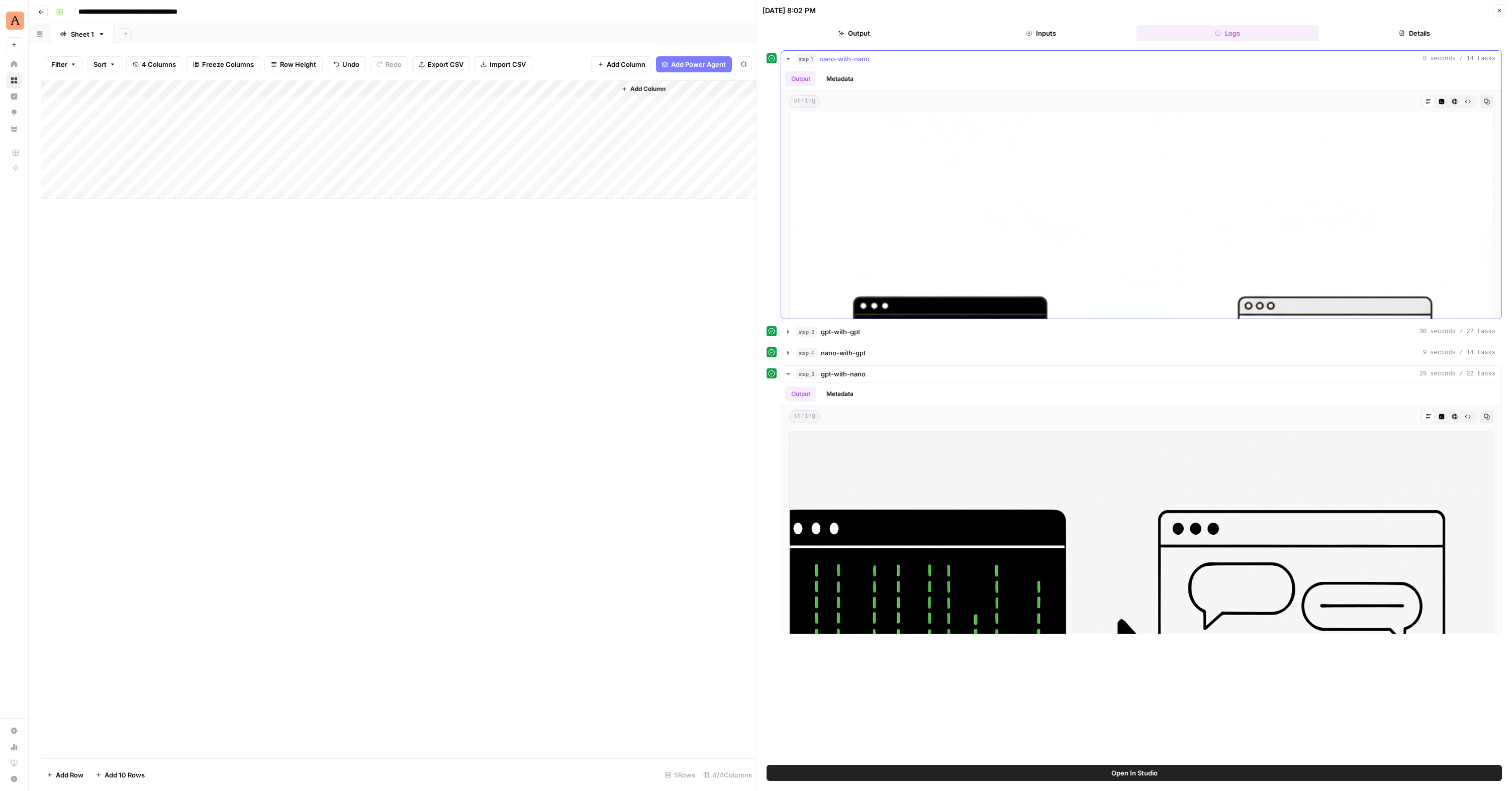
scroll to position [89, 0]
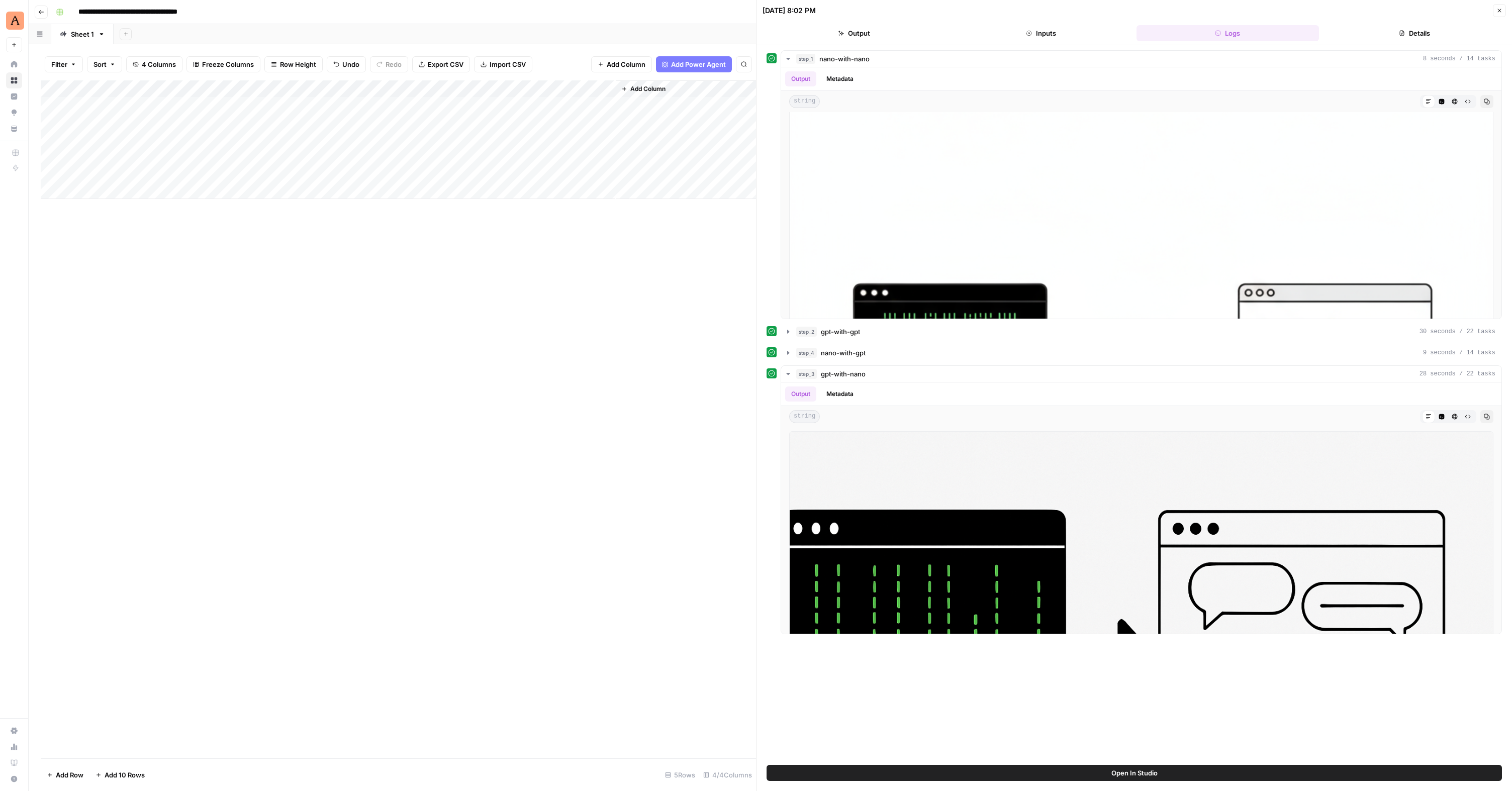
click at [773, 329] on icon at bounding box center [771, 331] width 7 height 7
click at [785, 330] on icon "button" at bounding box center [788, 332] width 8 height 8
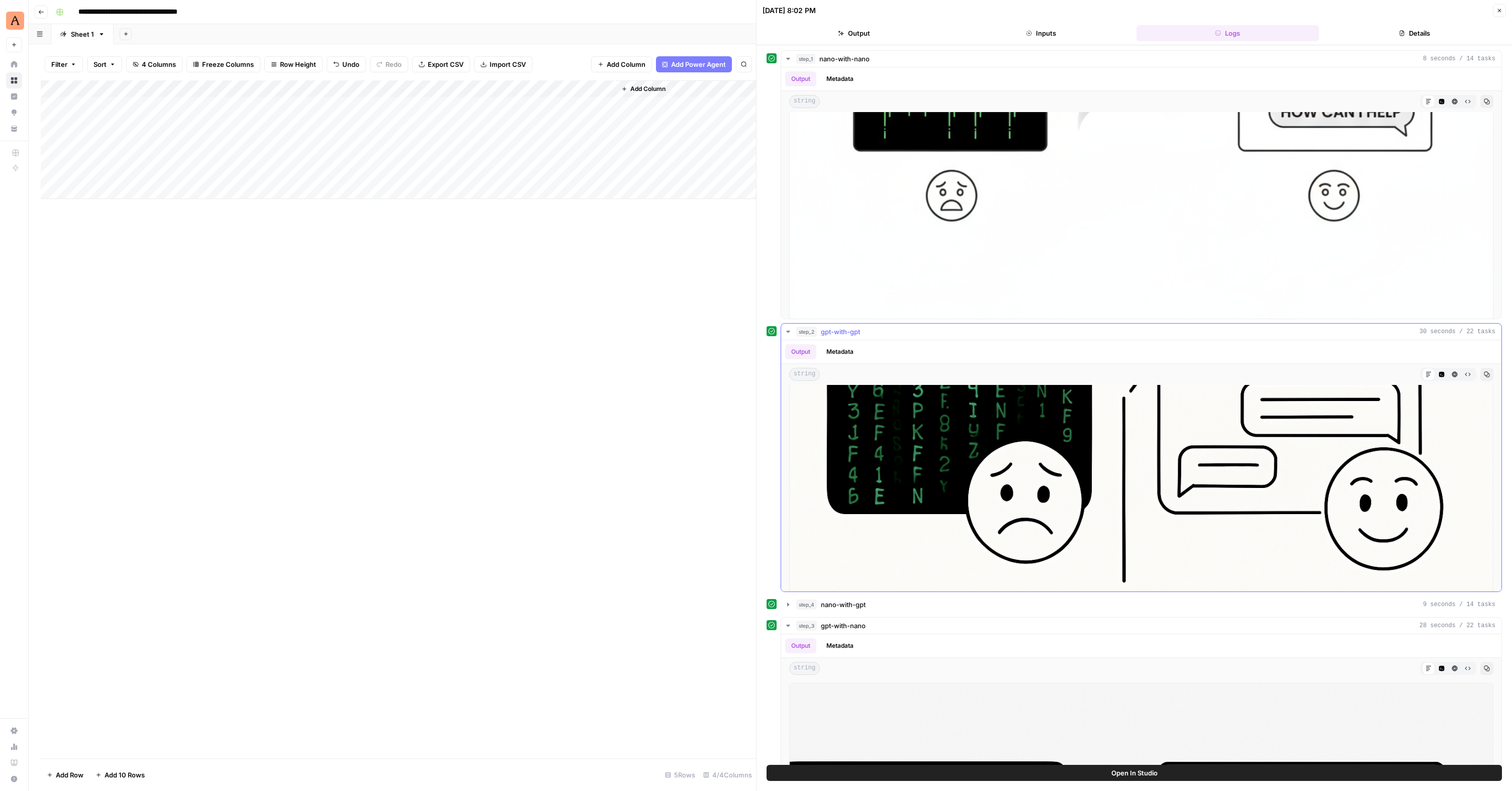
scroll to position [261, 0]
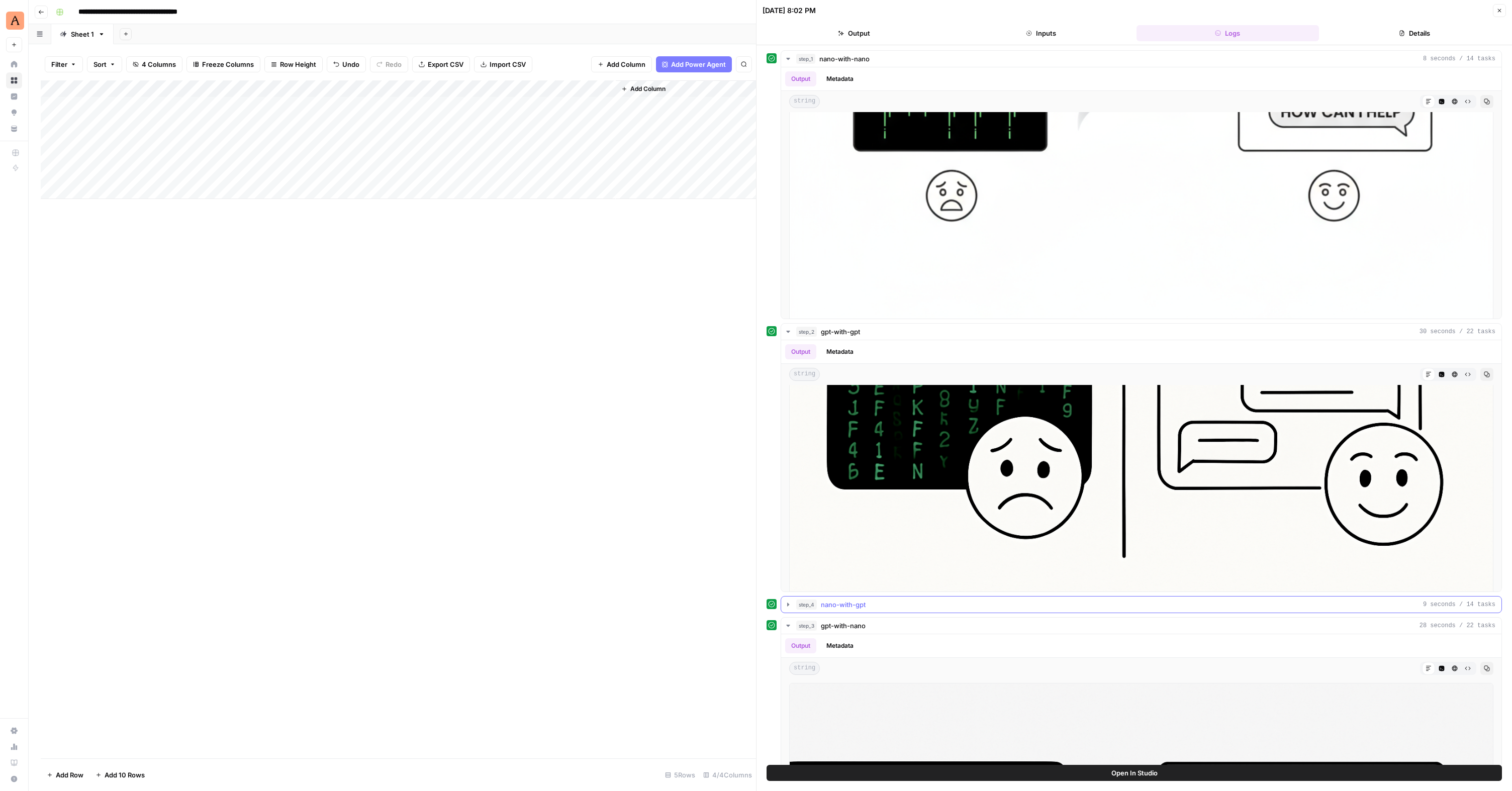
drag, startPoint x: 790, startPoint y: 607, endPoint x: 827, endPoint y: 594, distance: 39.2
click at [790, 607] on icon "button" at bounding box center [788, 604] width 8 height 8
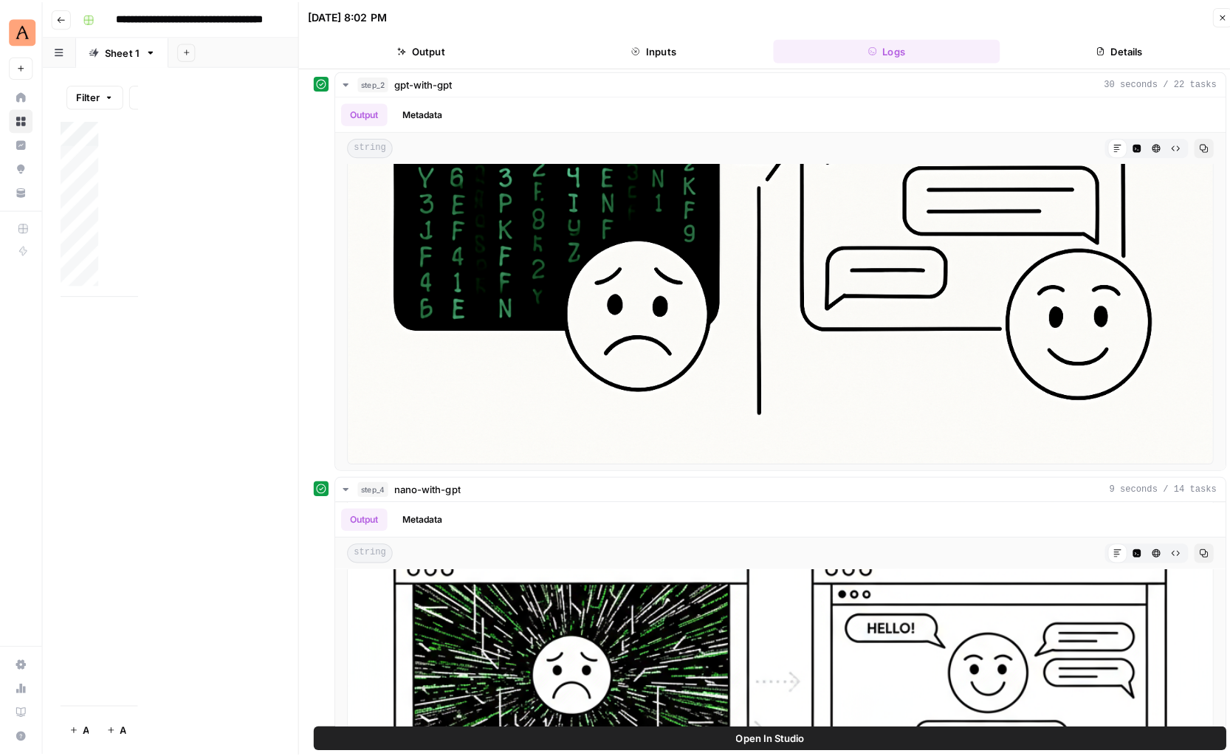
scroll to position [267, 0]
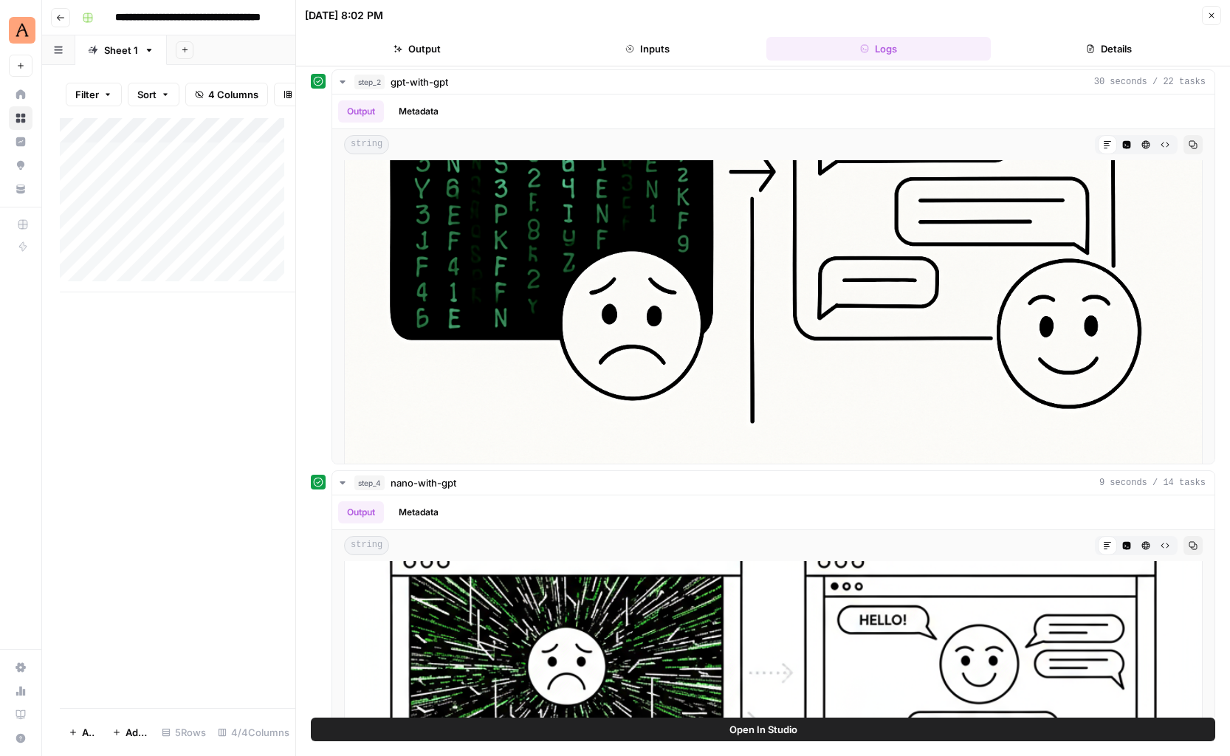
click at [1211, 15] on icon "button" at bounding box center [1211, 15] width 5 height 5
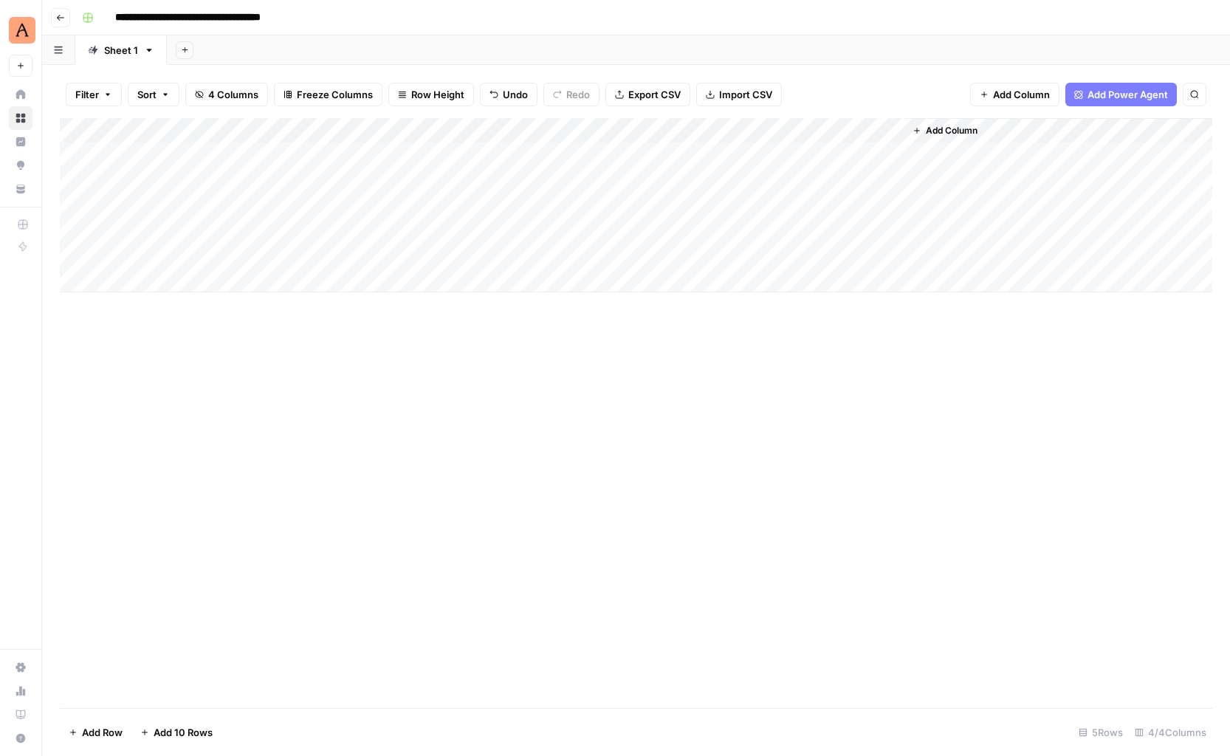
click at [141, 232] on div "Add Column" at bounding box center [636, 205] width 1153 height 174
click at [152, 230] on div "Add Column" at bounding box center [636, 205] width 1153 height 174
type textarea "**********"
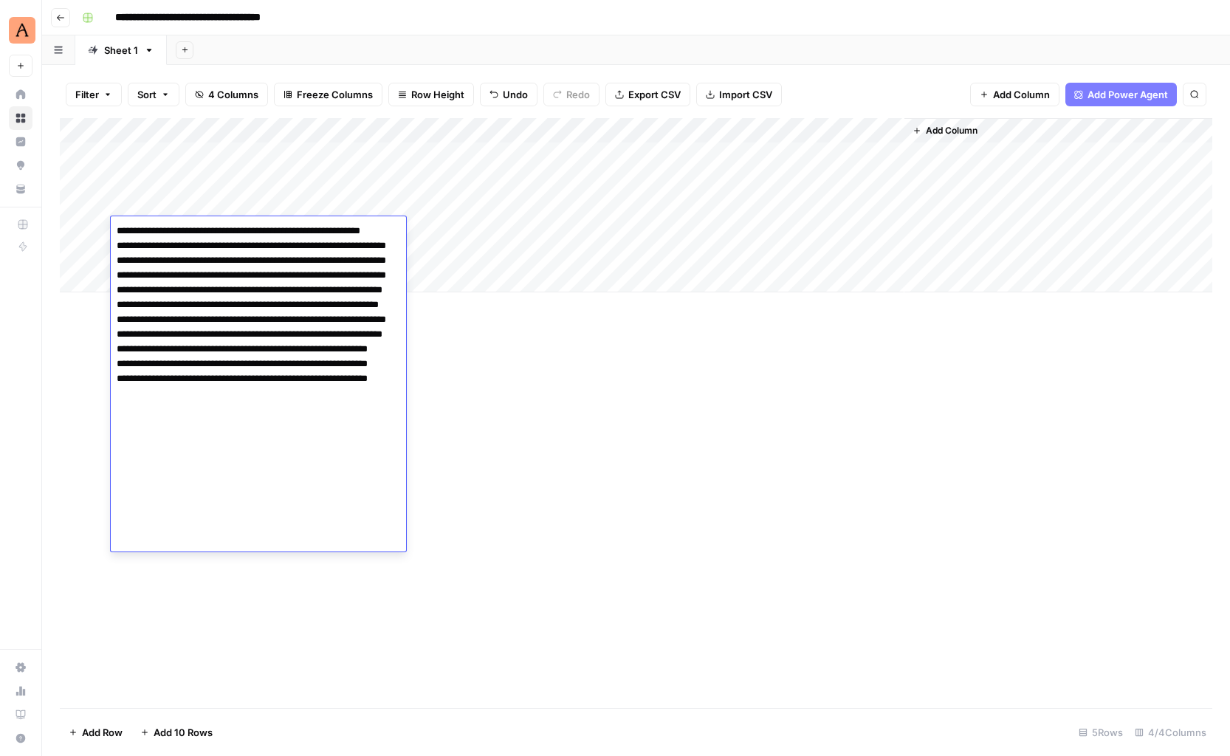
click at [424, 227] on div "Add Column" at bounding box center [636, 205] width 1153 height 174
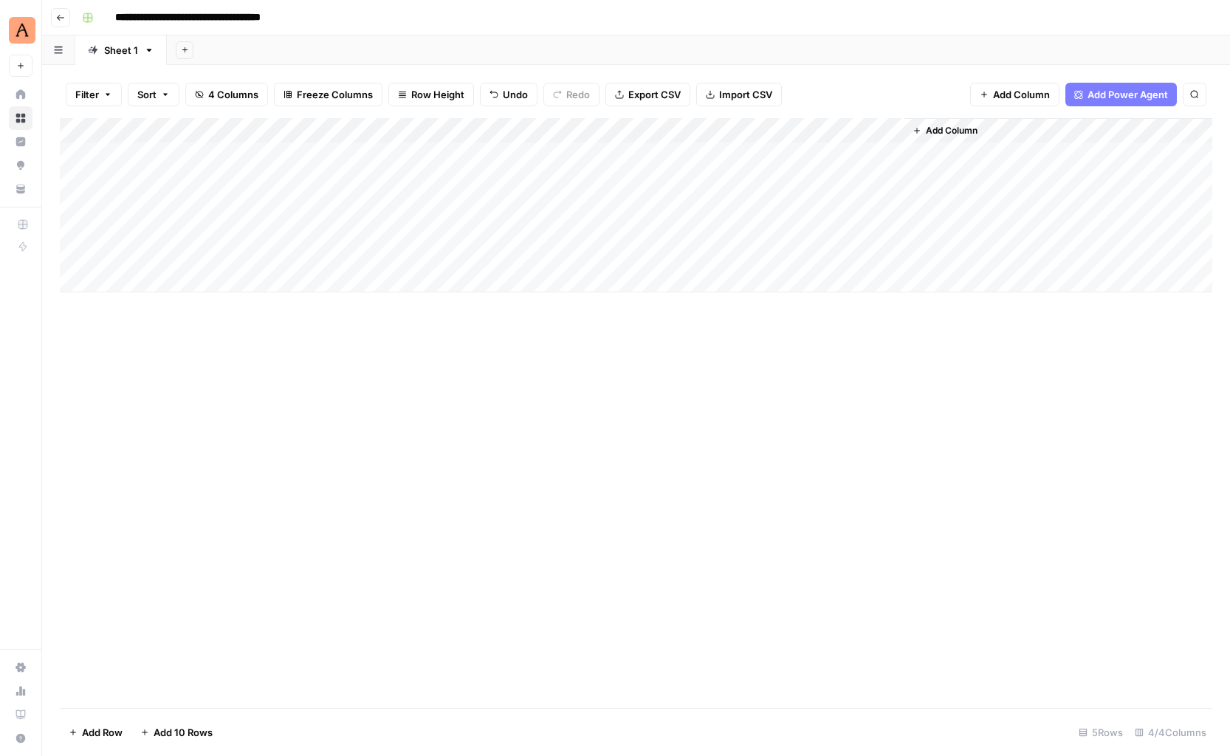
click at [433, 227] on div "Add Column" at bounding box center [636, 205] width 1153 height 174
click at [348, 224] on textarea at bounding box center [441, 231] width 236 height 21
paste textarea "**********"
type textarea "**********"
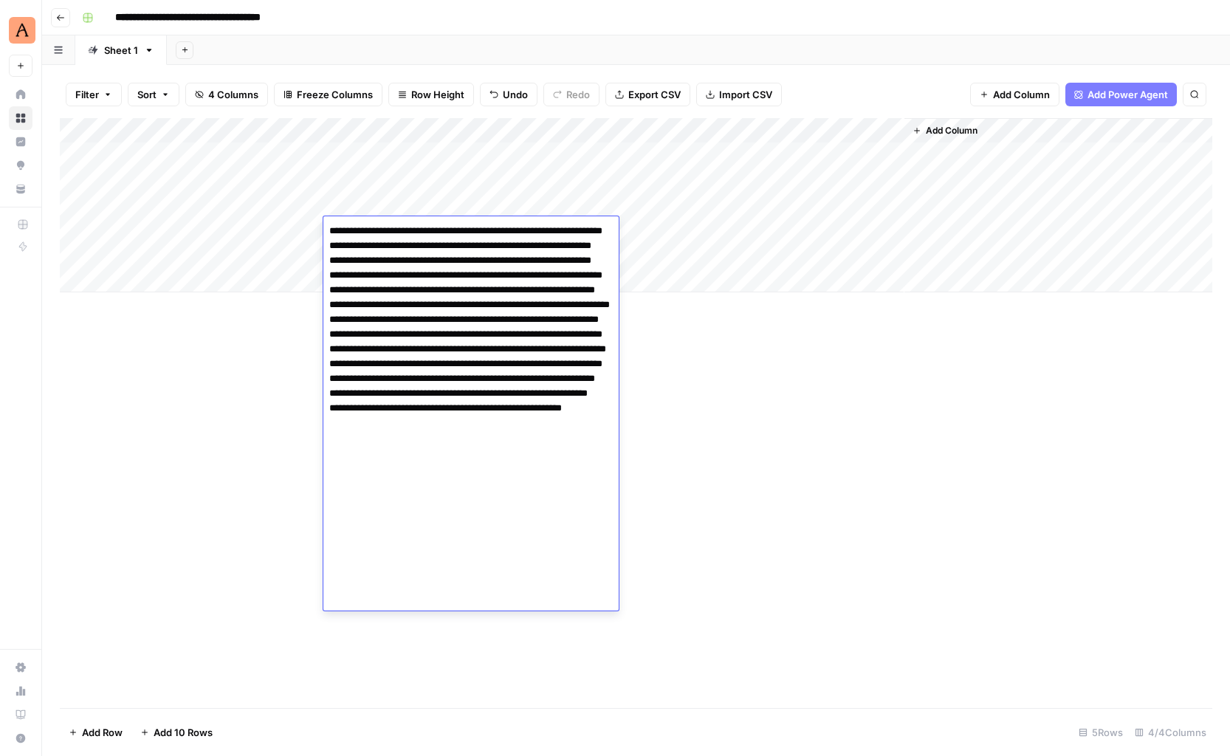
drag, startPoint x: 954, startPoint y: 362, endPoint x: 952, endPoint y: 369, distance: 7.5
click at [953, 362] on div "Add Column" at bounding box center [636, 413] width 1153 height 590
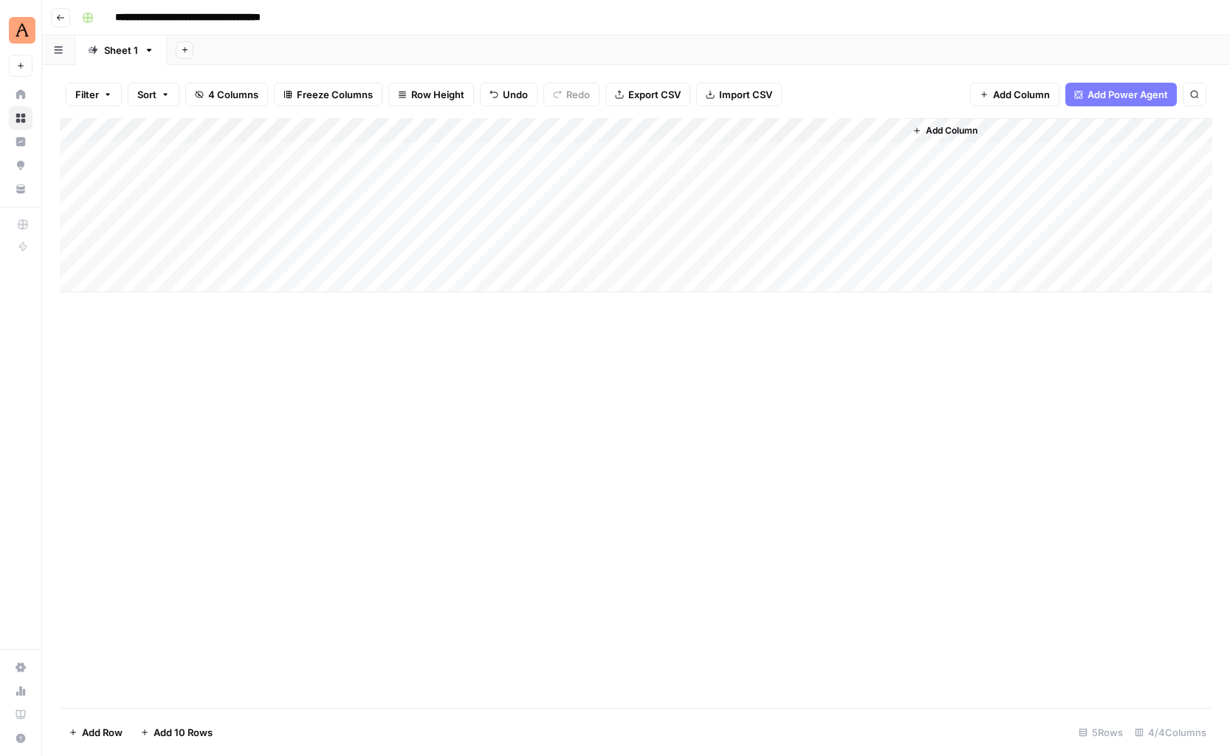
click at [647, 229] on div "Add Column" at bounding box center [636, 205] width 1153 height 174
click at [151, 245] on div "Add Column" at bounding box center [636, 205] width 1153 height 174
click at [152, 247] on div "Add Column" at bounding box center [636, 205] width 1153 height 174
type textarea "**********"
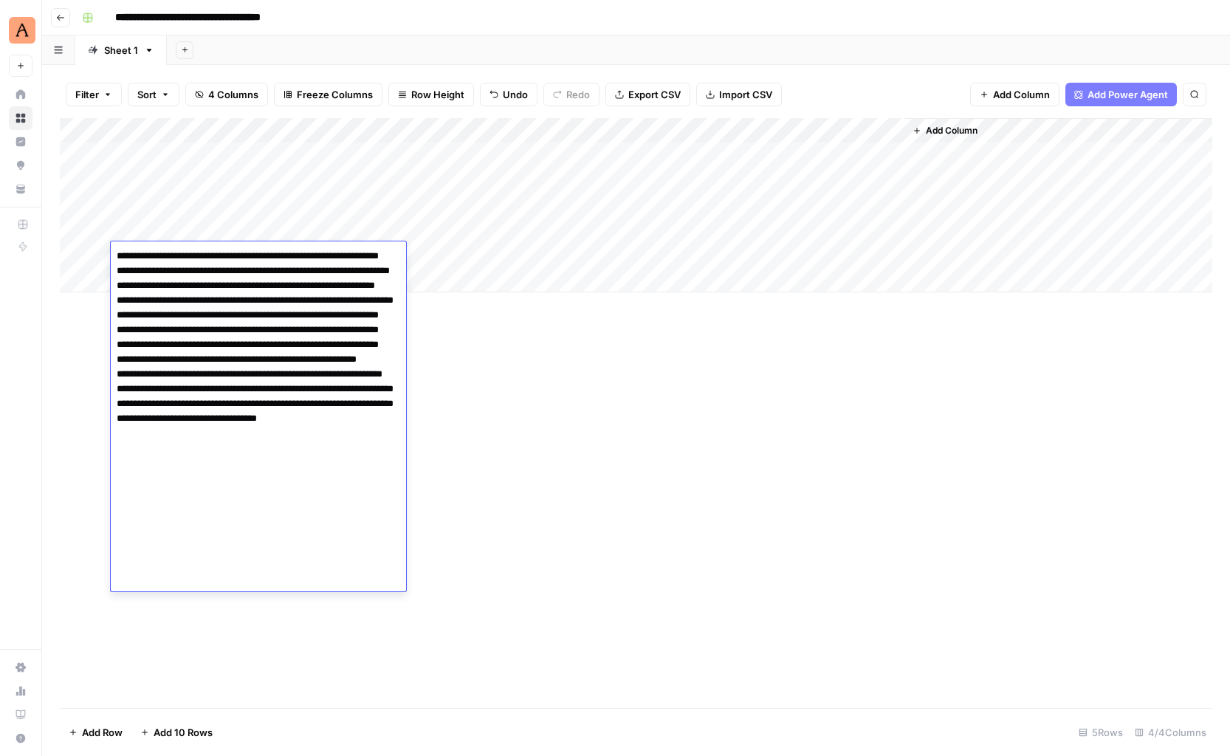
click at [450, 255] on div "Add Column" at bounding box center [636, 205] width 1153 height 174
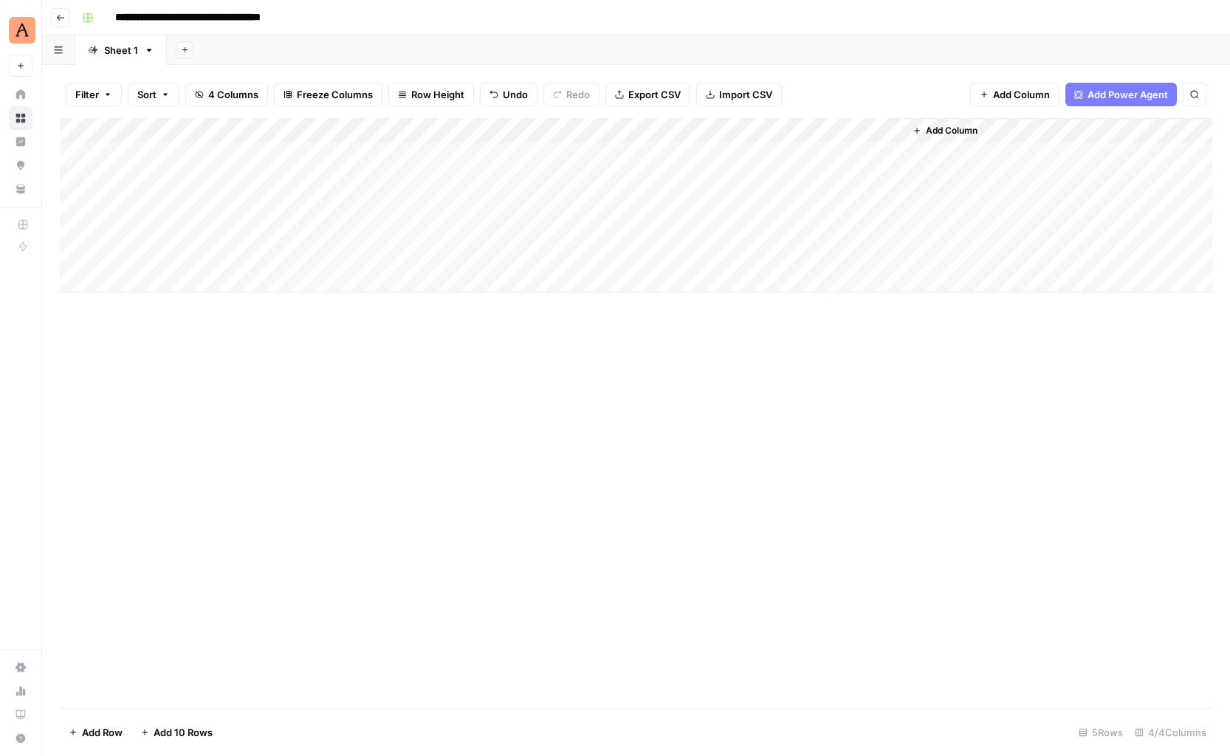
click at [447, 258] on div "Add Column" at bounding box center [636, 205] width 1153 height 174
click at [359, 257] on textarea at bounding box center [441, 256] width 236 height 21
paste textarea "**********"
type textarea "**********"
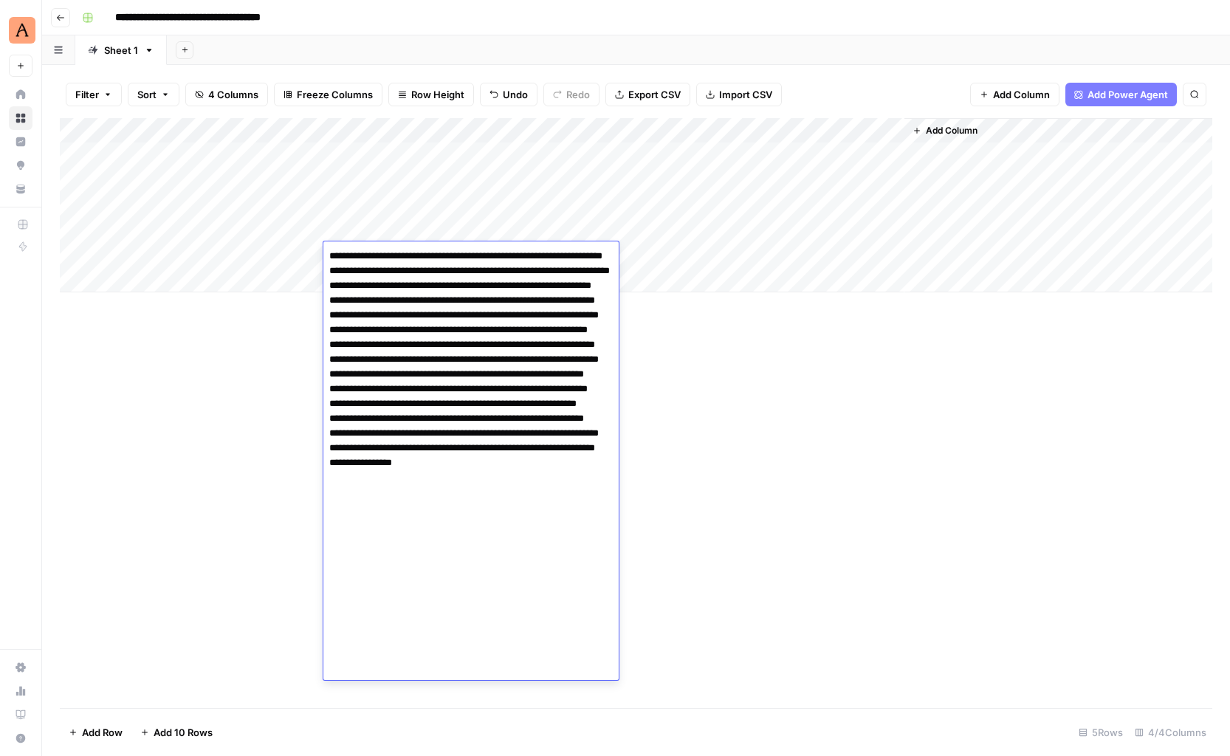
click at [724, 431] on div "Add Column" at bounding box center [636, 413] width 1153 height 590
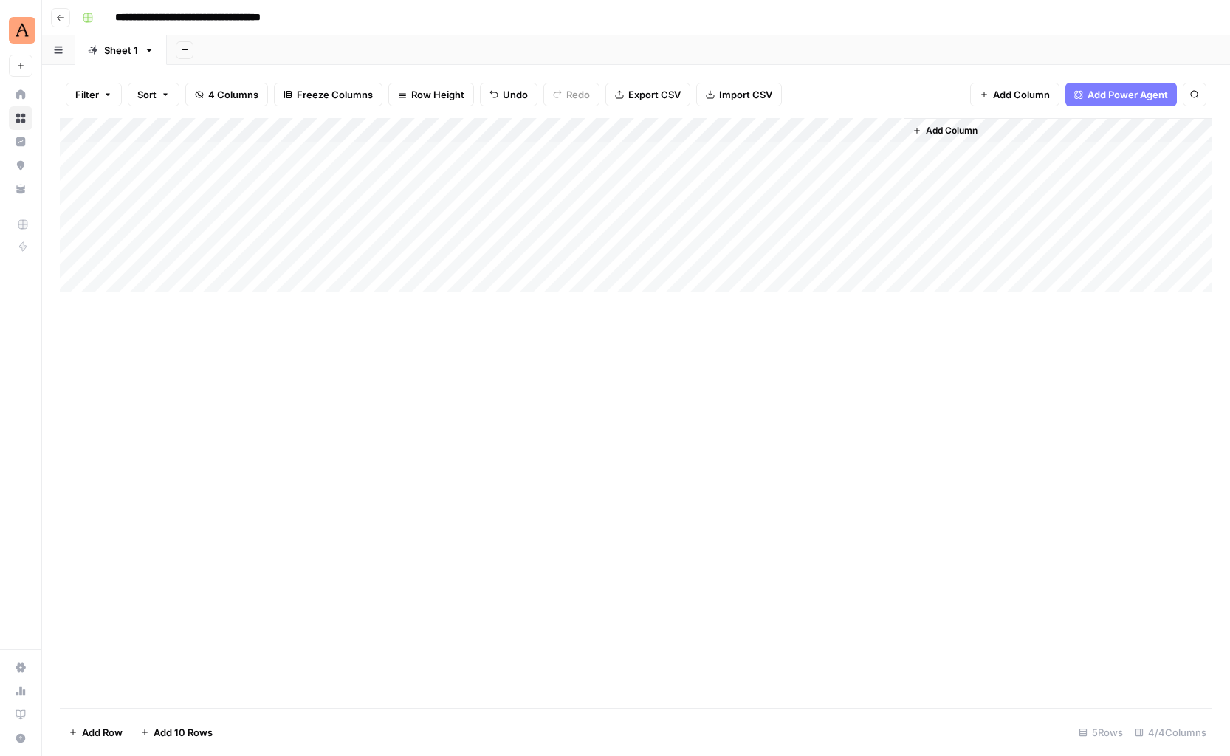
click at [649, 257] on div "Add Column" at bounding box center [636, 205] width 1153 height 174
click at [164, 278] on div "Add Column" at bounding box center [636, 205] width 1153 height 174
click at [230, 282] on div "Add Column" at bounding box center [636, 217] width 1153 height 199
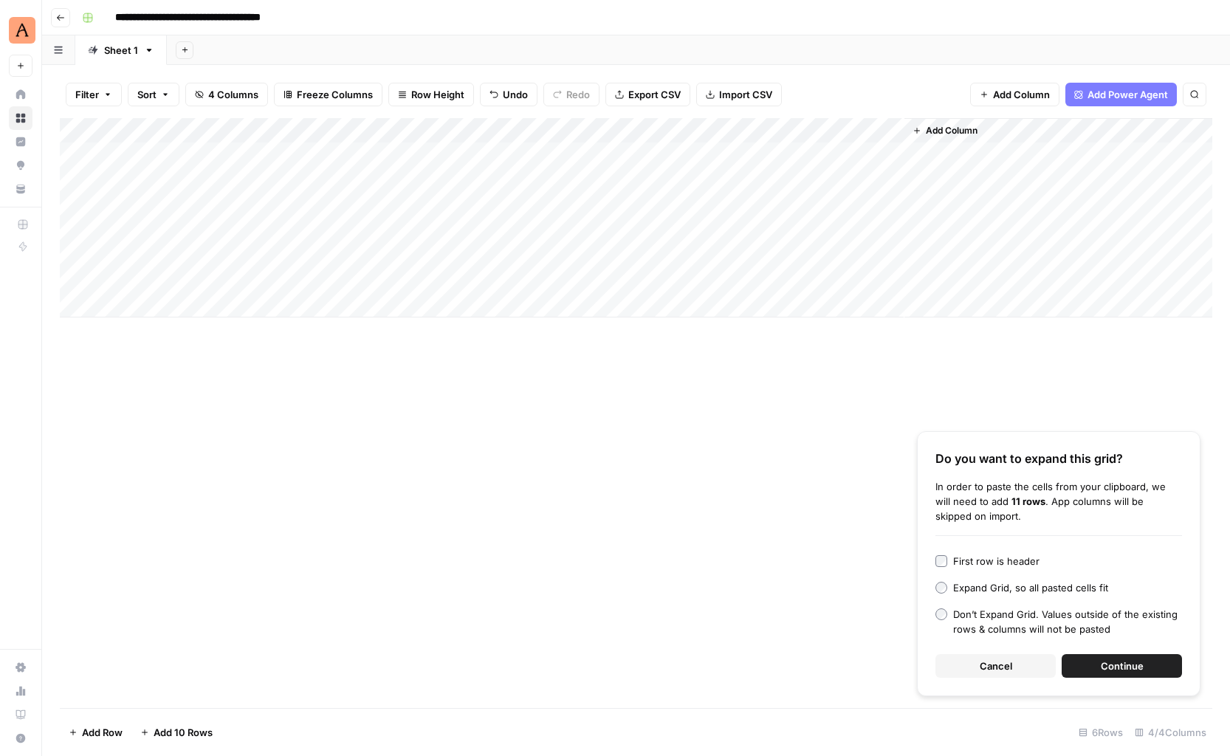
click at [1131, 667] on span "Continue" at bounding box center [1122, 666] width 43 height 15
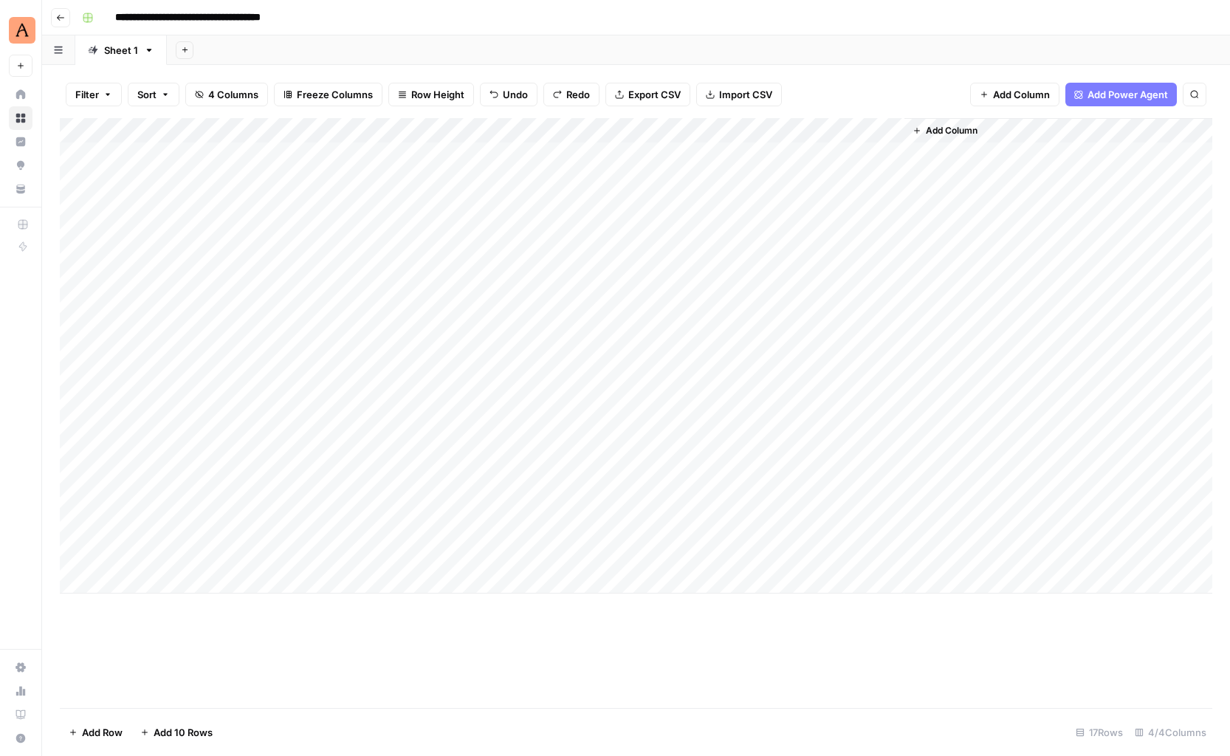
click at [388, 373] on div "Add Column" at bounding box center [636, 356] width 1153 height 476
drag, startPoint x: 192, startPoint y: 281, endPoint x: 174, endPoint y: 284, distance: 18.7
click at [191, 281] on div "Add Column" at bounding box center [636, 356] width 1153 height 476
click at [169, 283] on div "Add Column" at bounding box center [636, 356] width 1153 height 476
click at [169, 283] on textarea at bounding box center [229, 281] width 236 height 21
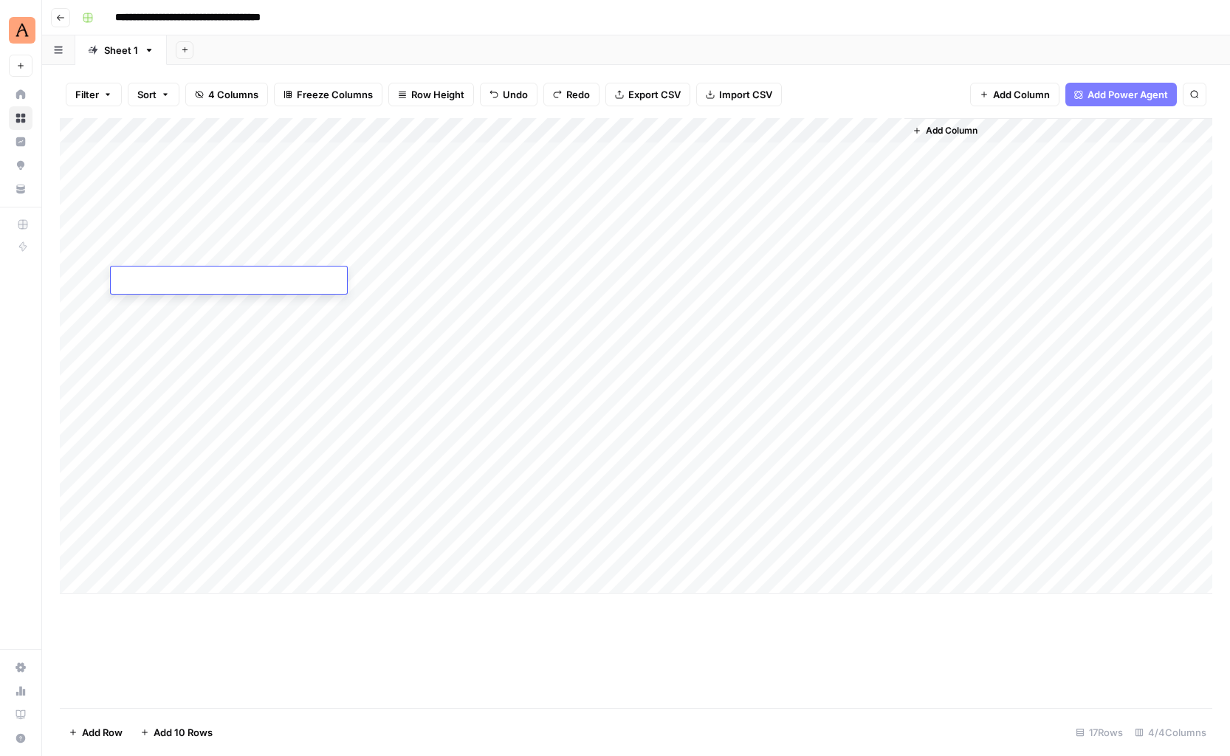
type textarea "**********"
click at [507, 603] on div "Add Column" at bounding box center [636, 413] width 1153 height 590
click at [365, 280] on div "Add Column" at bounding box center [636, 356] width 1153 height 476
click at [363, 278] on div "Add Column" at bounding box center [636, 356] width 1153 height 476
type textarea "**********"
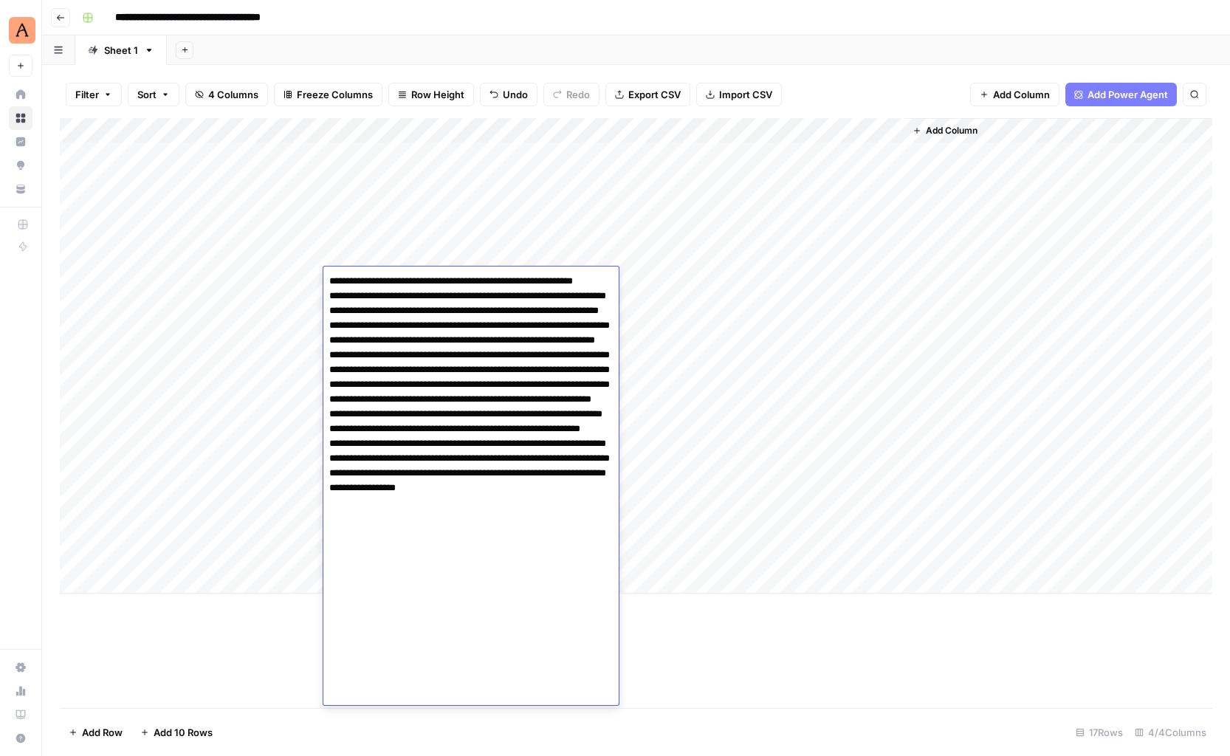
click at [823, 658] on div "Add Column" at bounding box center [636, 413] width 1153 height 590
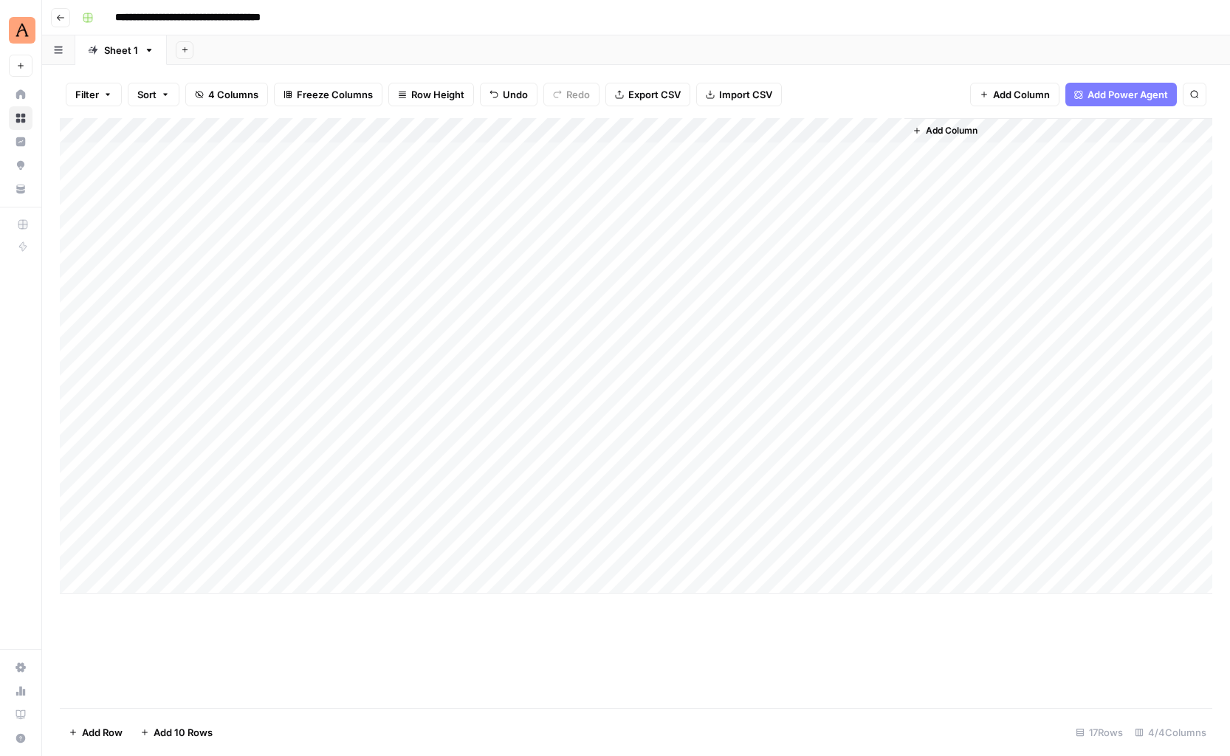
click at [645, 280] on div "Add Column" at bounding box center [636, 356] width 1153 height 476
click at [888, 279] on div "Add Column" at bounding box center [636, 356] width 1153 height 476
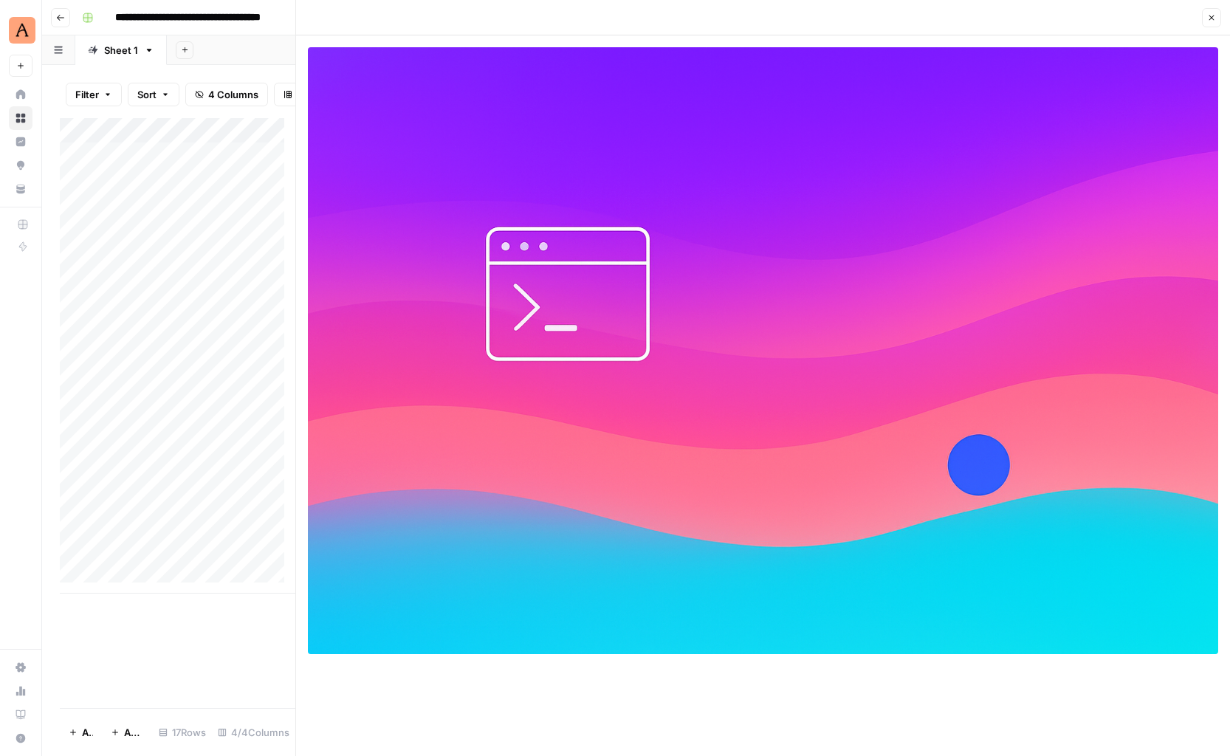
click at [1211, 16] on icon "button" at bounding box center [1211, 17] width 9 height 9
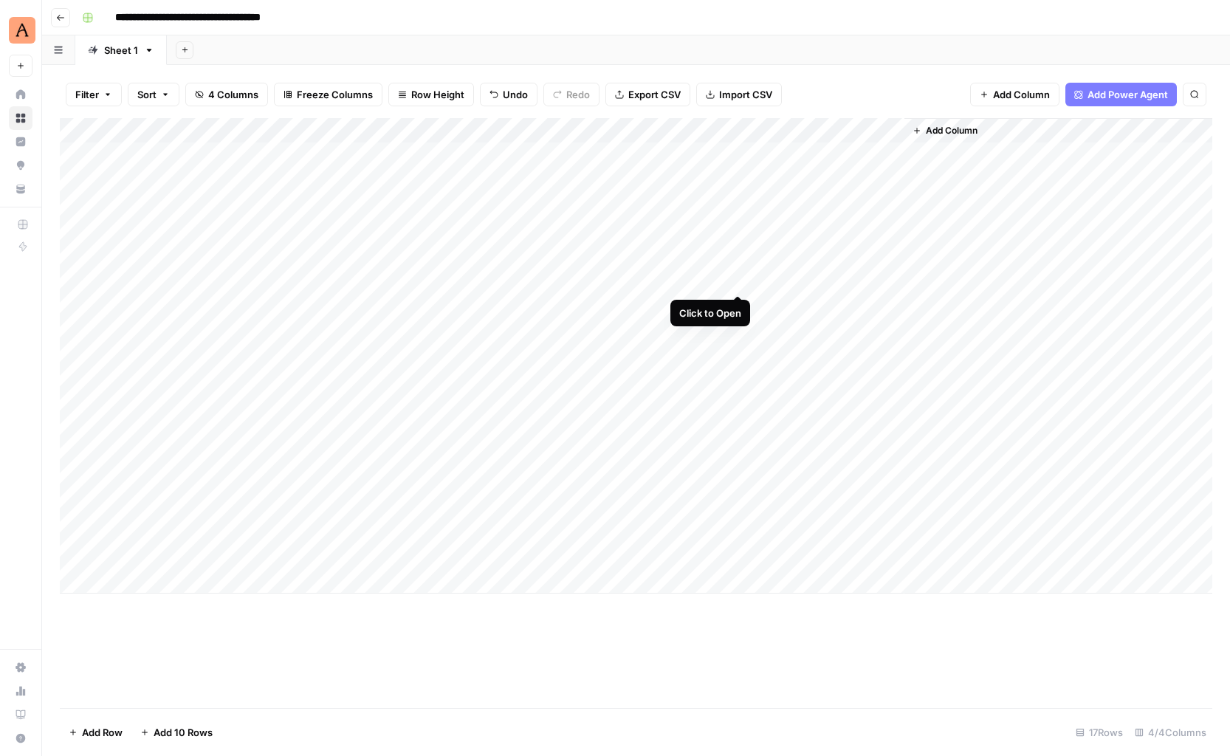
click at [738, 281] on div "Add Column" at bounding box center [636, 356] width 1153 height 476
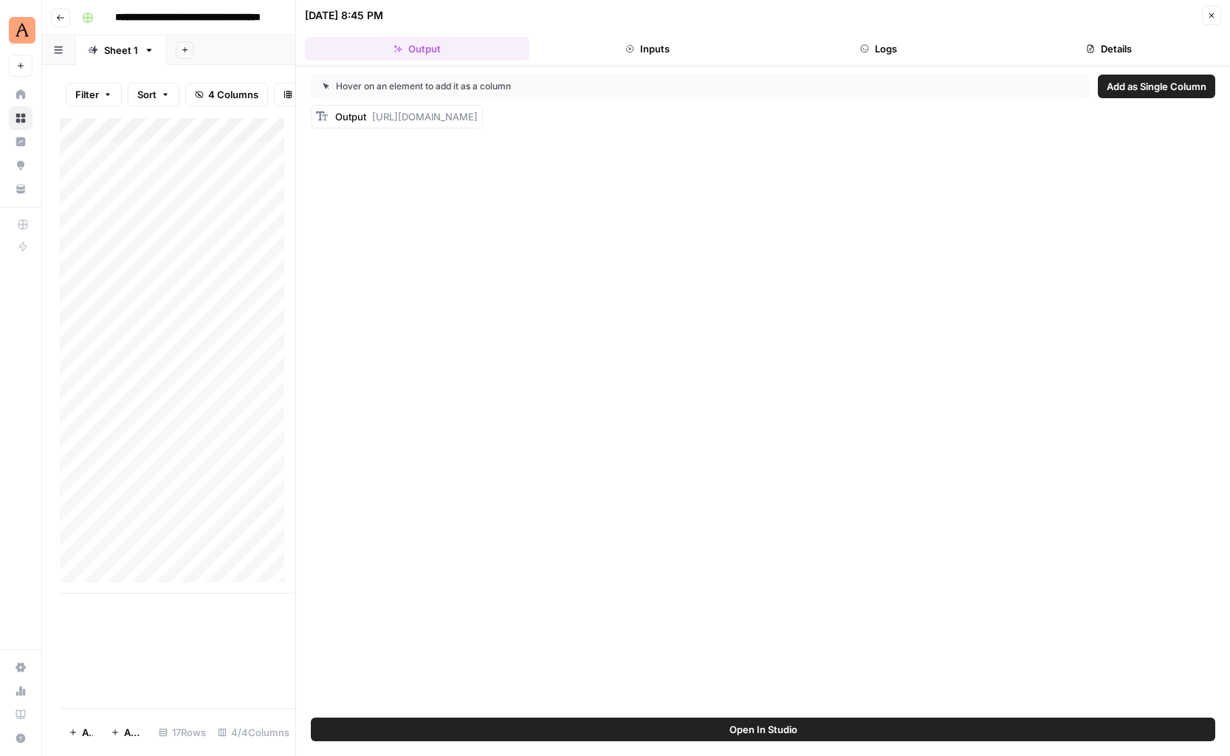
click at [871, 52] on button "Logs" at bounding box center [878, 49] width 224 height 24
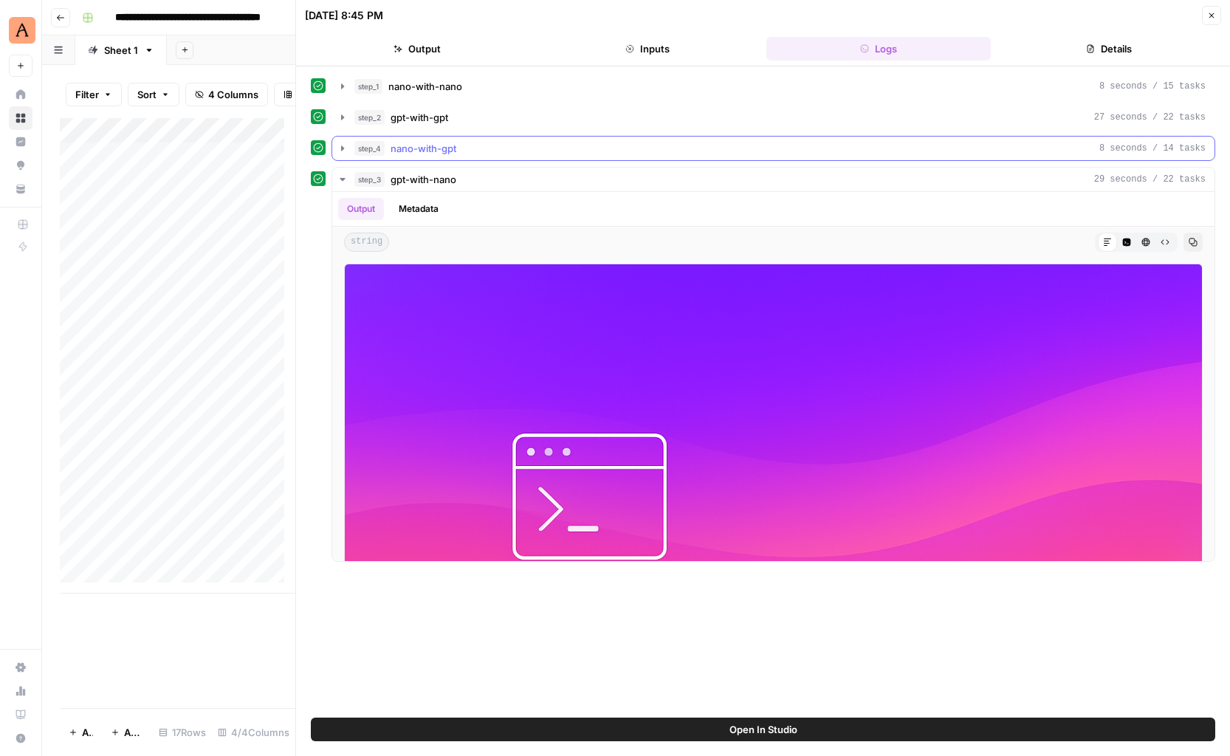
click at [343, 149] on icon "button" at bounding box center [343, 149] width 12 height 12
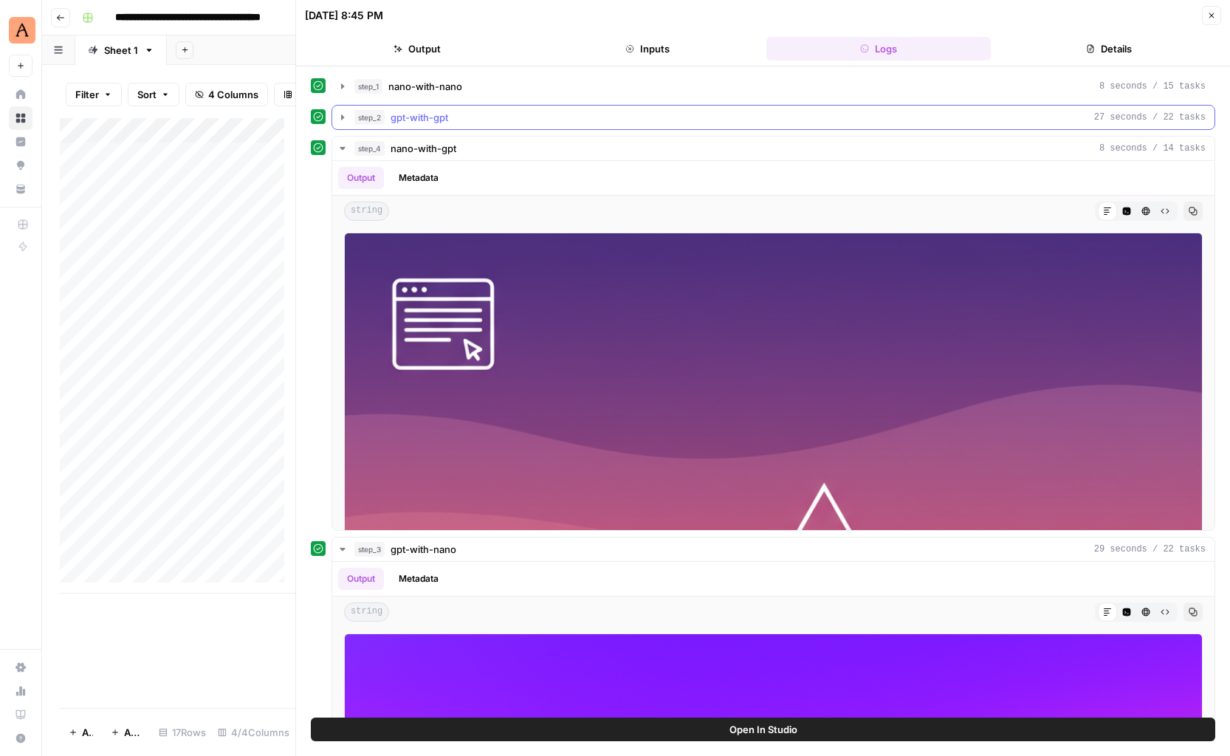
click at [340, 117] on icon "button" at bounding box center [343, 117] width 12 height 12
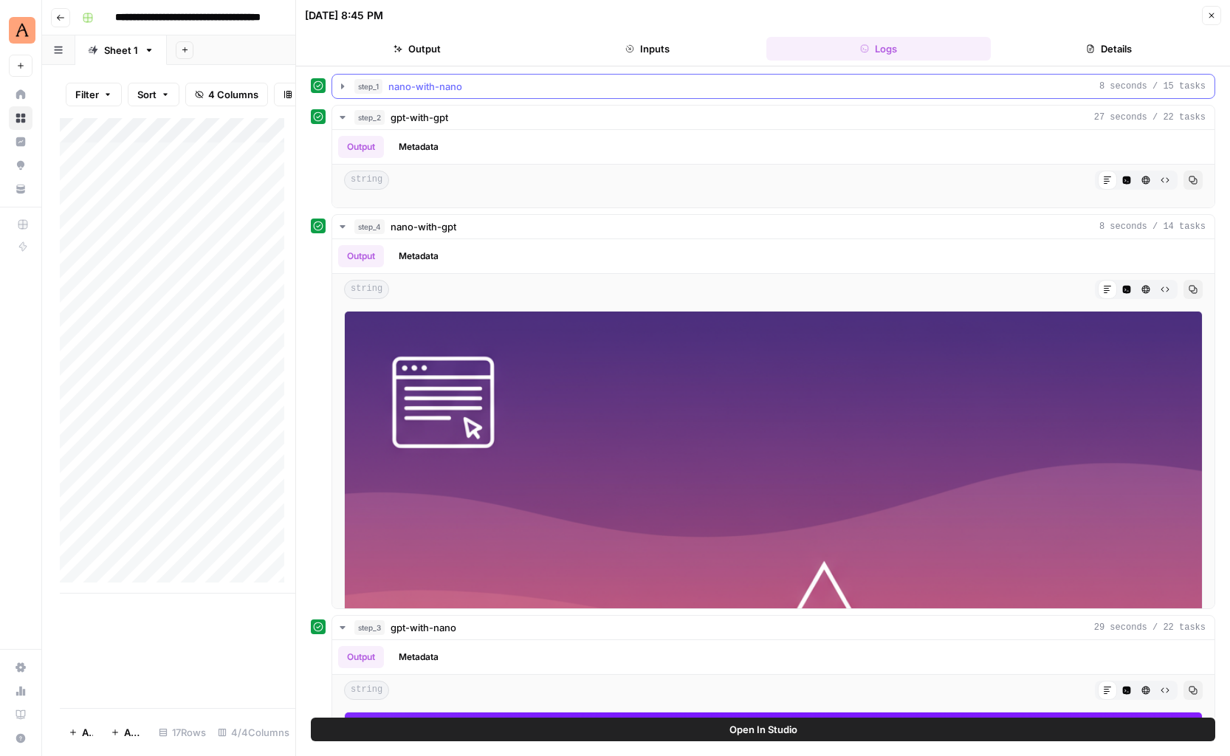
drag, startPoint x: 337, startPoint y: 85, endPoint x: 346, endPoint y: 86, distance: 8.9
click at [337, 84] on icon "button" at bounding box center [343, 86] width 12 height 12
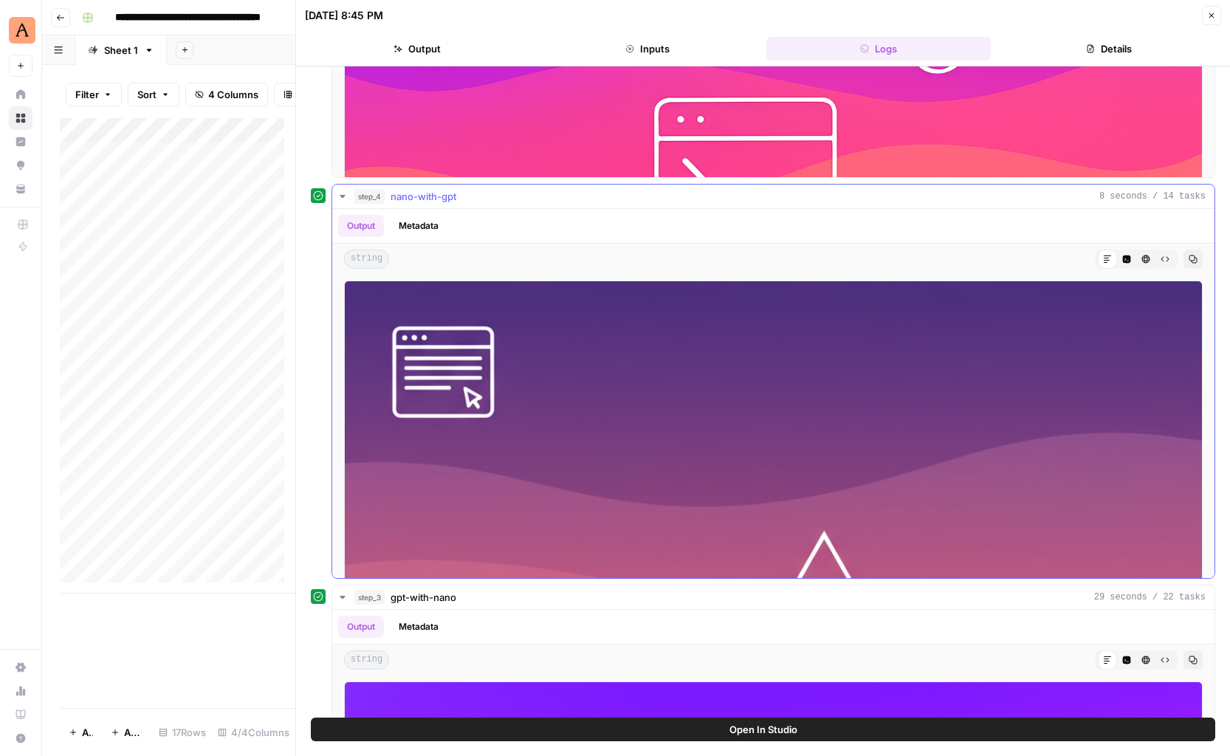
scroll to position [10, 0]
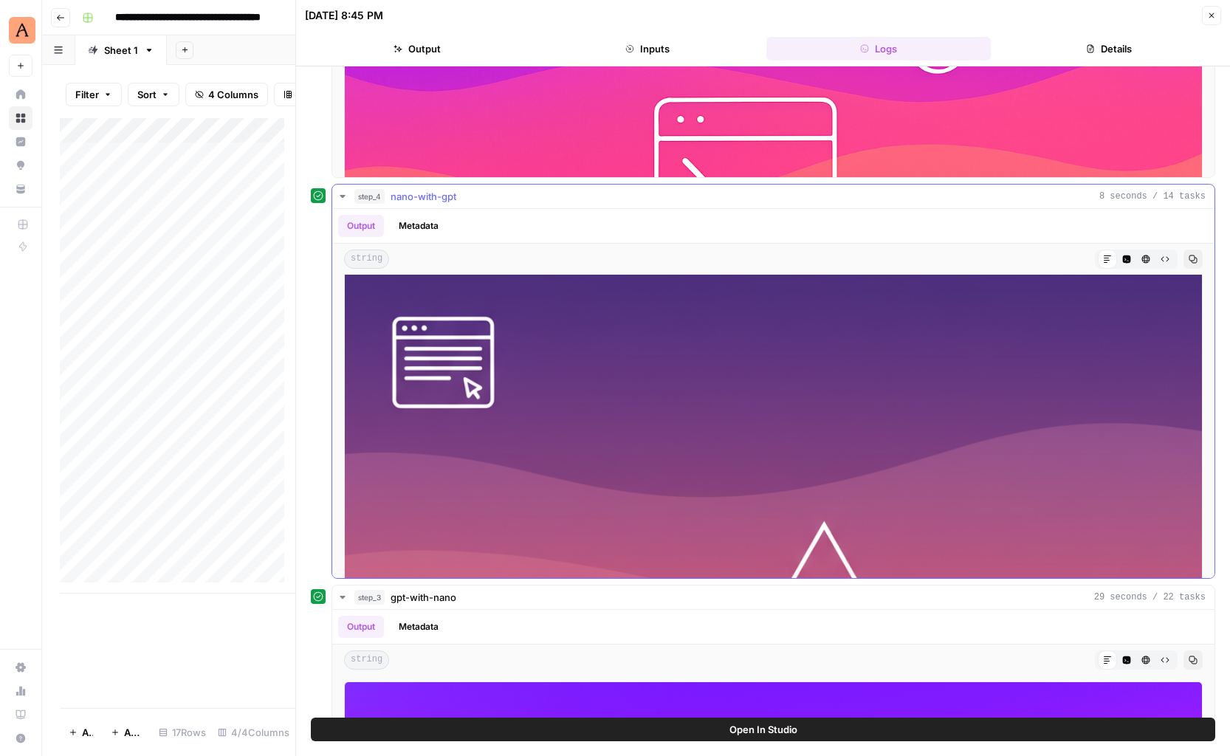
click at [721, 386] on img at bounding box center [773, 700] width 859 height 859
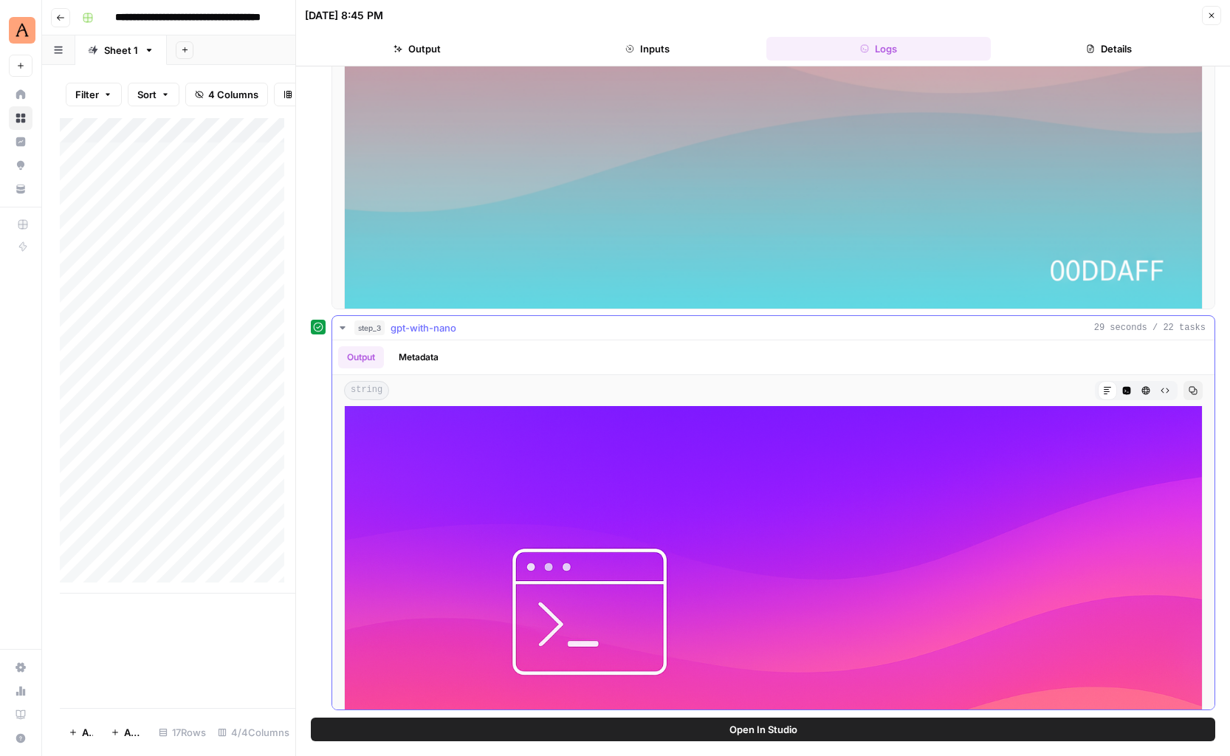
scroll to position [267, 0]
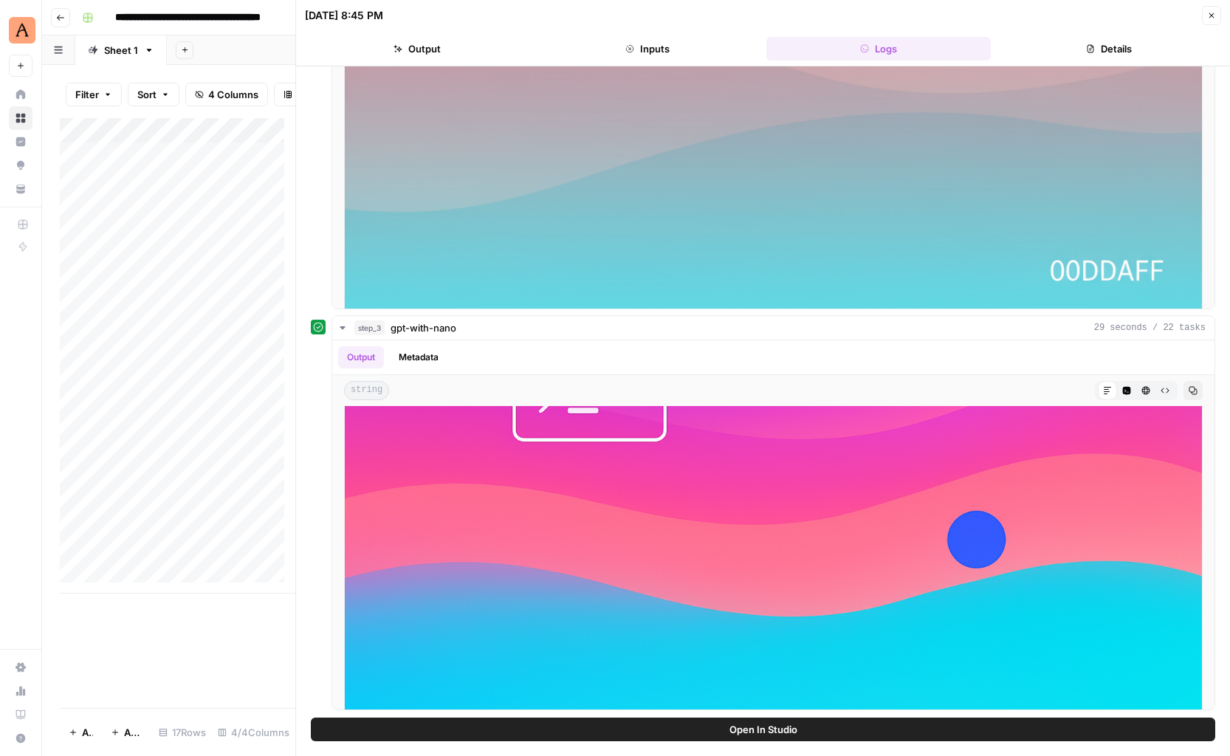
click at [1221, 20] on button "Close" at bounding box center [1211, 15] width 19 height 19
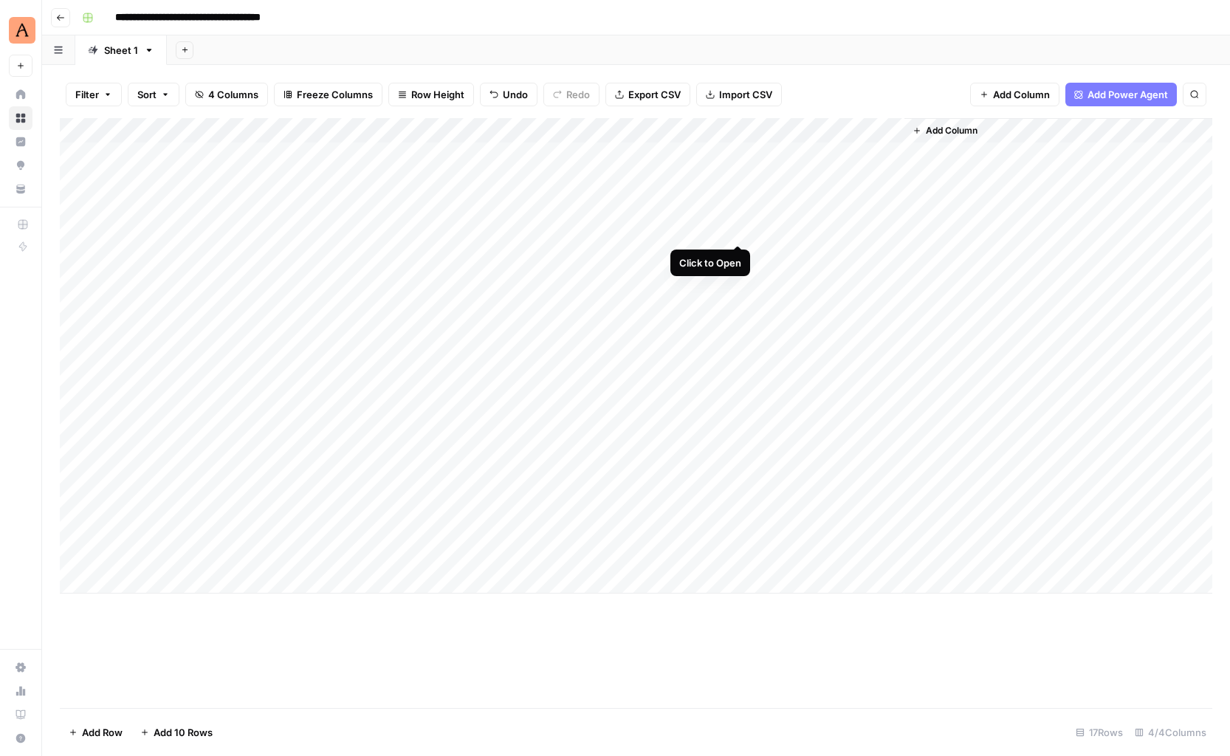
click at [734, 233] on div "Add Column" at bounding box center [636, 356] width 1153 height 476
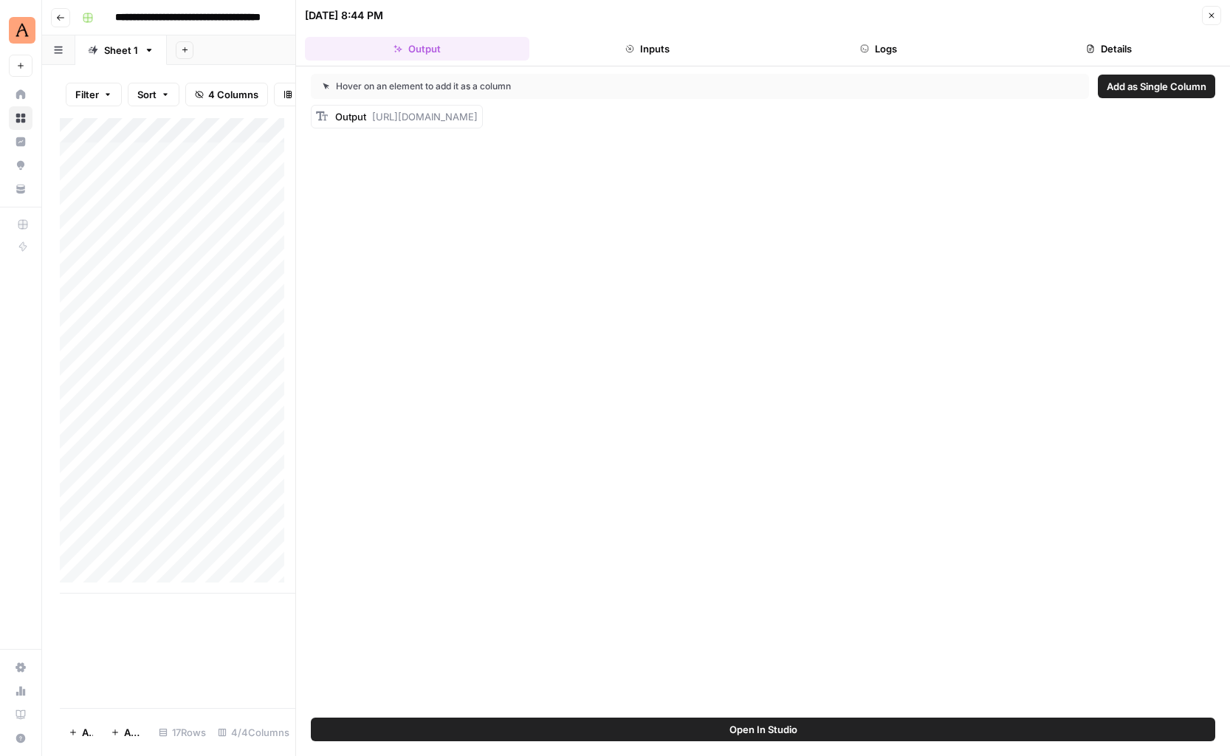
click at [902, 52] on button "Logs" at bounding box center [878, 49] width 224 height 24
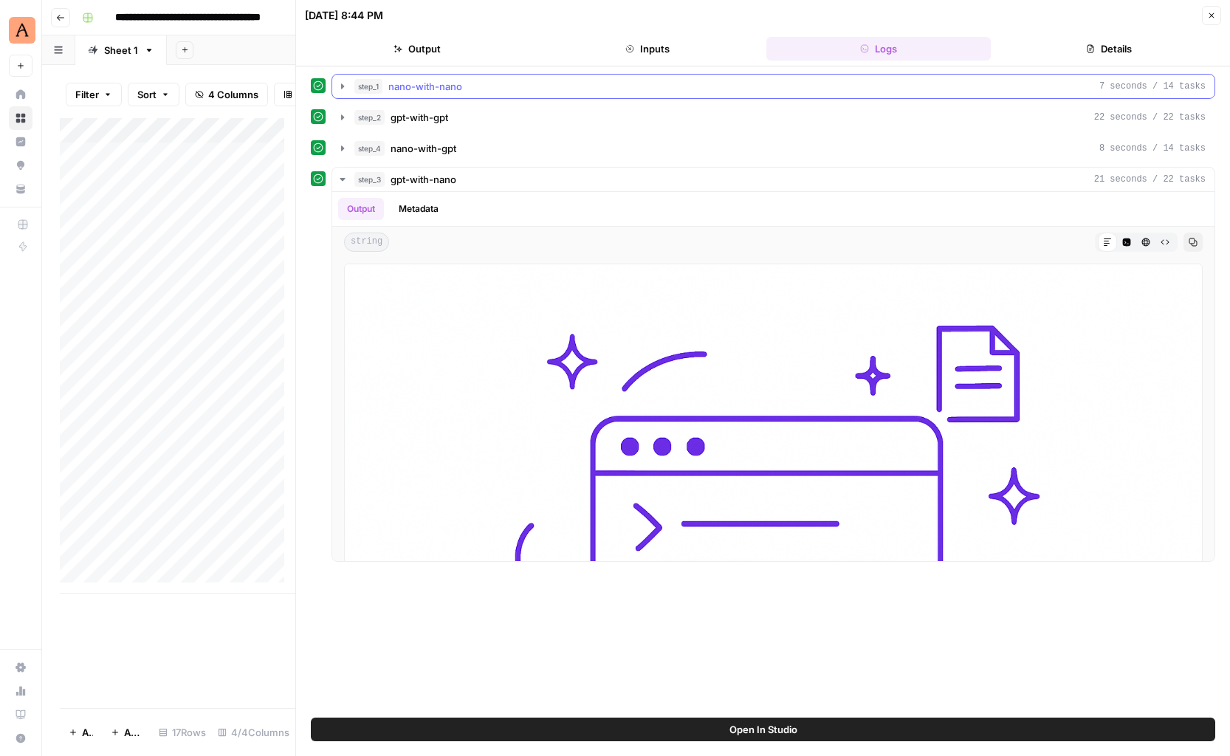
click at [339, 88] on icon "button" at bounding box center [343, 86] width 12 height 12
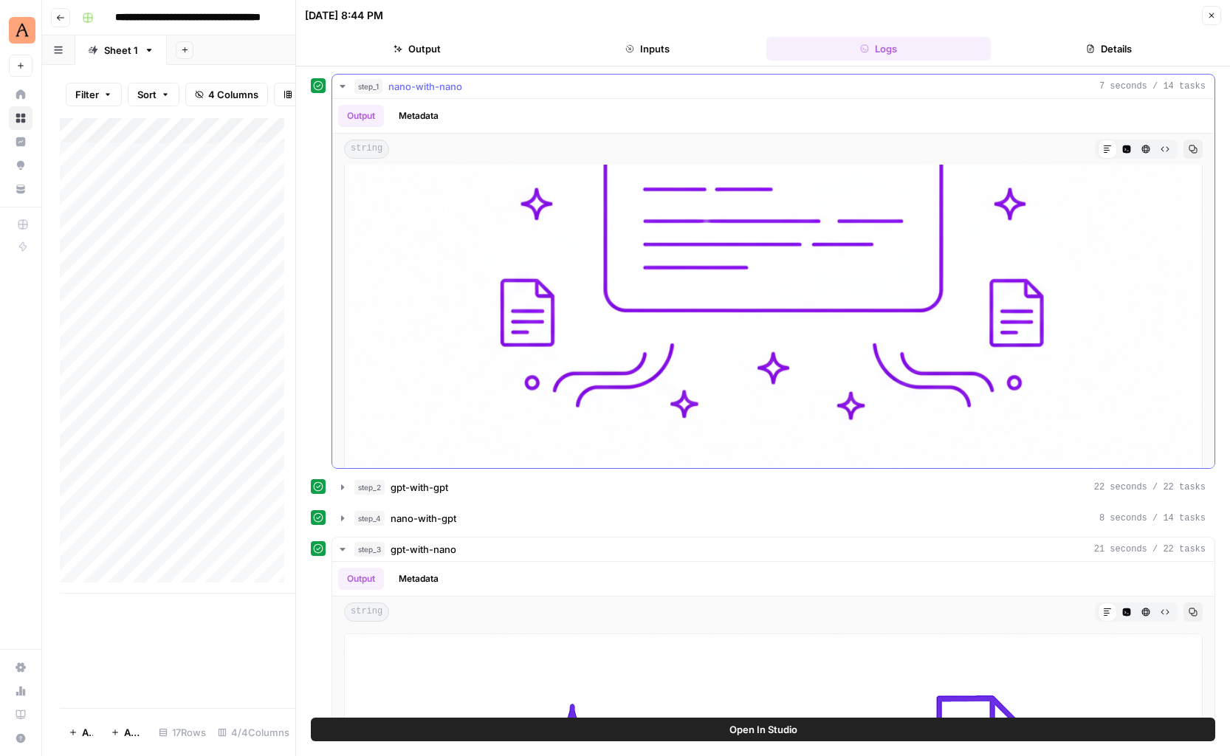
scroll to position [545, 0]
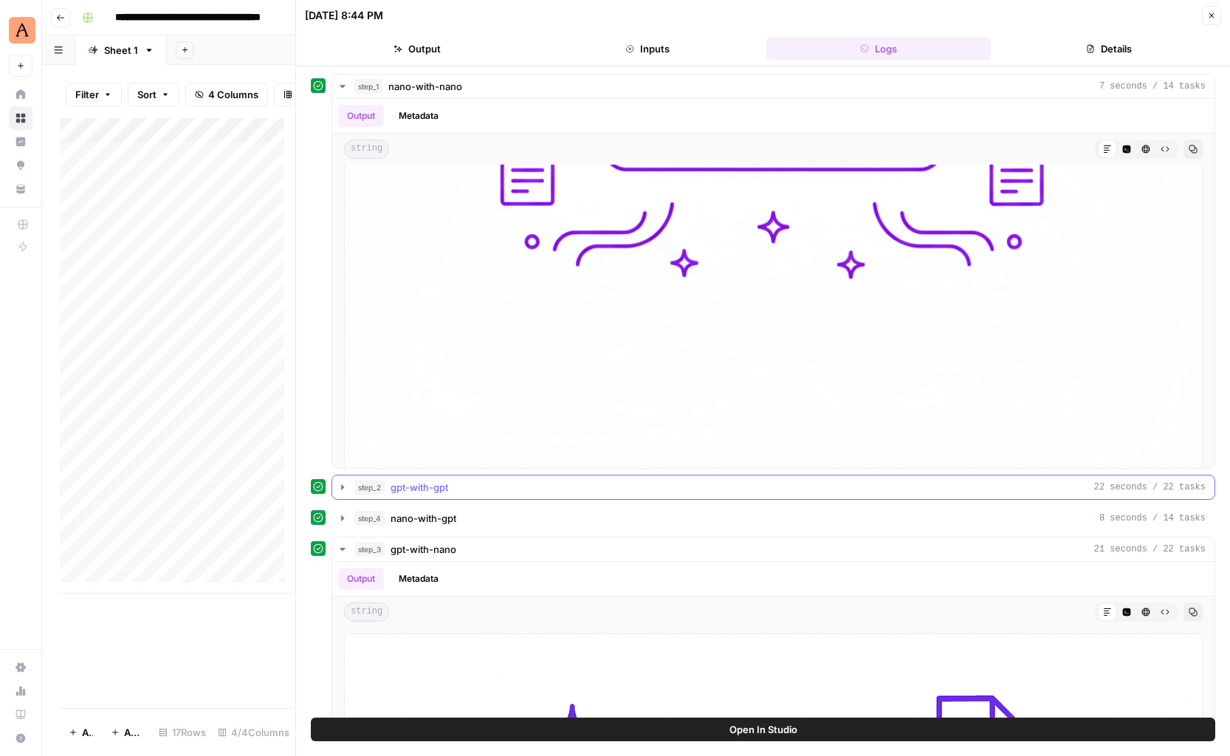
click at [343, 490] on icon "button" at bounding box center [343, 487] width 12 height 12
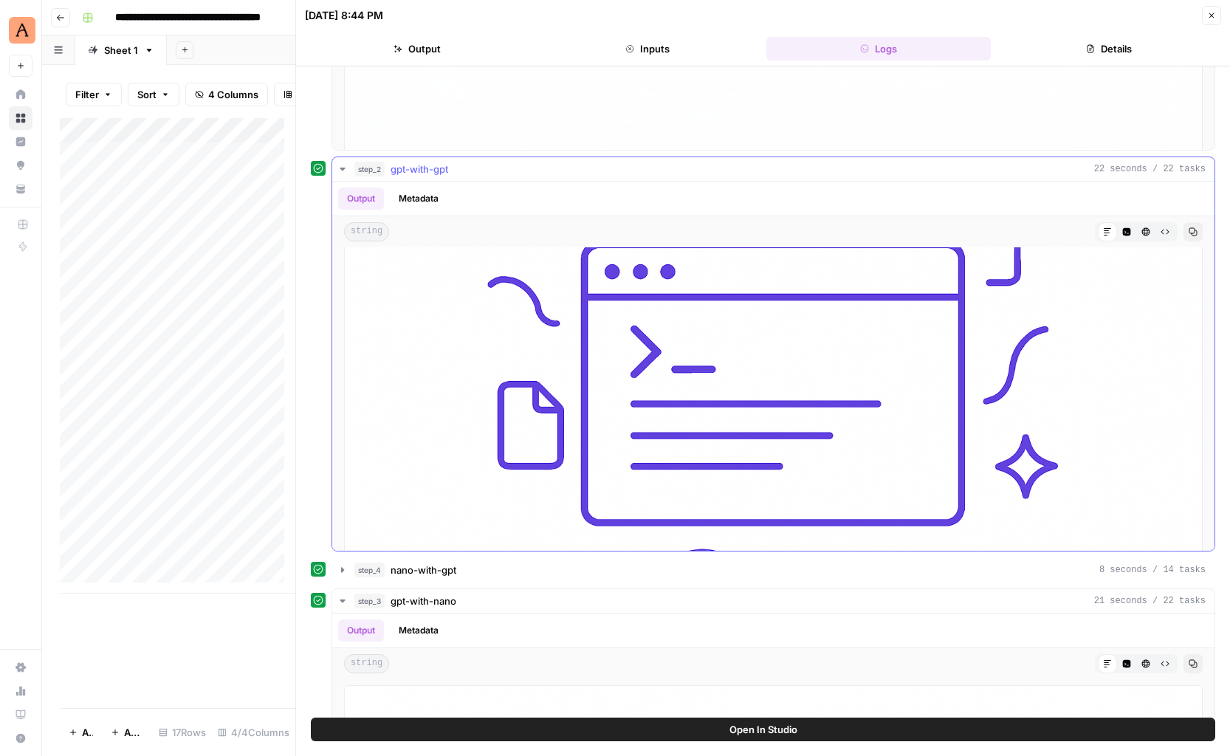
scroll to position [267, 0]
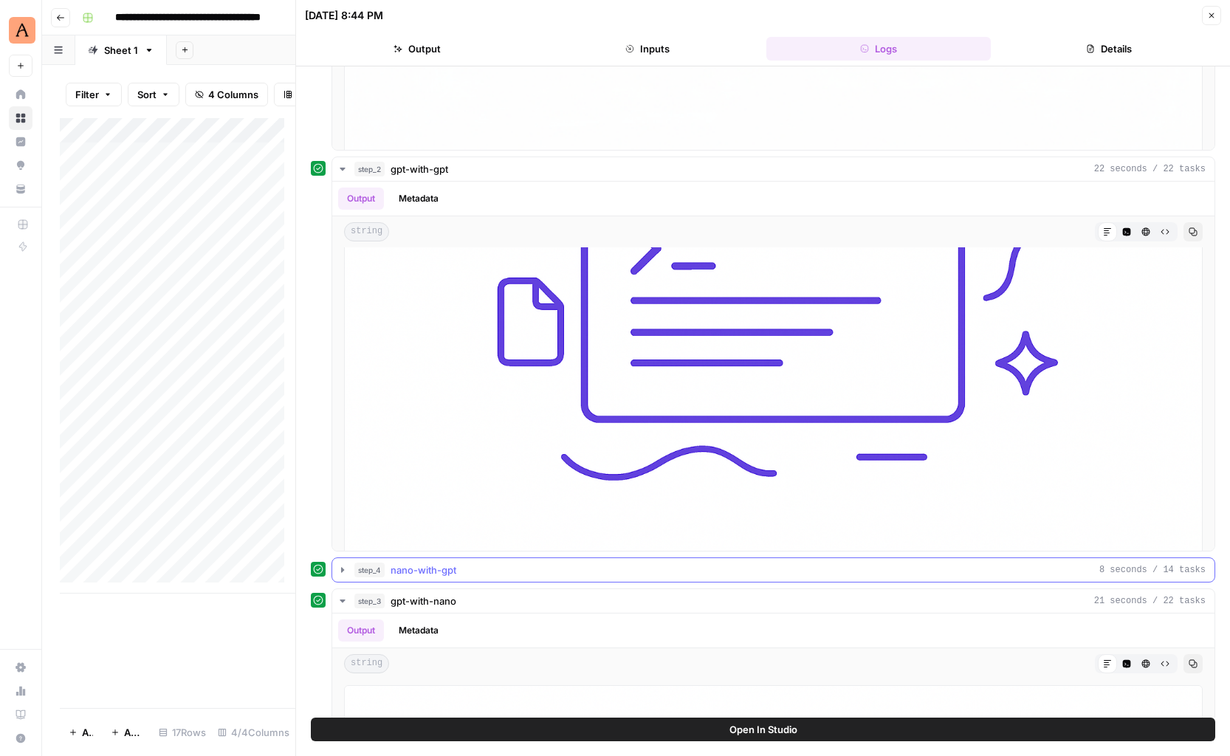
drag, startPoint x: 340, startPoint y: 569, endPoint x: 484, endPoint y: 513, distance: 154.3
click at [340, 568] on icon "button" at bounding box center [343, 570] width 12 height 12
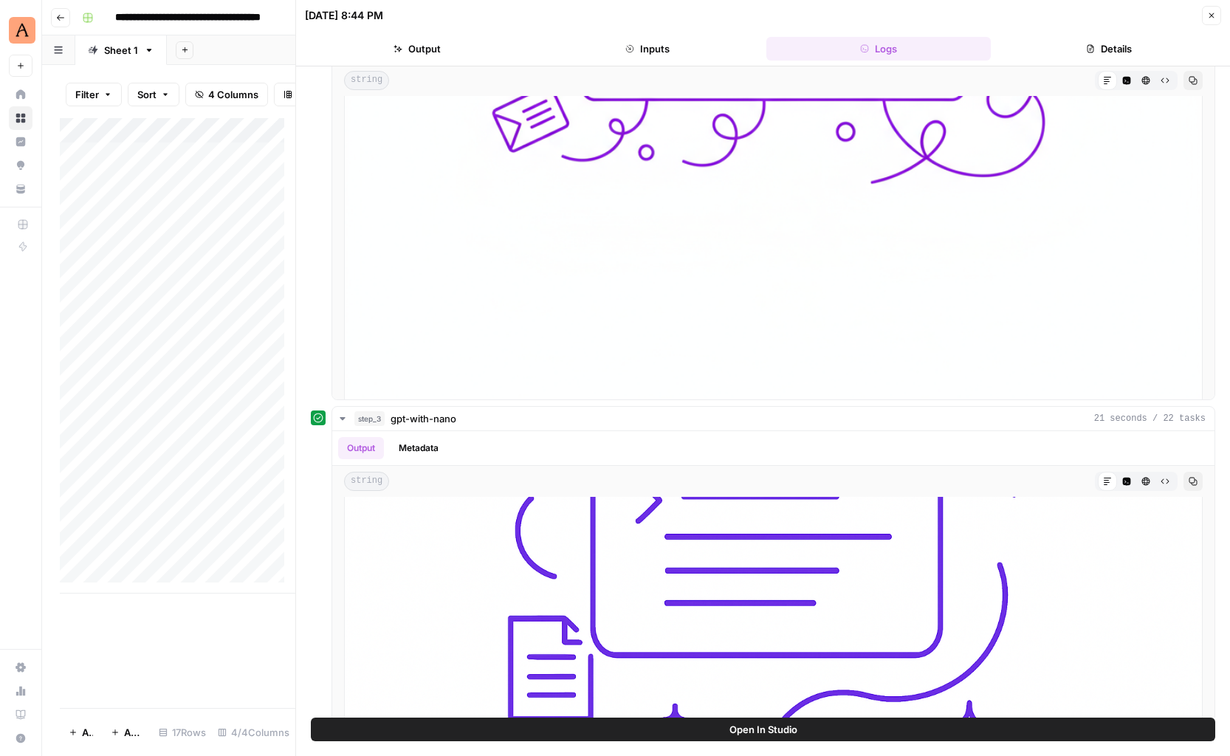
scroll to position [961, 0]
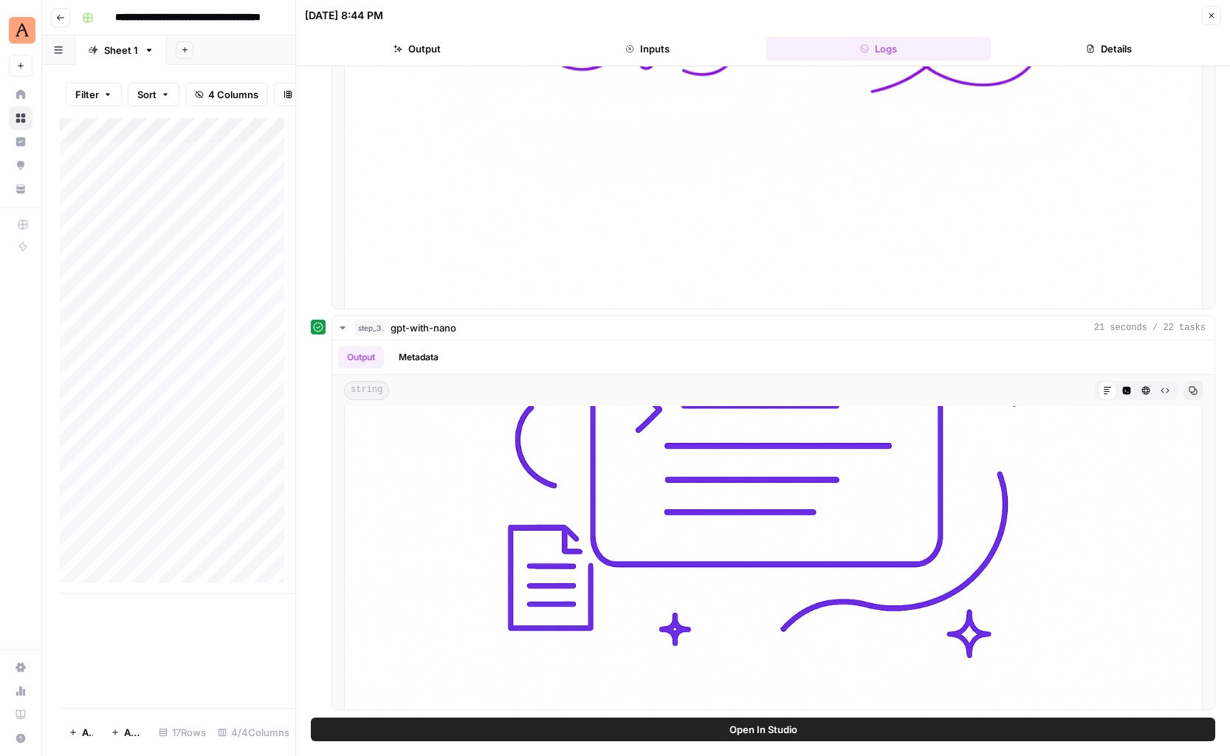
click at [183, 269] on div "Add Column" at bounding box center [178, 356] width 236 height 476
click at [1215, 17] on icon "button" at bounding box center [1211, 15] width 9 height 9
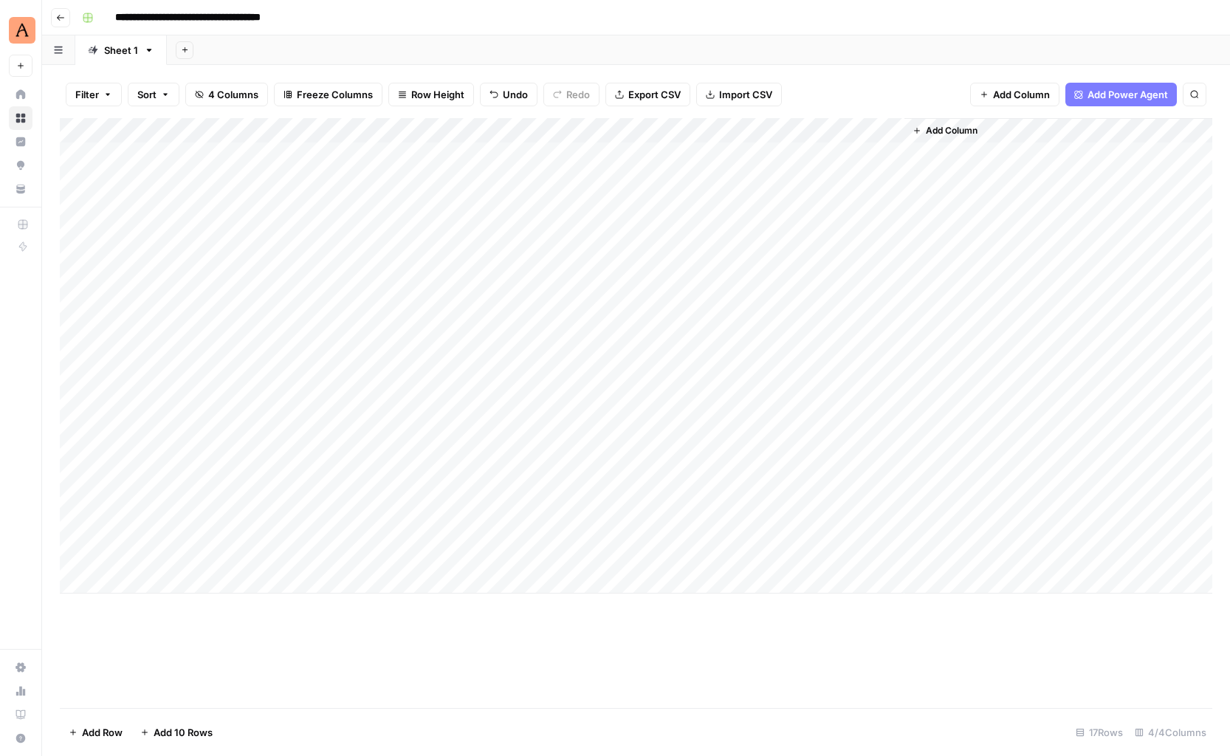
click at [722, 256] on div "Add Column" at bounding box center [636, 356] width 1153 height 476
click at [735, 256] on div "Add Column" at bounding box center [636, 356] width 1153 height 476
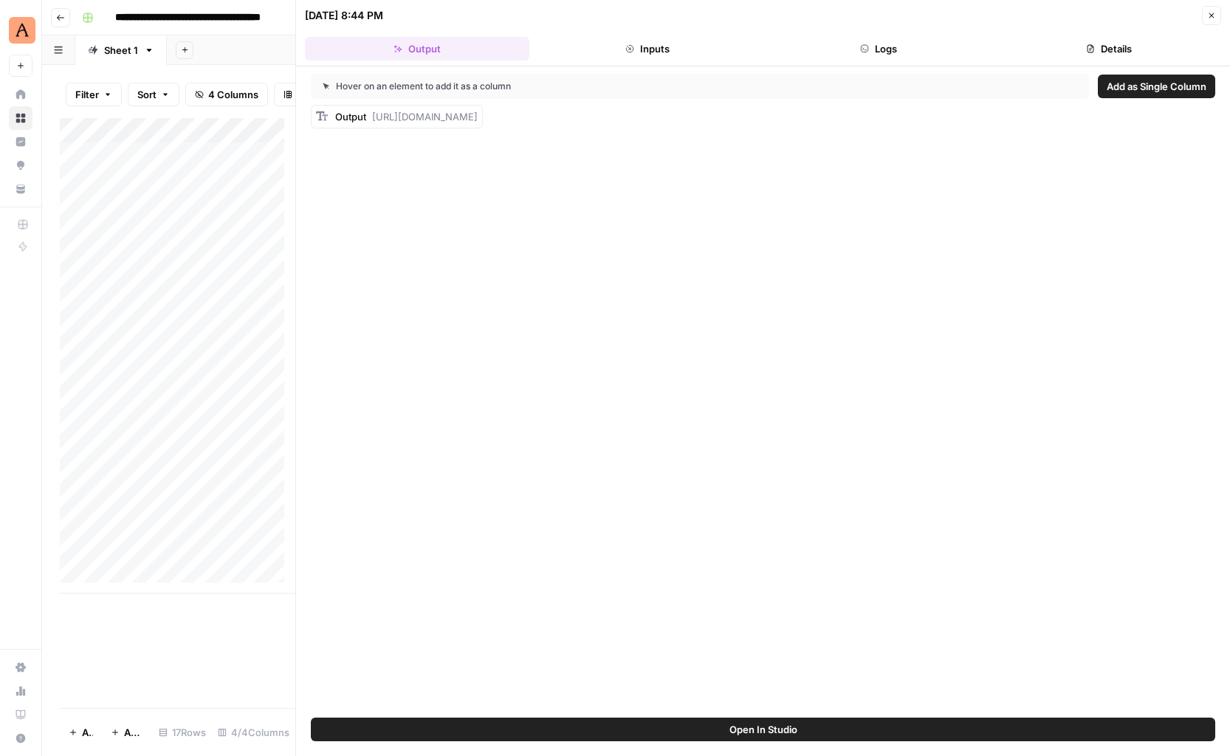
click at [896, 47] on button "Logs" at bounding box center [878, 49] width 224 height 24
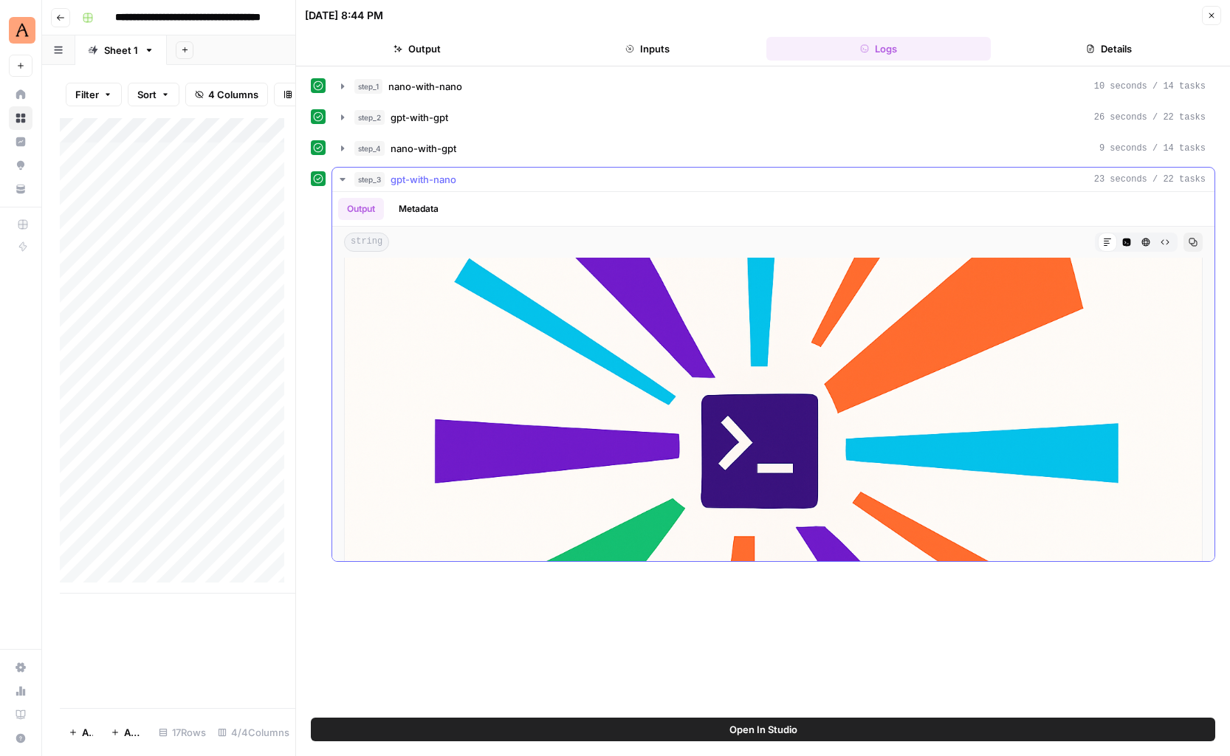
scroll to position [16, 0]
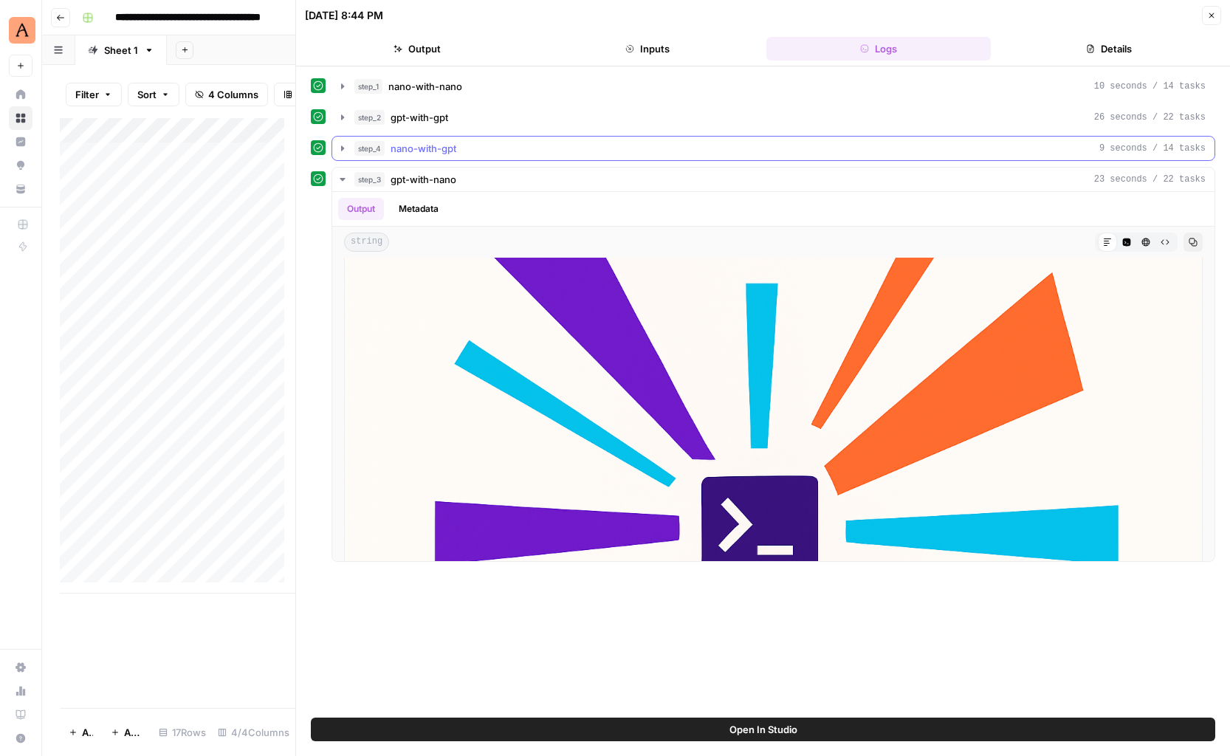
click at [340, 146] on icon "button" at bounding box center [343, 149] width 12 height 12
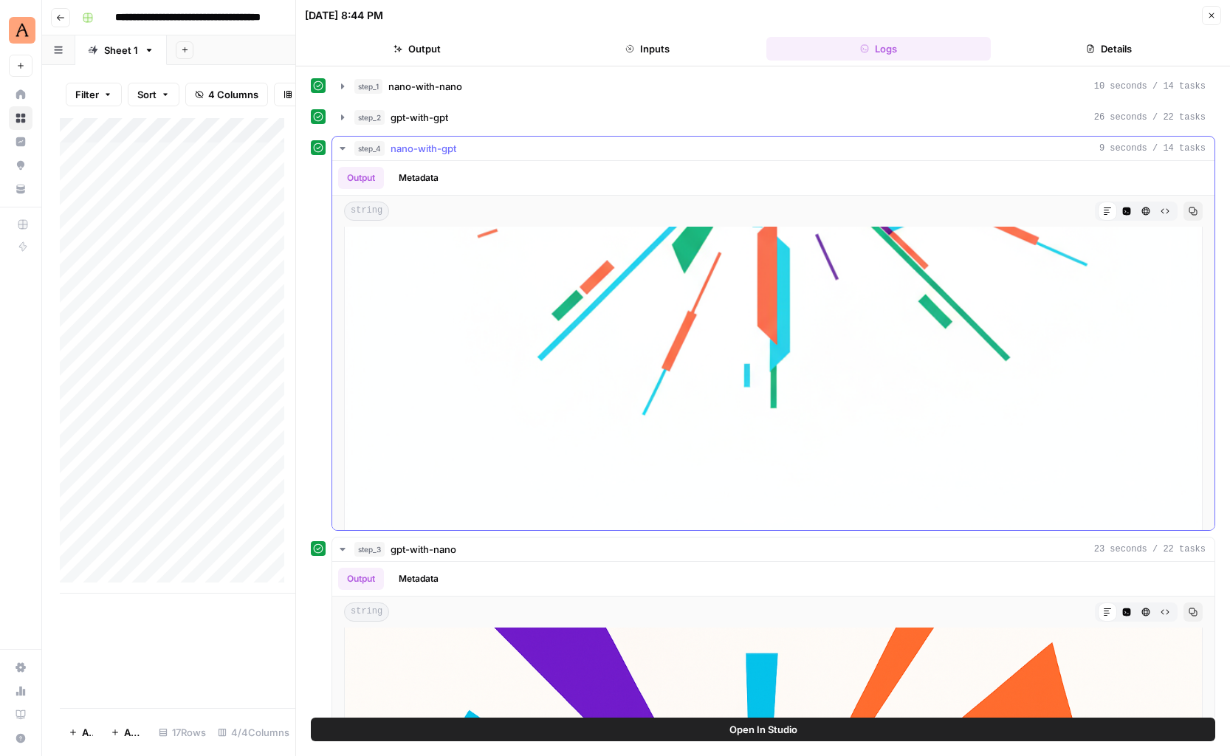
scroll to position [309, 0]
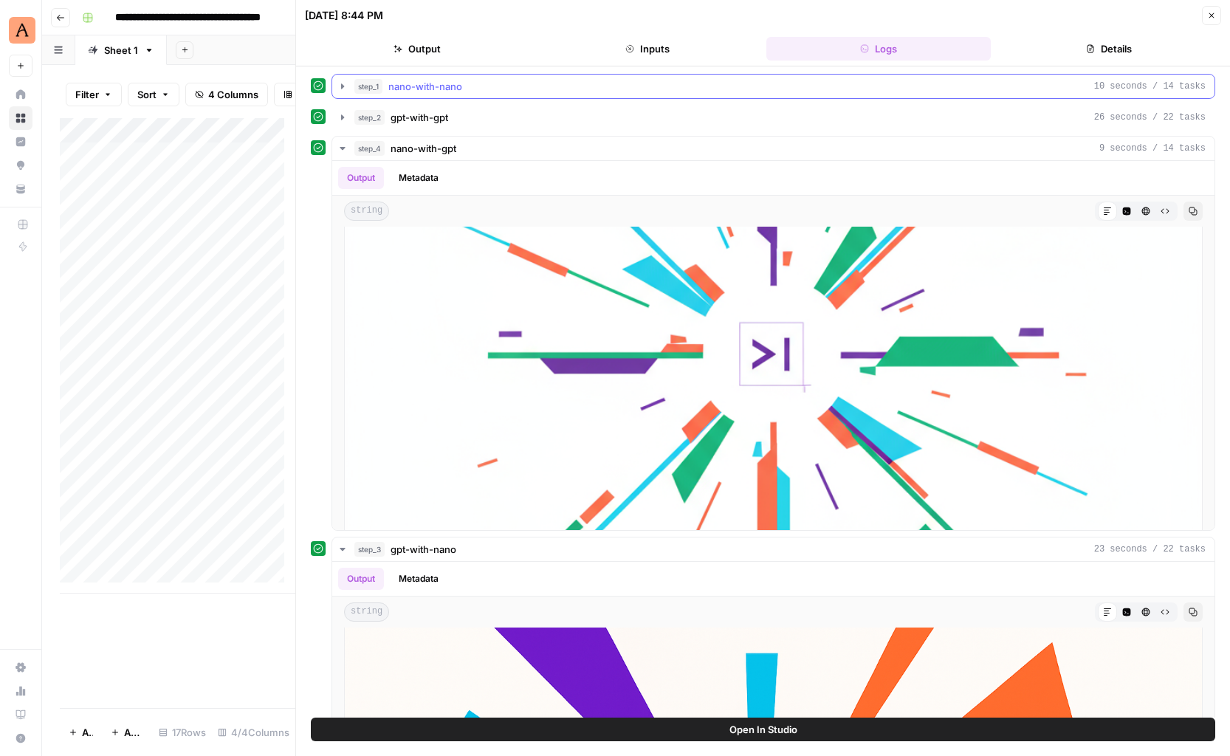
click at [340, 86] on icon "button" at bounding box center [343, 86] width 12 height 12
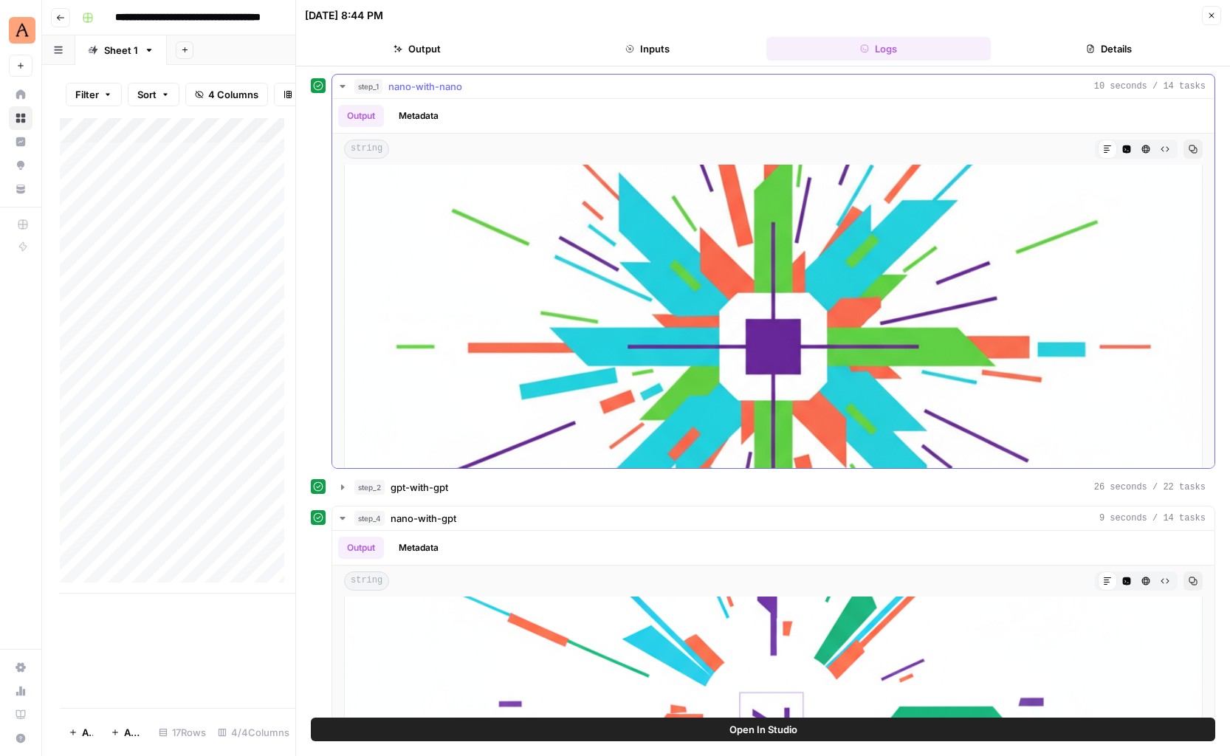
scroll to position [545, 0]
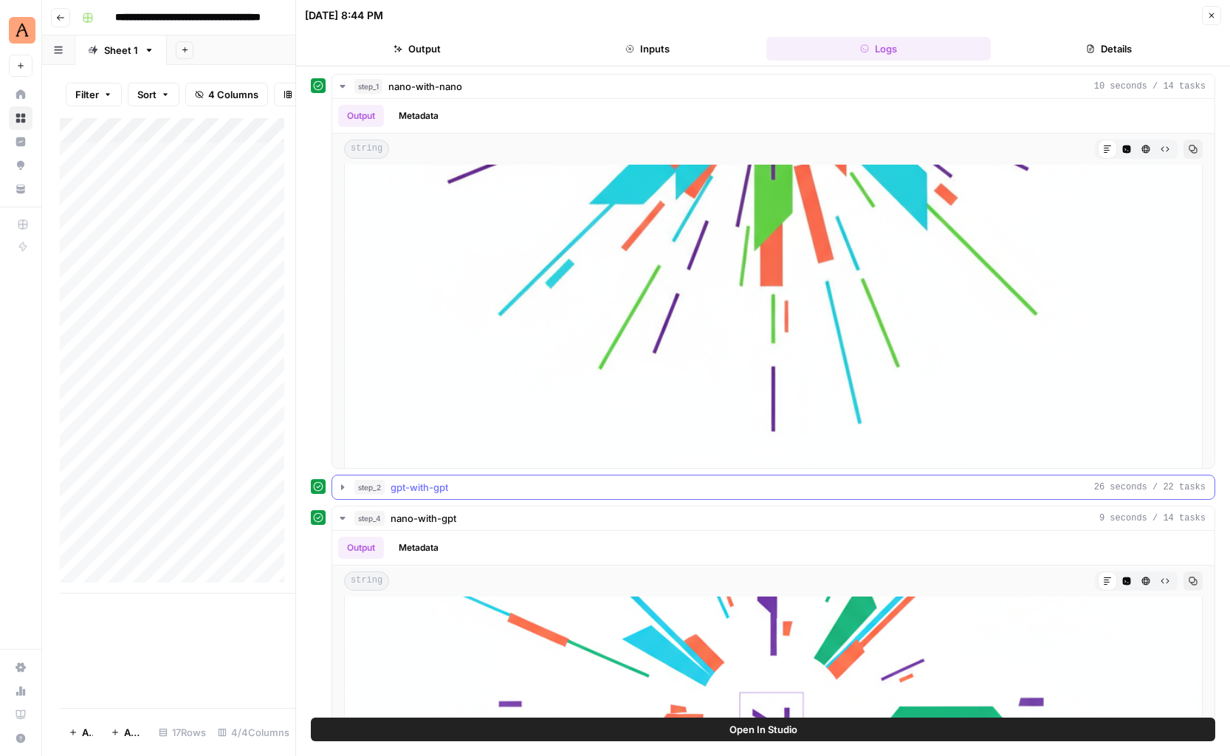
click at [342, 490] on icon "button" at bounding box center [343, 487] width 12 height 12
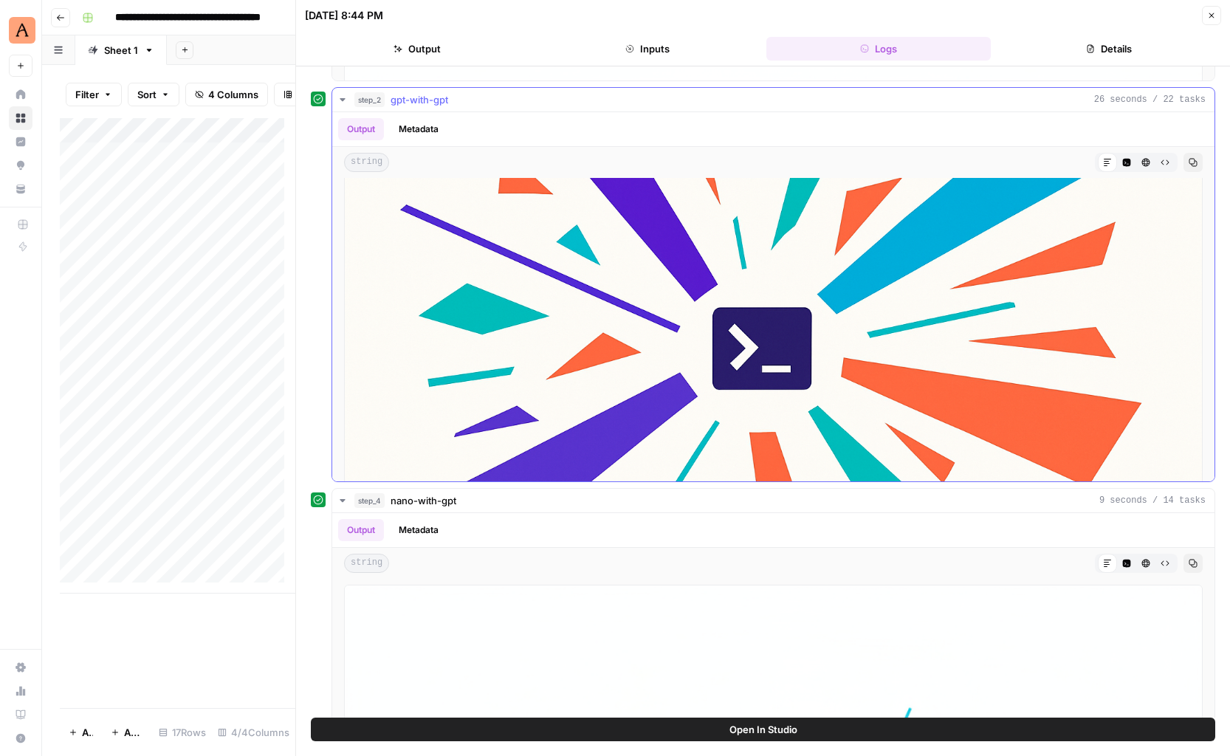
scroll to position [114, 0]
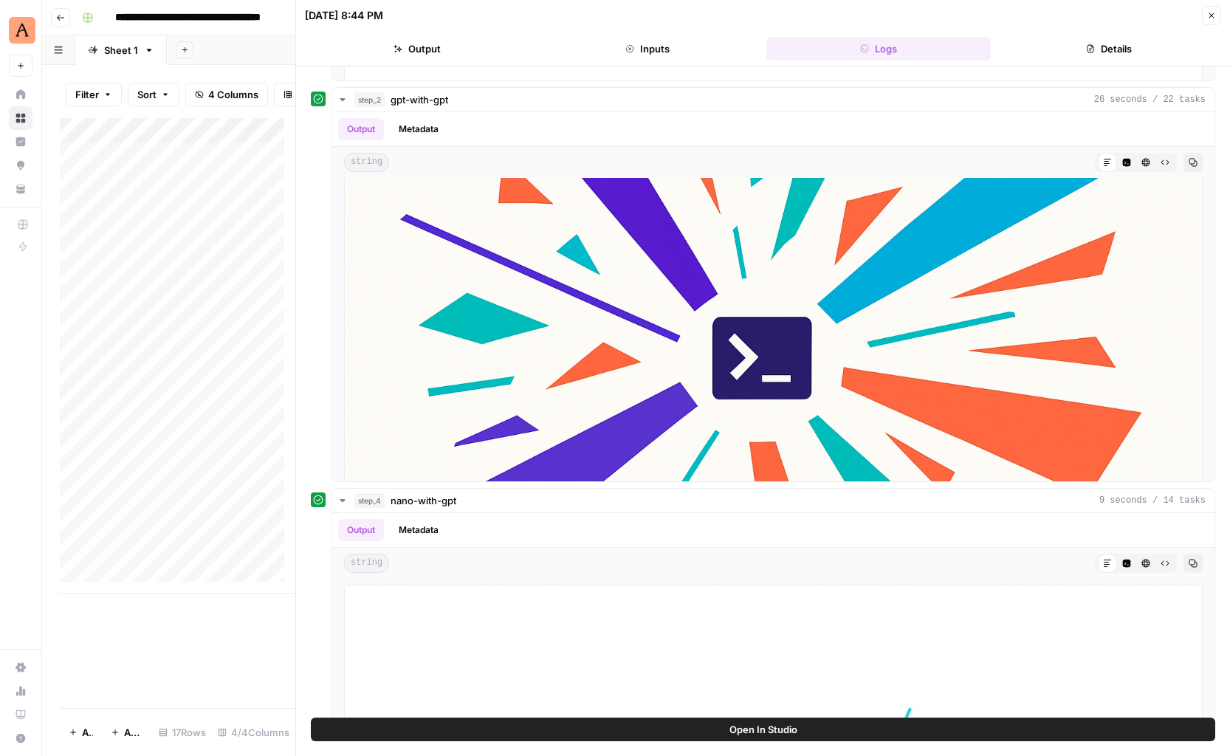
click at [229, 294] on div "Add Column" at bounding box center [178, 356] width 236 height 476
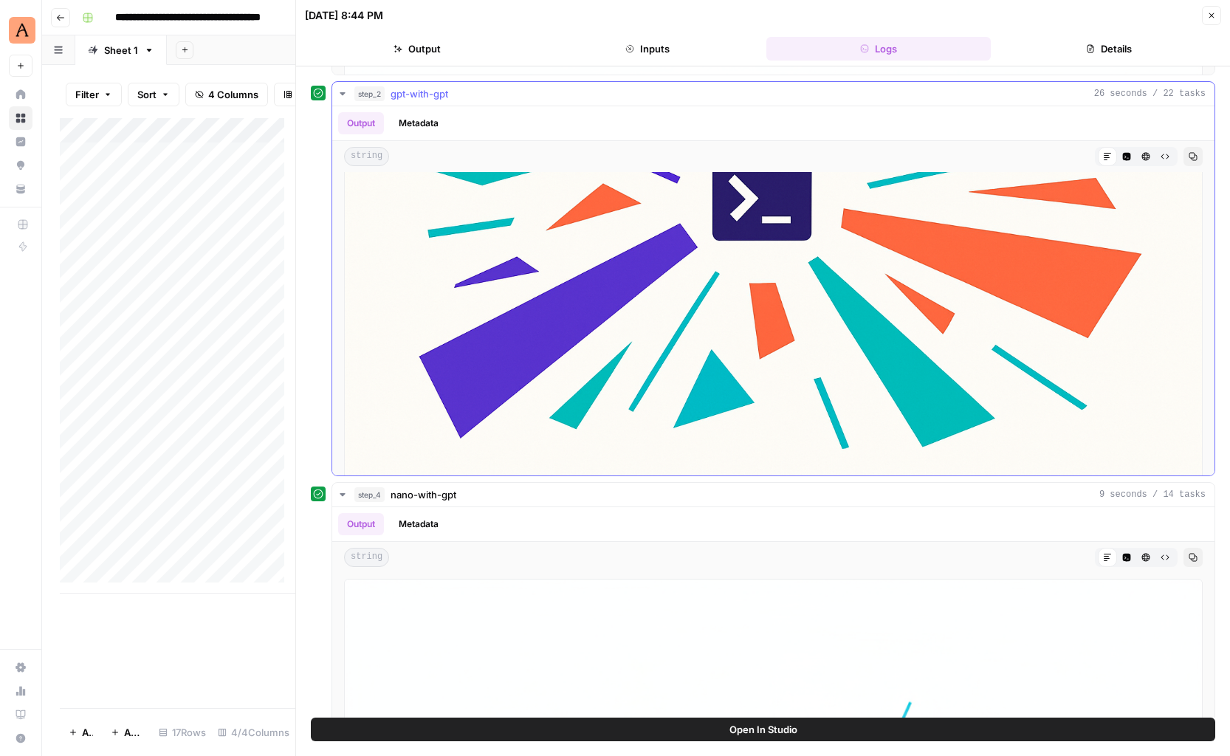
scroll to position [199, 0]
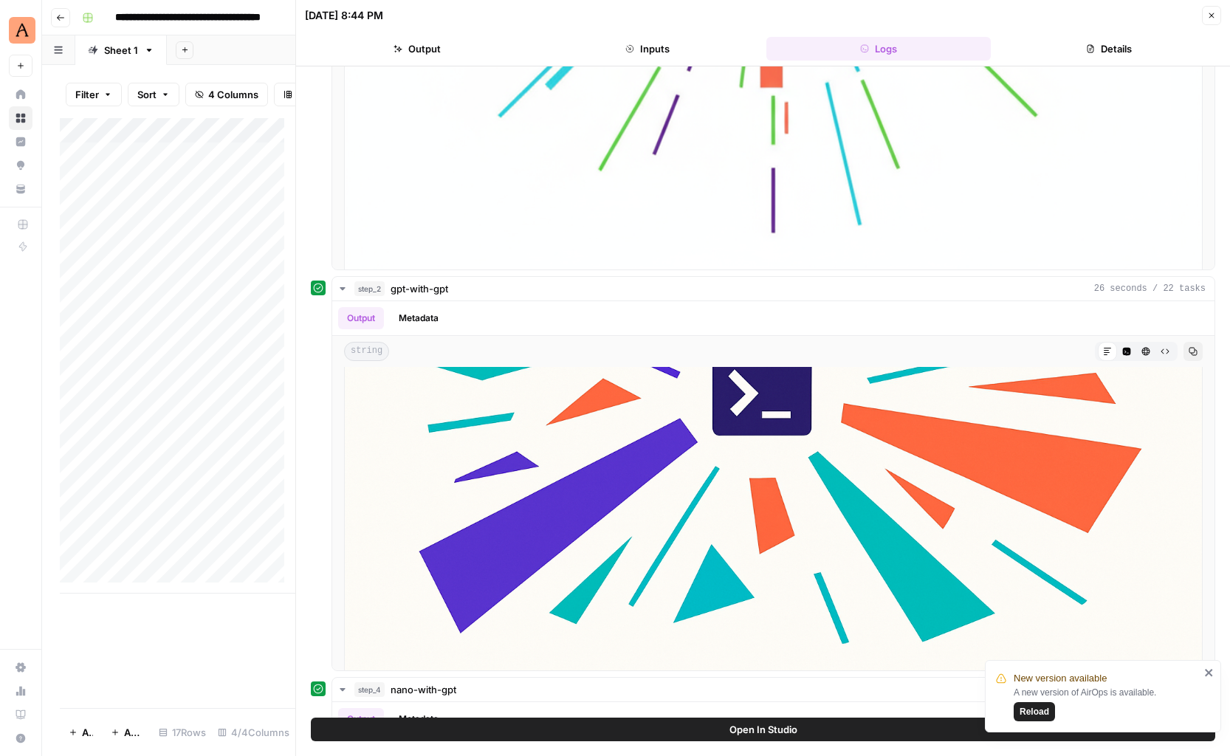
click at [1025, 713] on span "Reload" at bounding box center [1035, 711] width 30 height 13
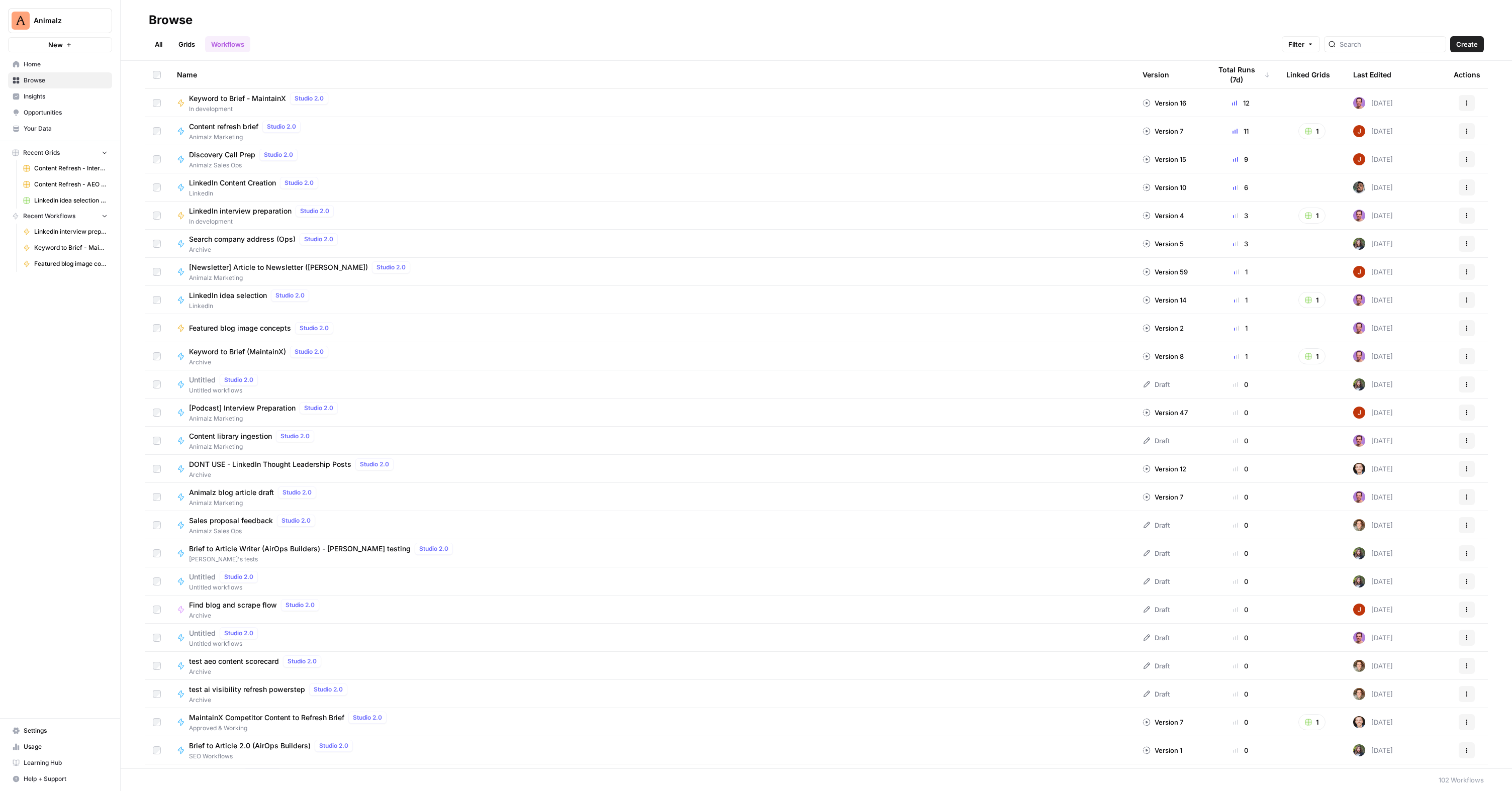
click at [72, 262] on span "Featured blog image concepts" at bounding box center [71, 263] width 74 height 9
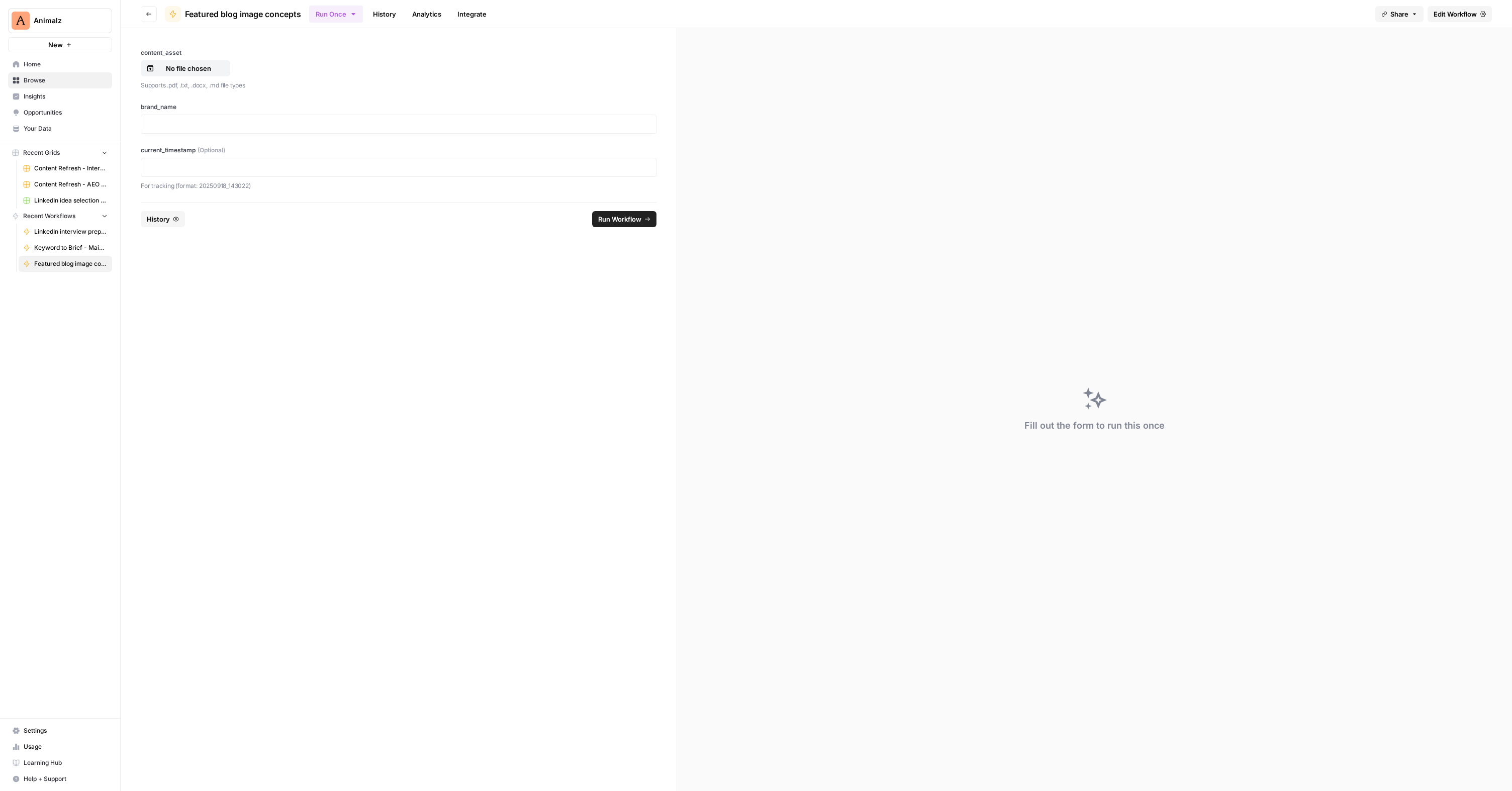
click at [380, 13] on link "History" at bounding box center [385, 14] width 35 height 16
click at [208, 129] on div "Success" at bounding box center [263, 125] width 240 height 9
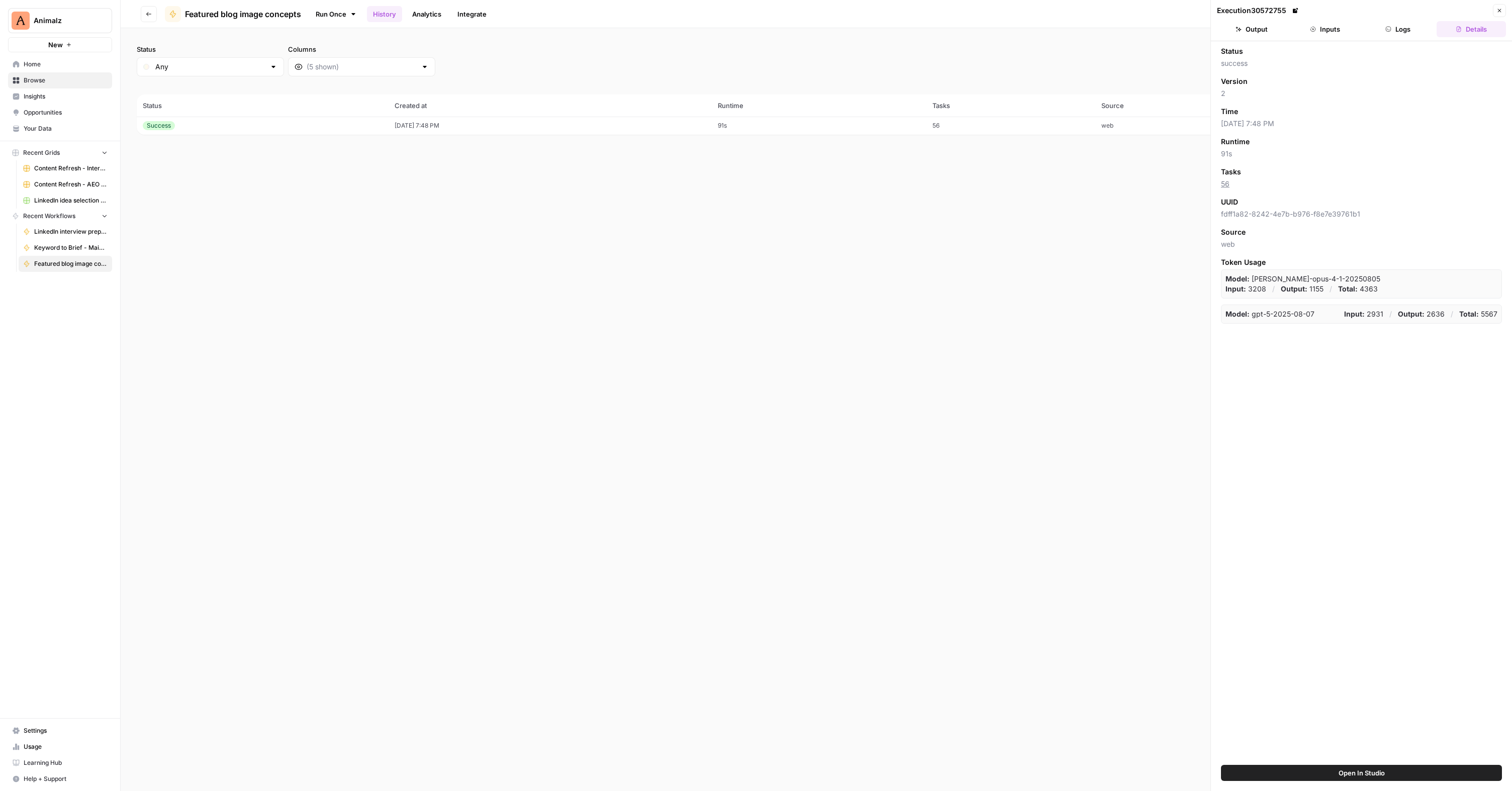
click at [1413, 30] on button "Logs" at bounding box center [1398, 29] width 69 height 16
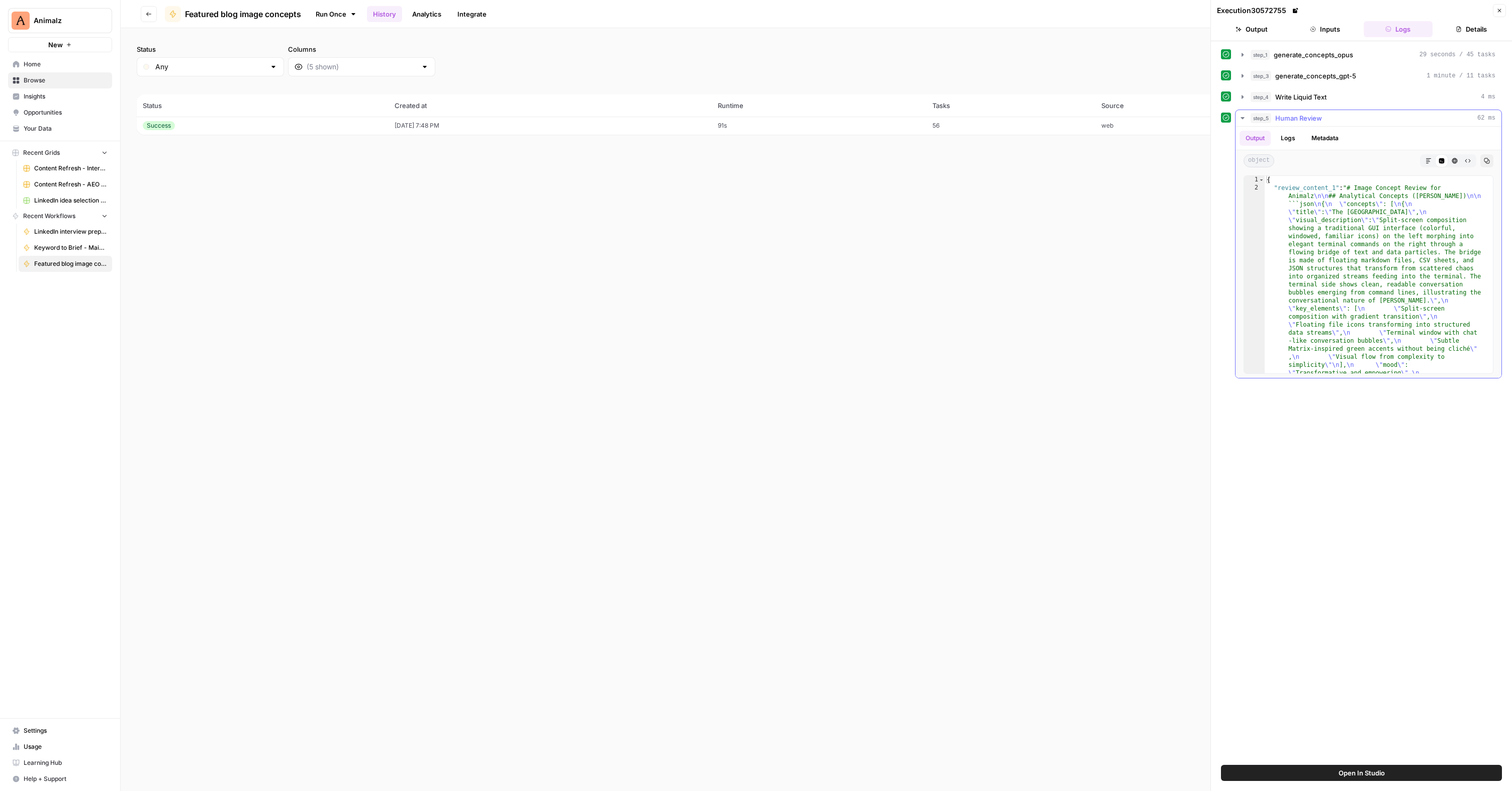
type textarea "**********"
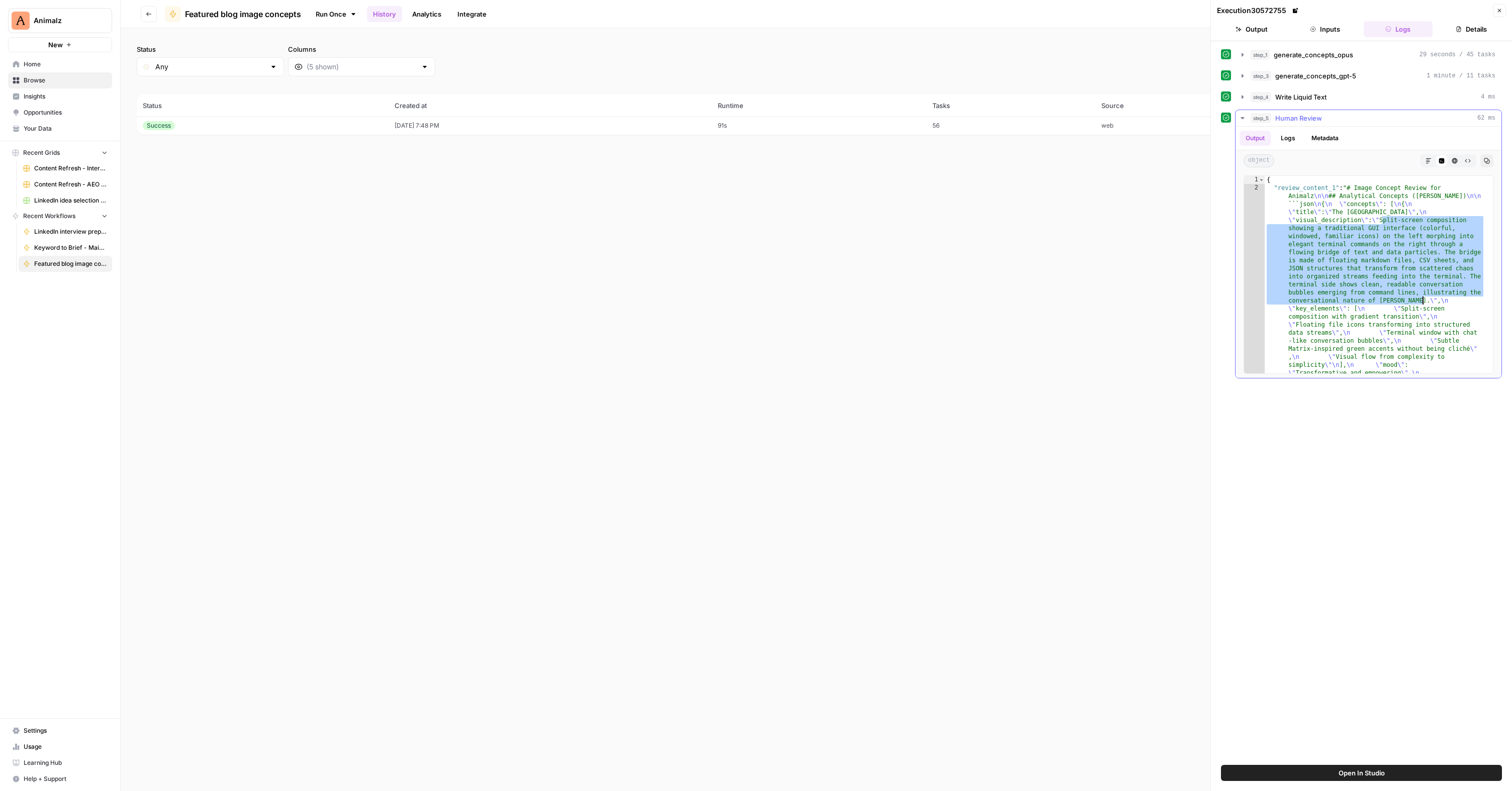
drag, startPoint x: 1384, startPoint y: 220, endPoint x: 1422, endPoint y: 298, distance: 86.8
click at [1422, 298] on div "{ "review_content_1" : "# Image Concept Review for Animalz \n\n ## Analytical C…" at bounding box center [1375, 688] width 221 height 1026
click at [347, 18] on link "Run Once" at bounding box center [336, 14] width 54 height 17
